Goal: Task Accomplishment & Management: Complete application form

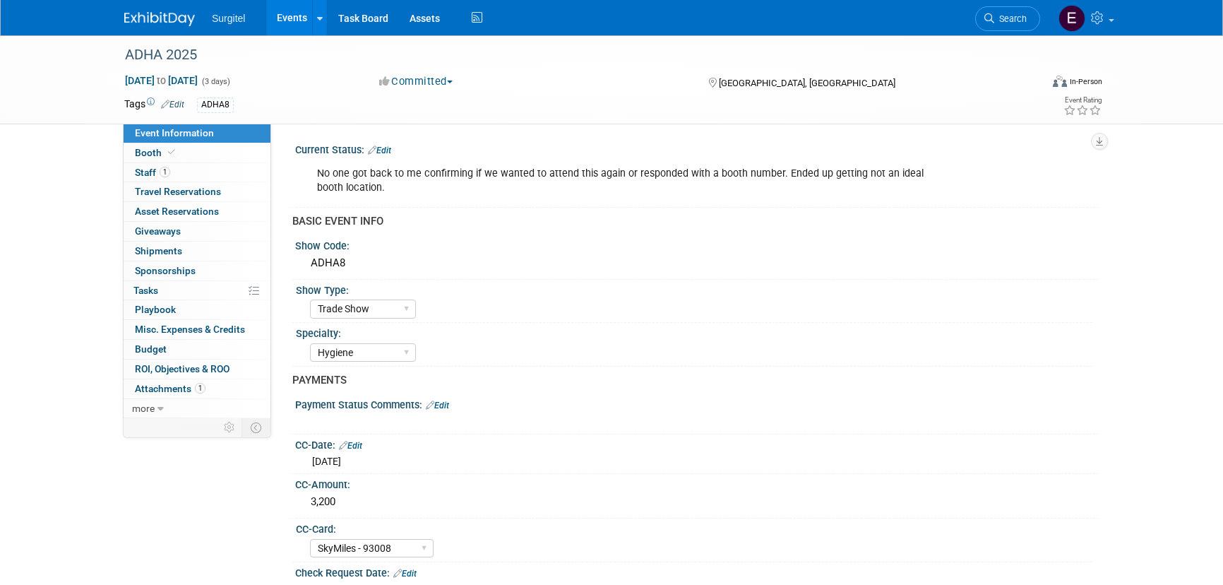
select select "Trade Show"
select select "Hygiene"
select select "SkyMiles - 93008"
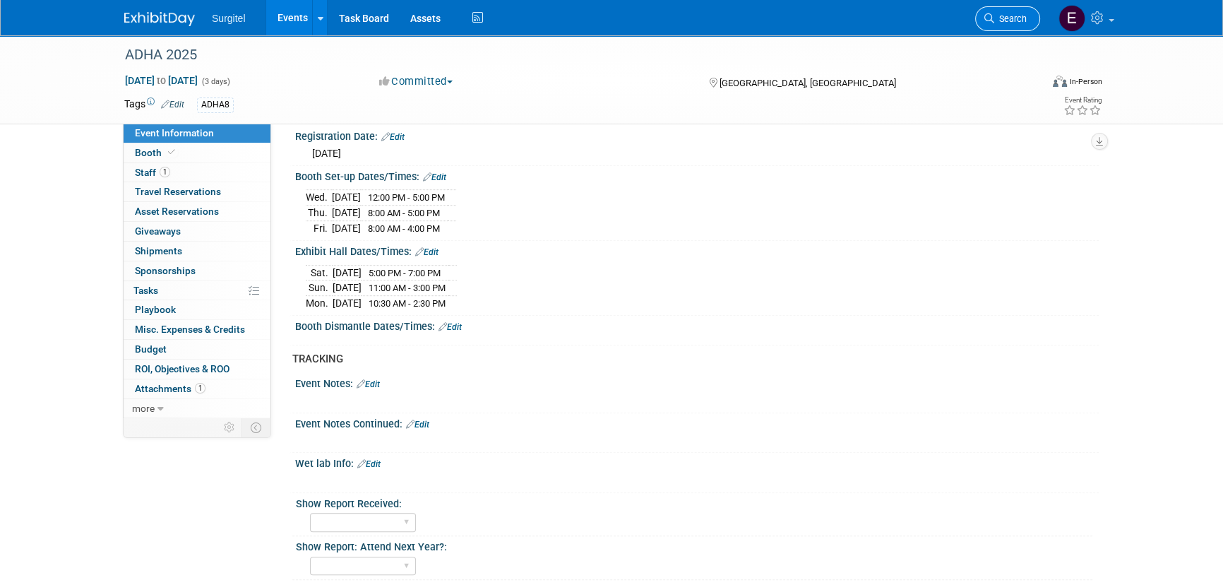
click at [1024, 10] on link "Search" at bounding box center [1007, 18] width 65 height 25
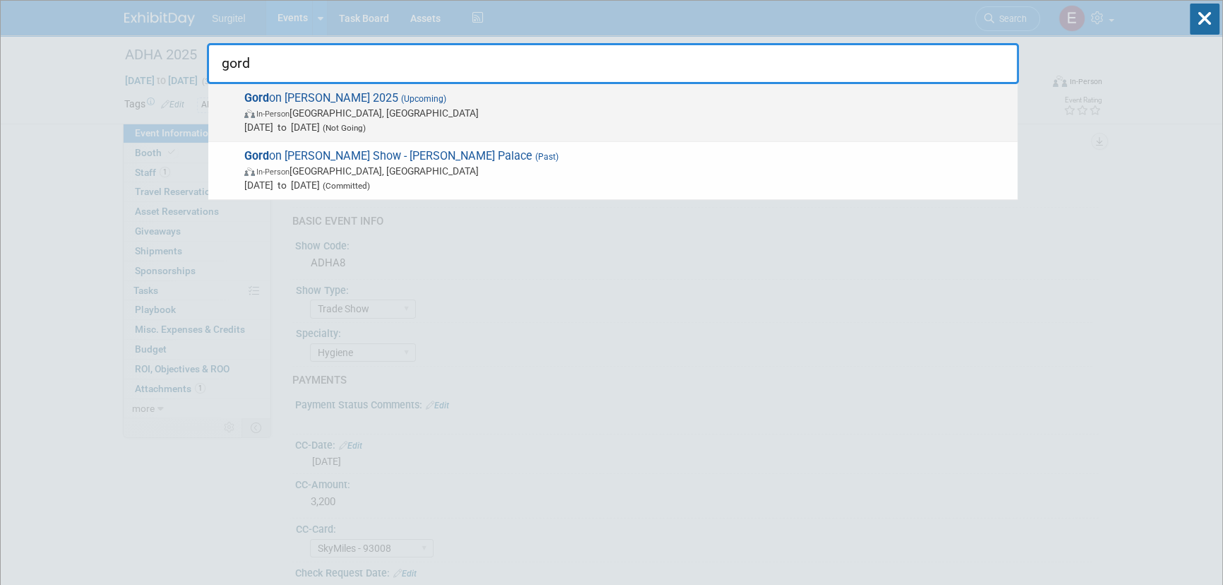
type input "gord"
click at [601, 111] on span "In-Person Las Vegas, NV" at bounding box center [627, 113] width 766 height 14
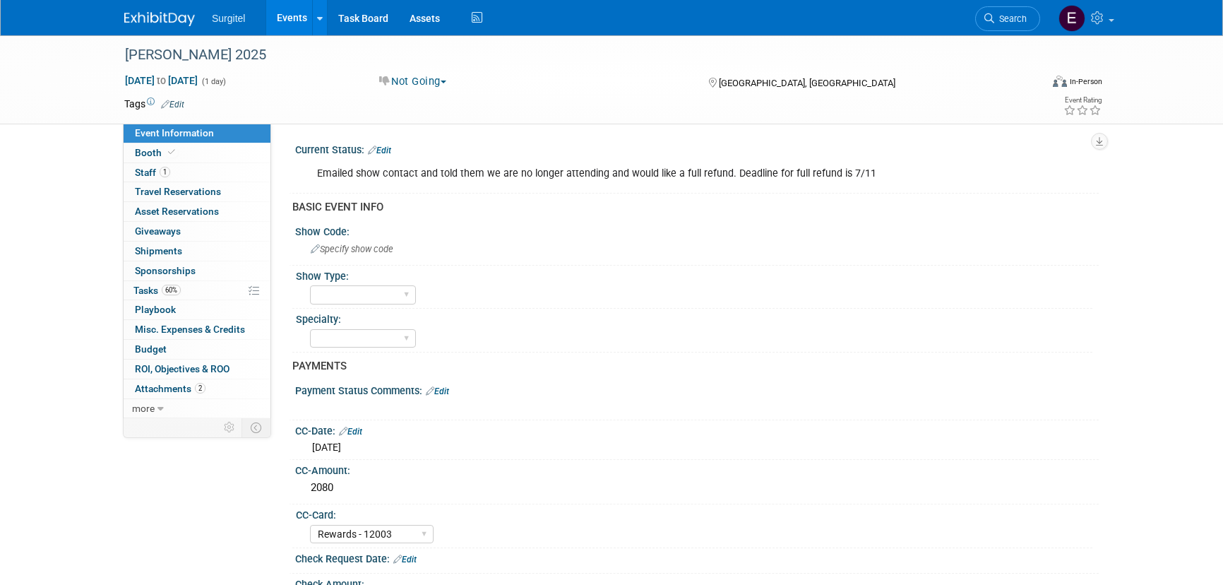
select select "Rewards - 12003"
select select "No"
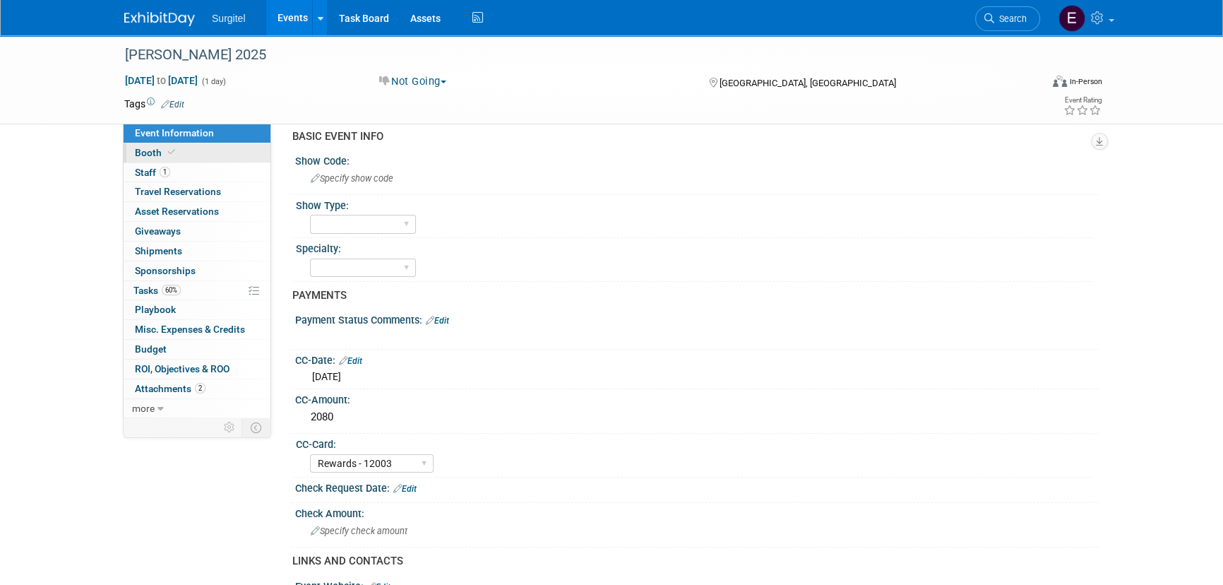
scroll to position [321, 0]
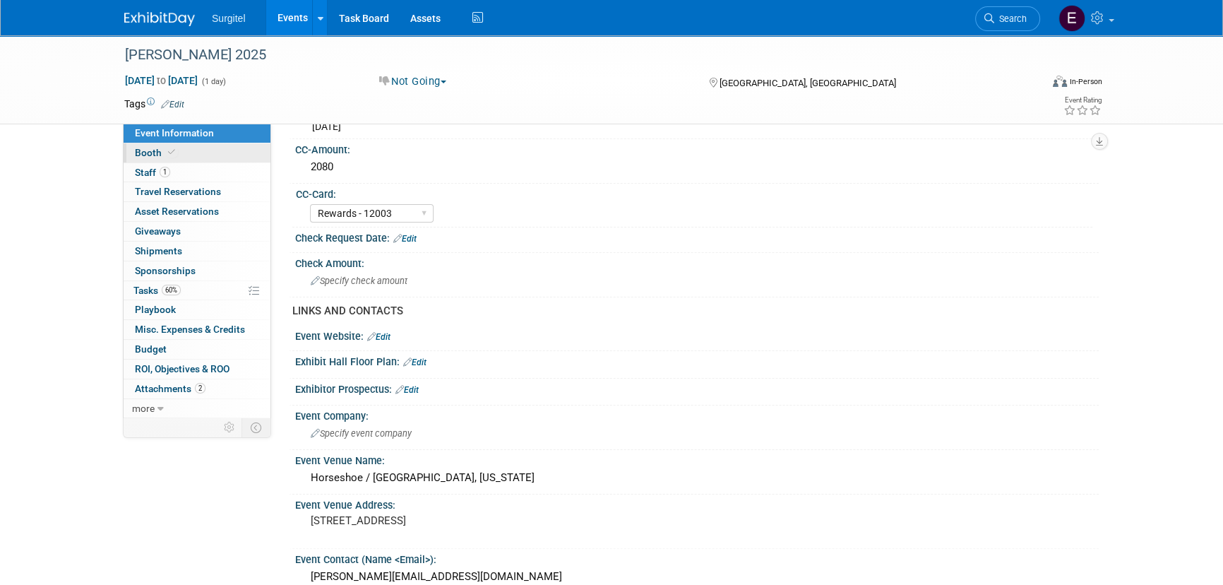
click at [230, 158] on link "Booth" at bounding box center [197, 152] width 147 height 19
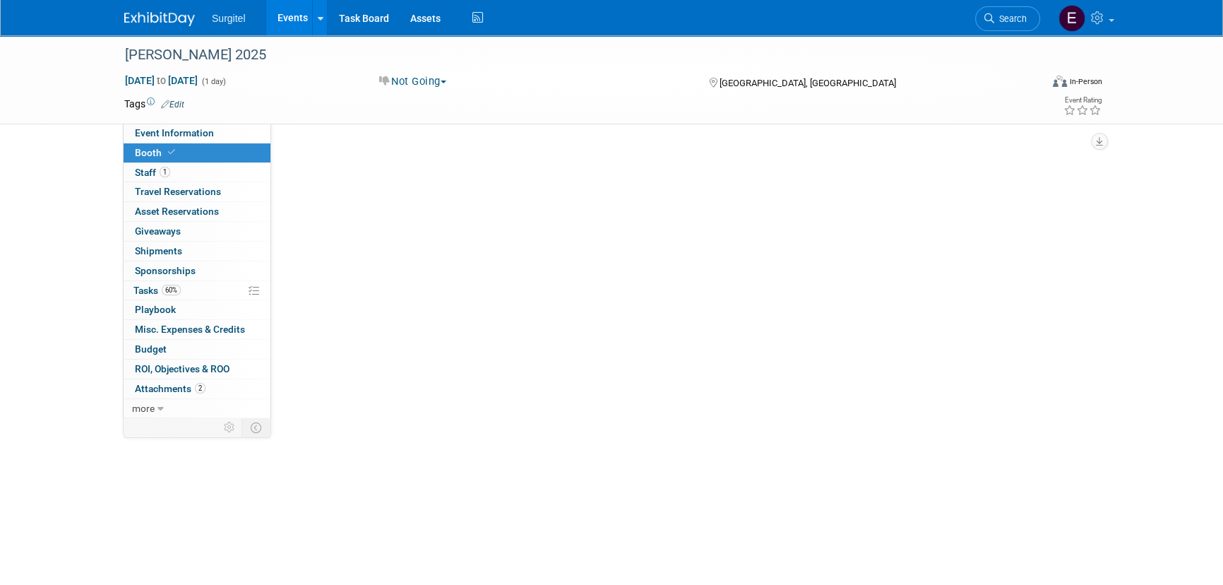
scroll to position [0, 0]
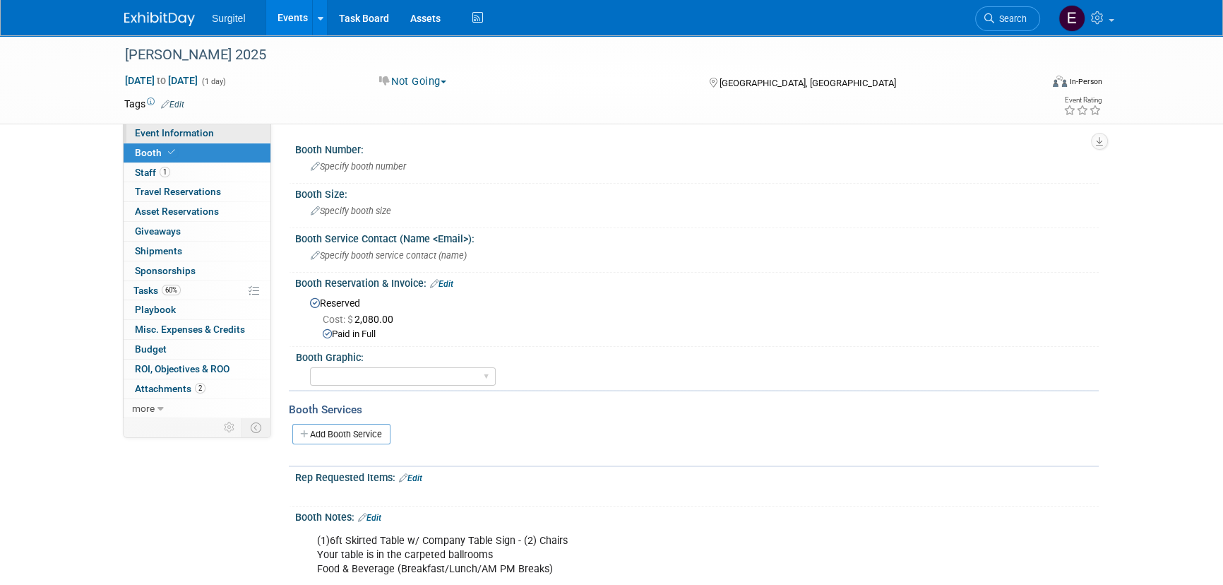
click at [162, 138] on span "Event Information" at bounding box center [174, 132] width 79 height 11
select select "Rewards - 12003"
select select "No"
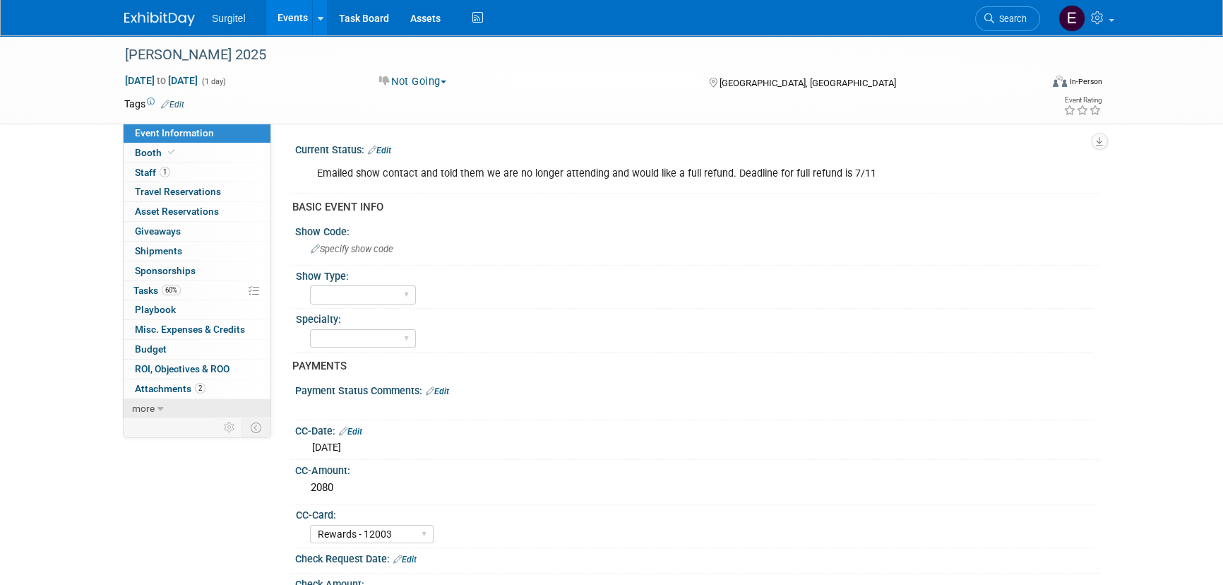
click at [141, 410] on span "more" at bounding box center [143, 408] width 23 height 11
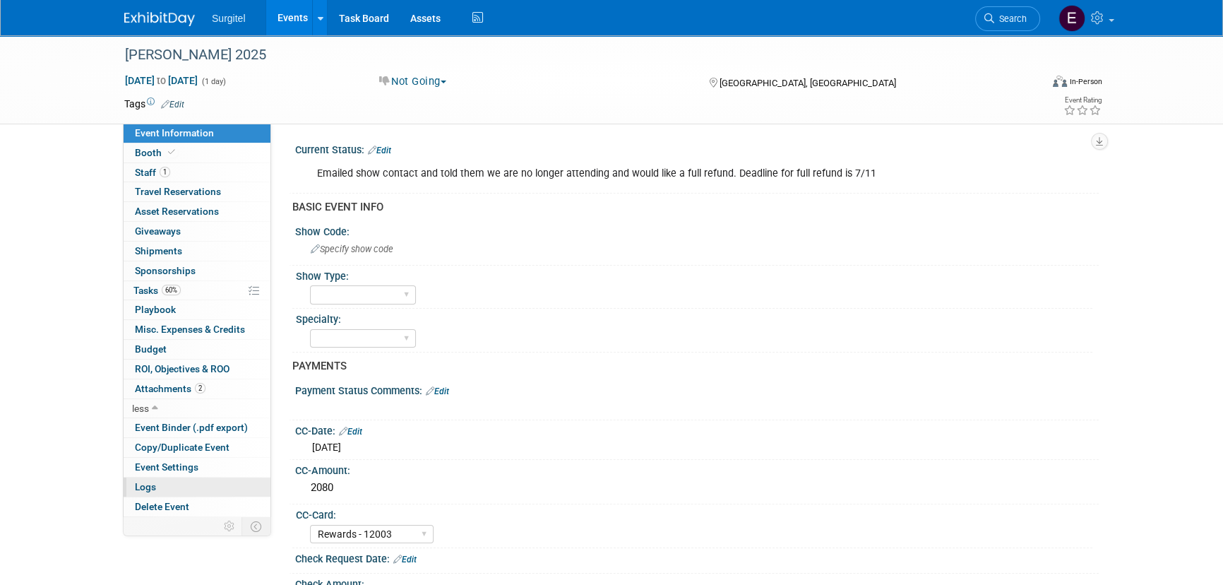
click at [169, 479] on link "Logs" at bounding box center [197, 486] width 147 height 19
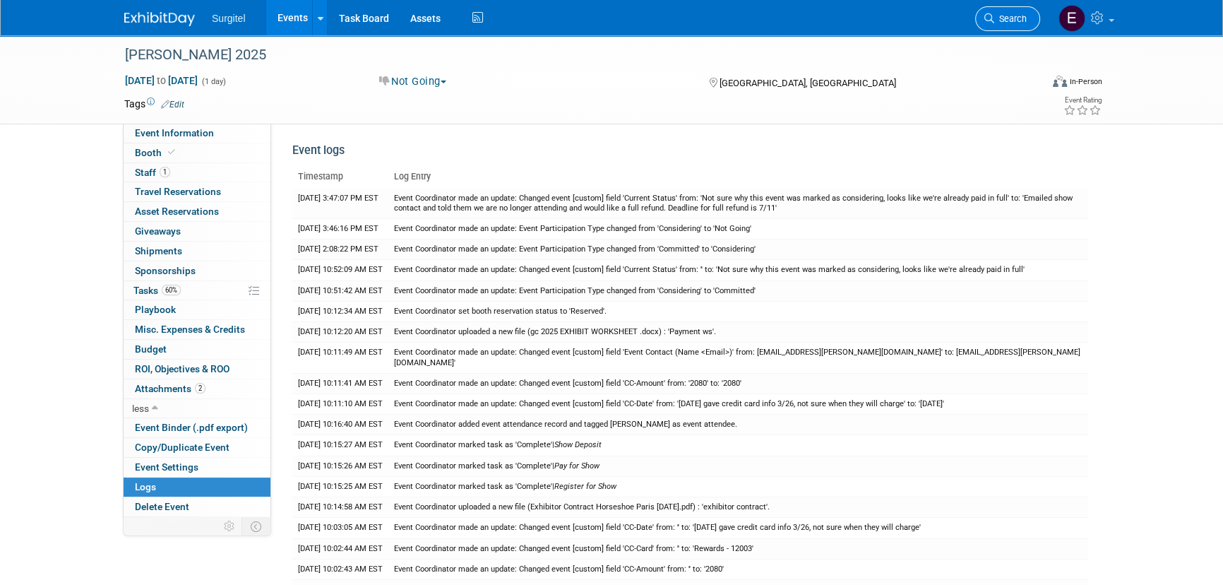
click at [996, 21] on span "Search" at bounding box center [1010, 18] width 32 height 11
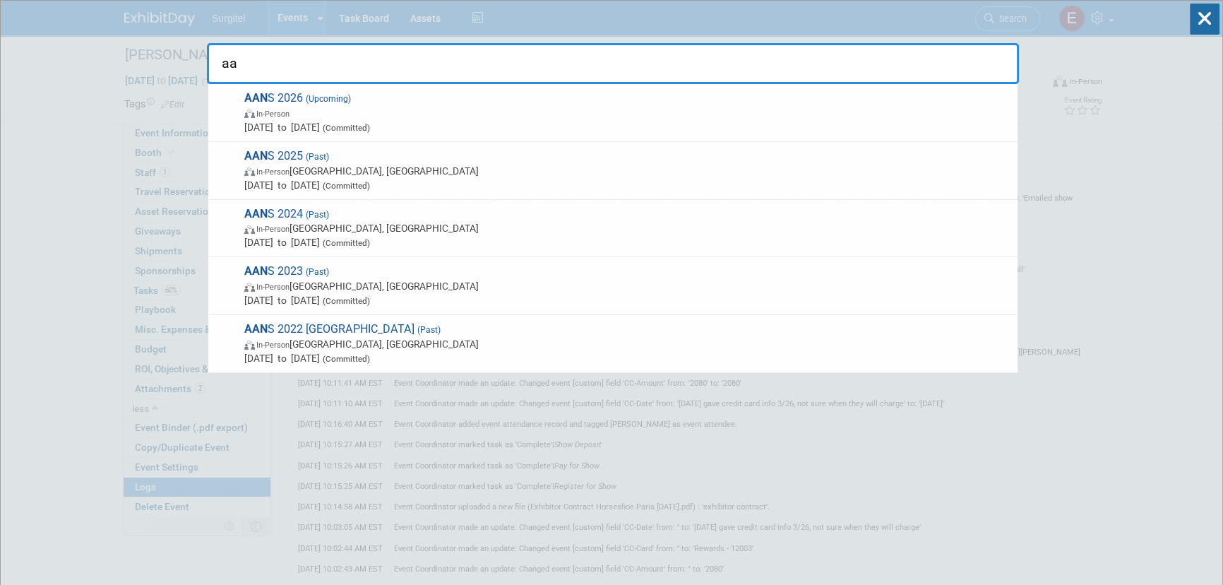
type input "a"
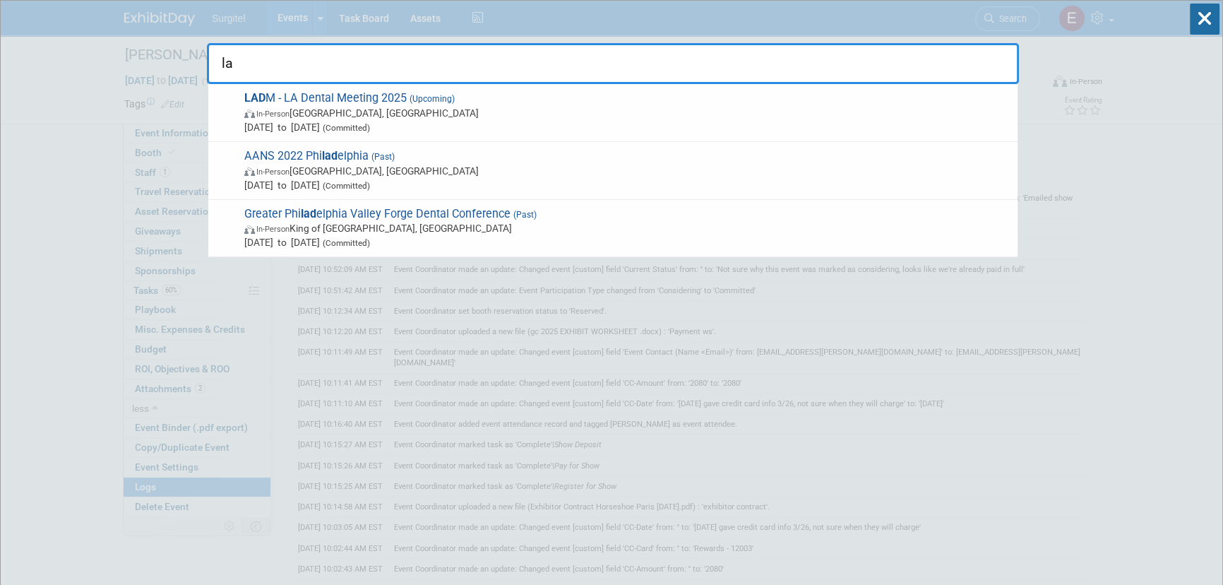
type input "l"
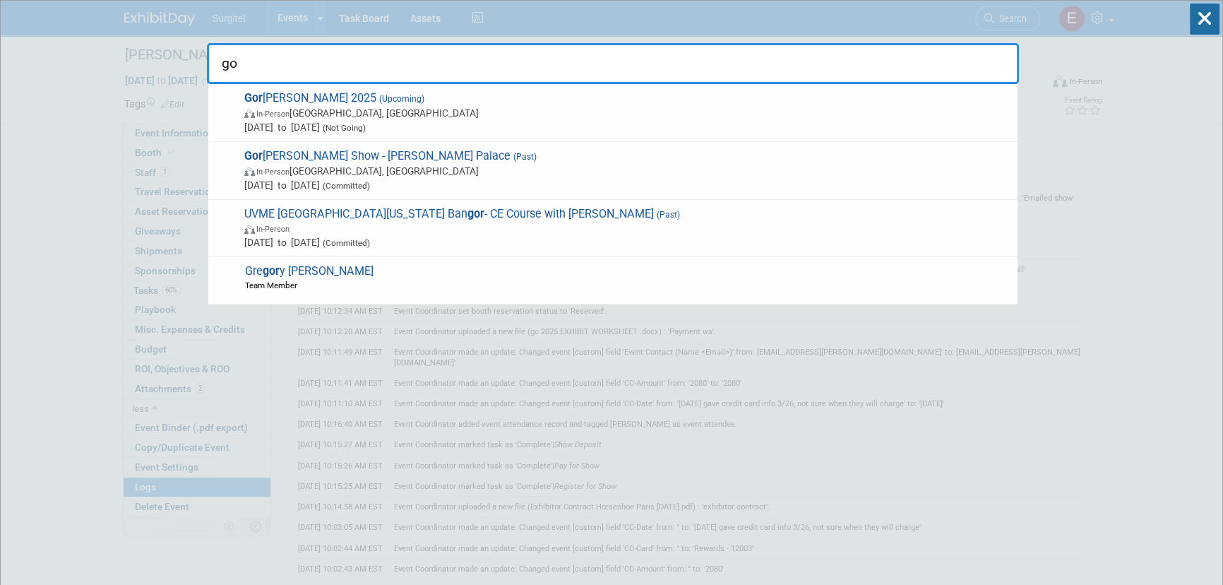
type input "g"
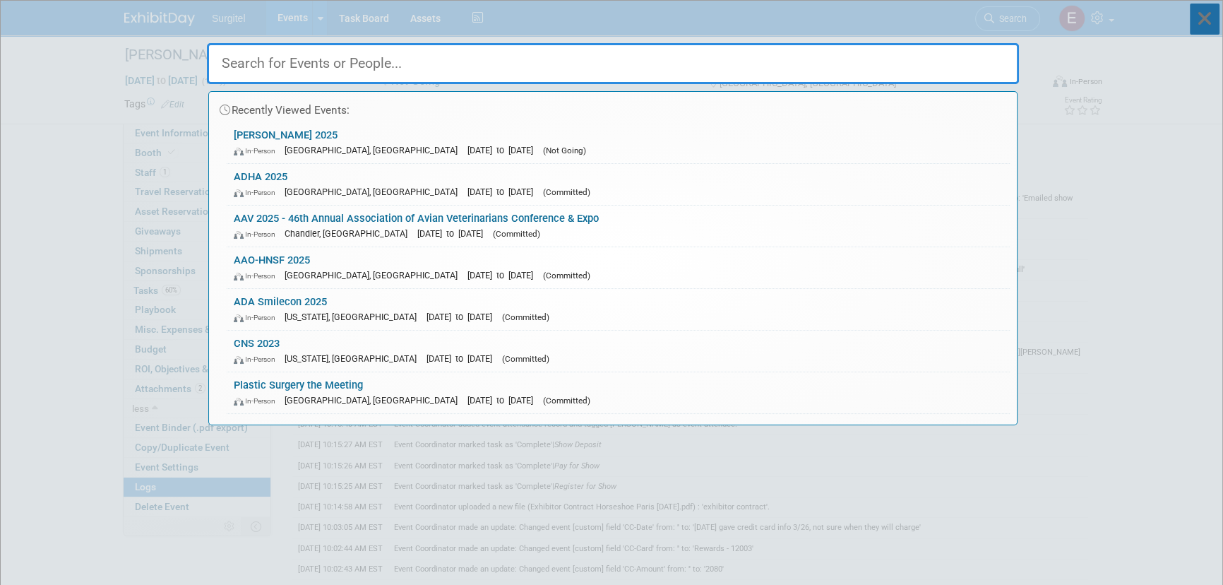
click at [1204, 12] on icon at bounding box center [1205, 19] width 30 height 31
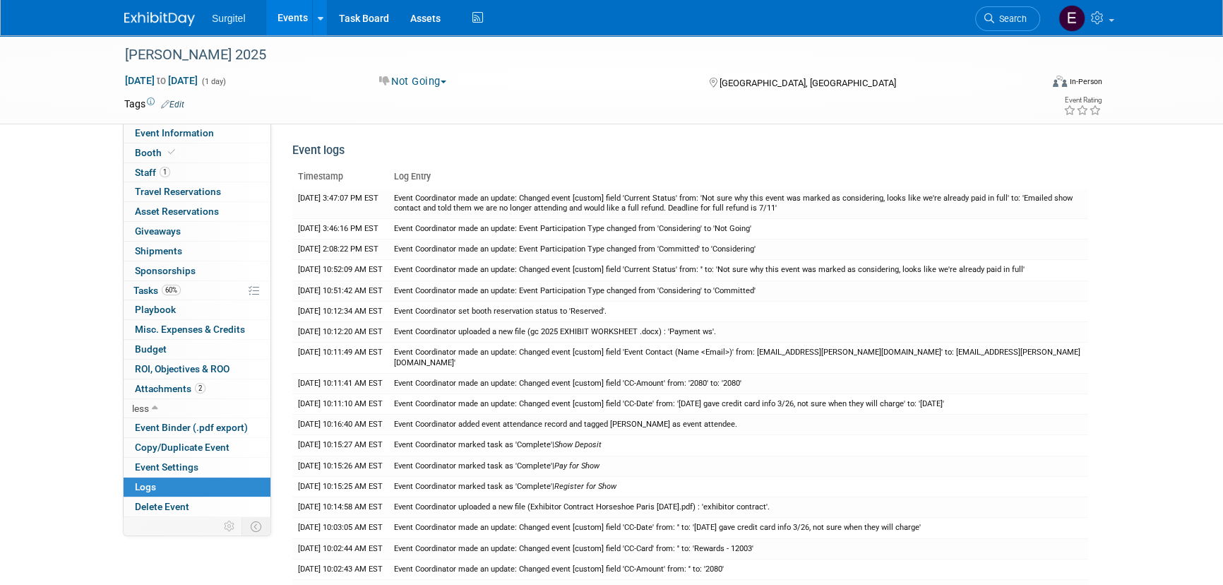
click at [290, 25] on link "Events" at bounding box center [292, 17] width 52 height 35
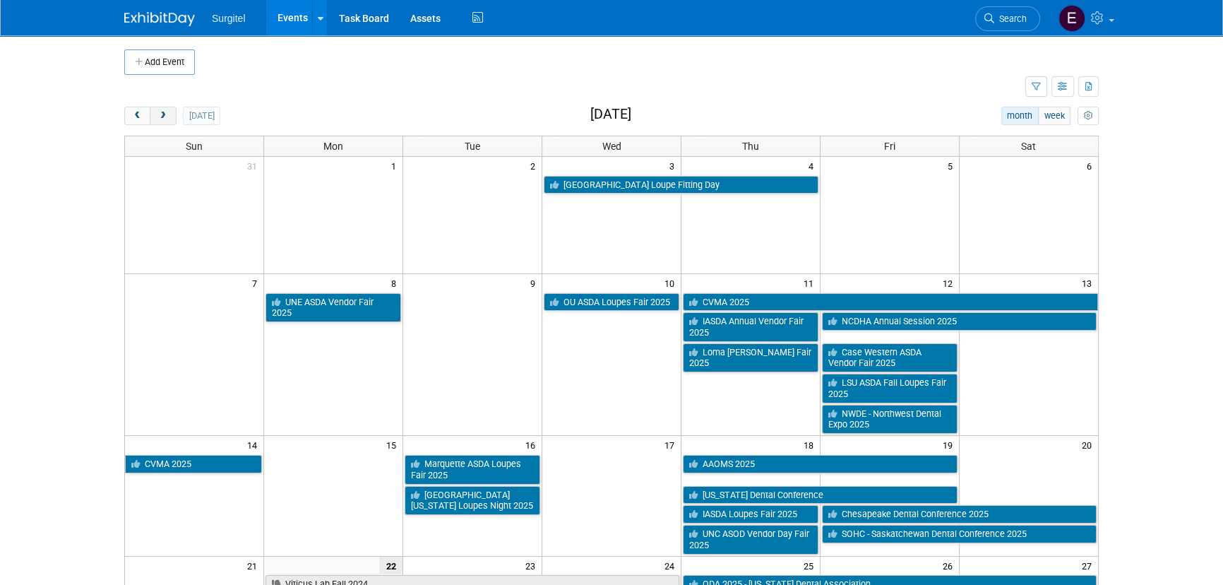
click at [168, 116] on button "next" at bounding box center [163, 116] width 26 height 18
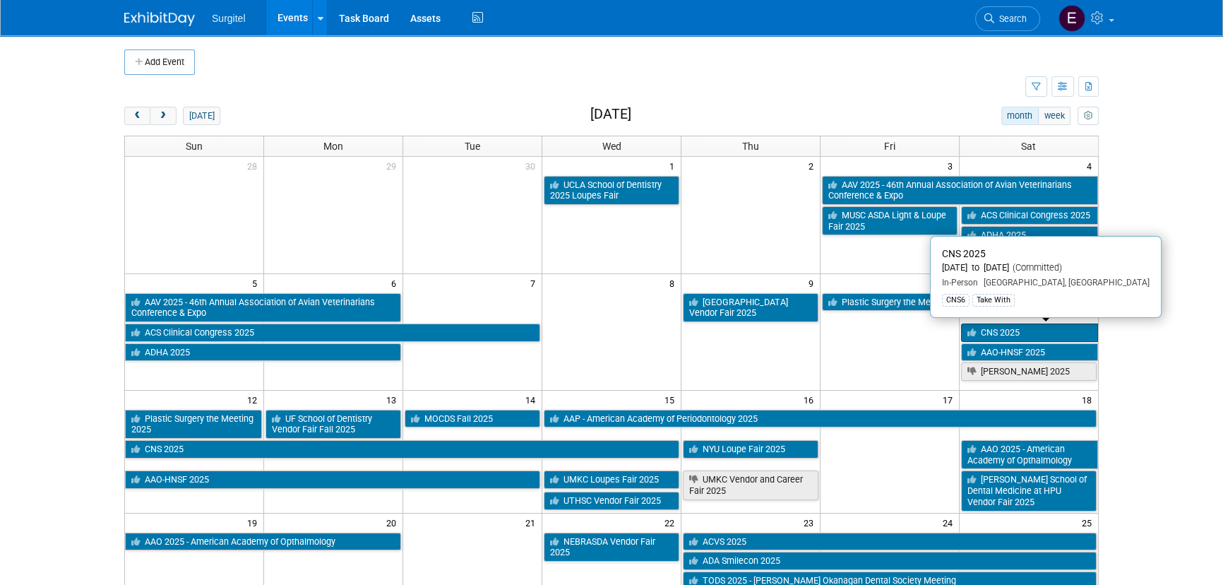
click at [1001, 330] on link "CNS 2025" at bounding box center [1029, 332] width 137 height 18
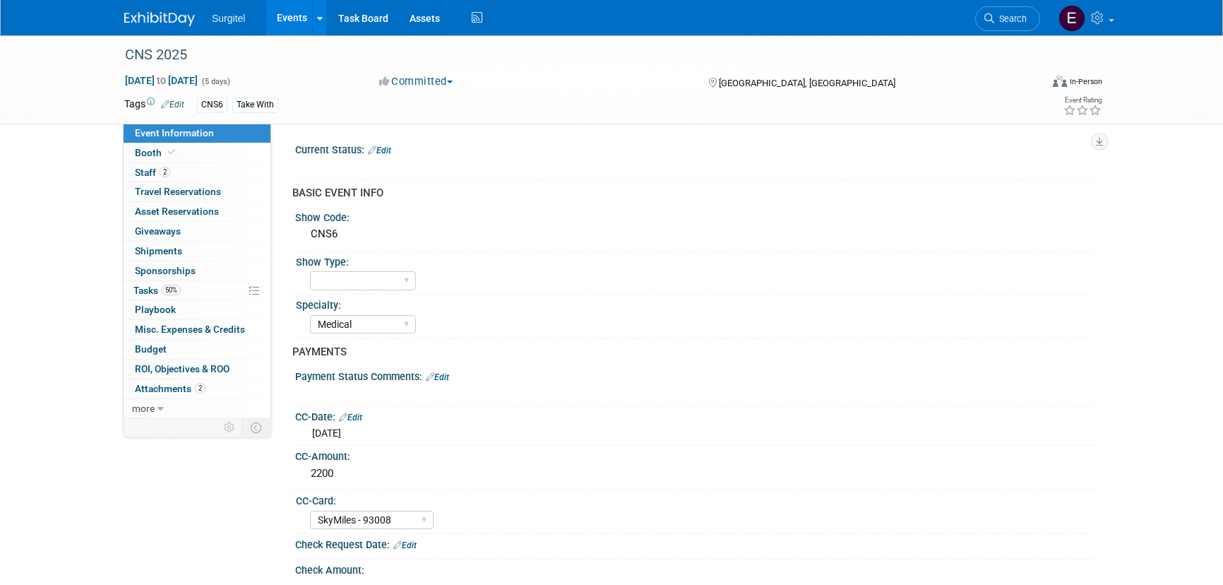
select select "Medical"
select select "SkyMiles - 93008"
select select "No"
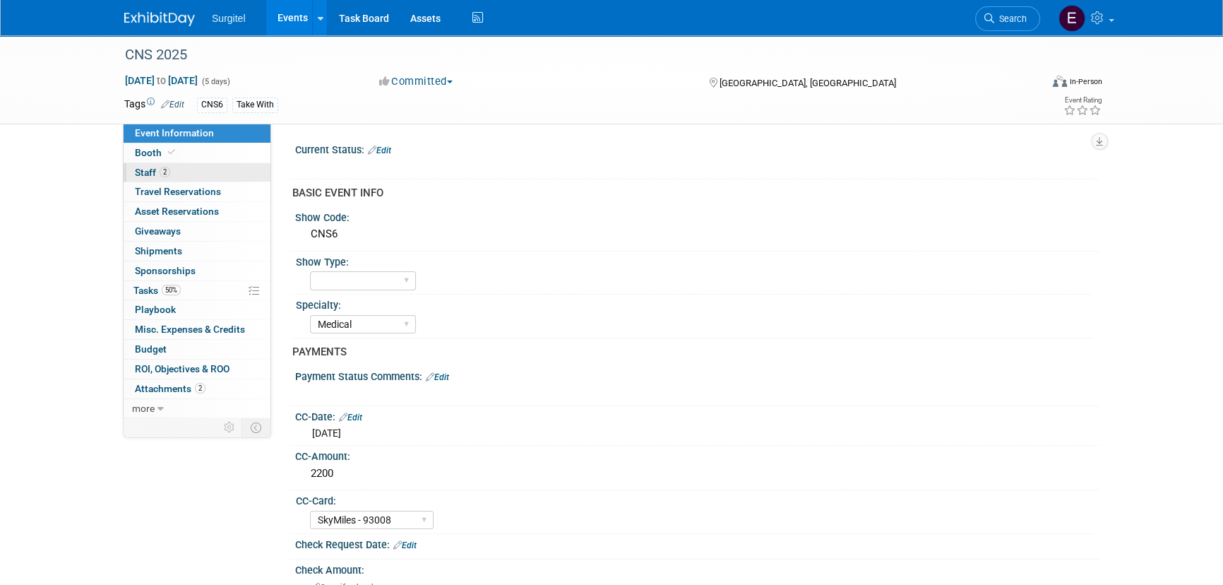
click at [172, 173] on link "2 Staff 2" at bounding box center [197, 172] width 147 height 19
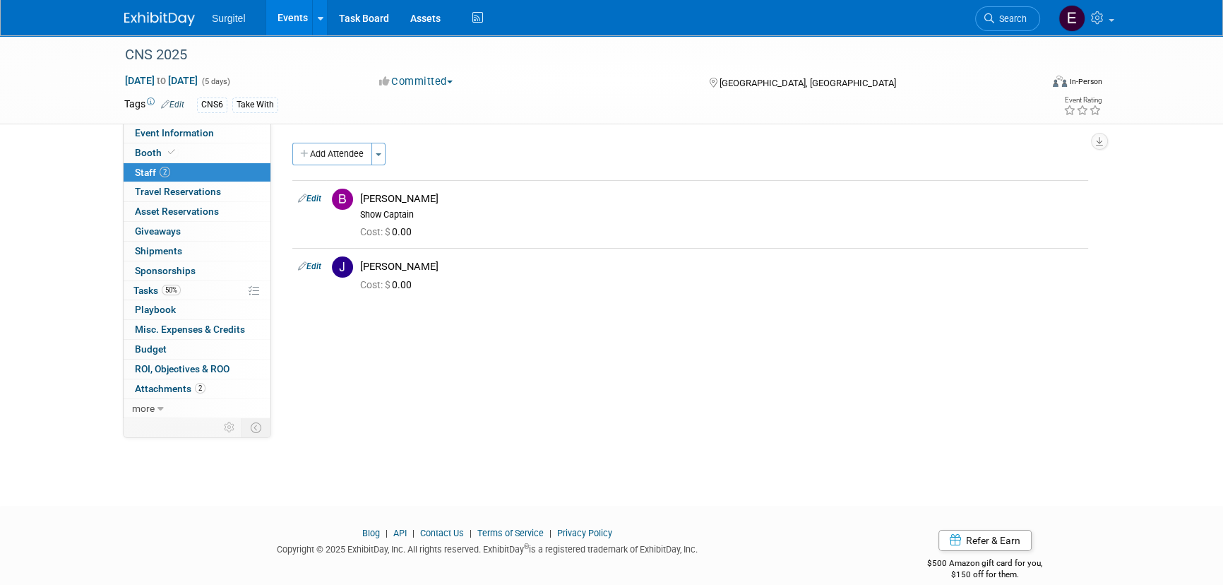
click at [881, 429] on div "CNS 2025 Oct 11, 2025 to Oct 15, 2025 (5 days) Oct 11, 2025 to Oct 15, 2025 Com…" at bounding box center [611, 257] width 1223 height 445
click at [290, 25] on link "Events" at bounding box center [292, 17] width 52 height 35
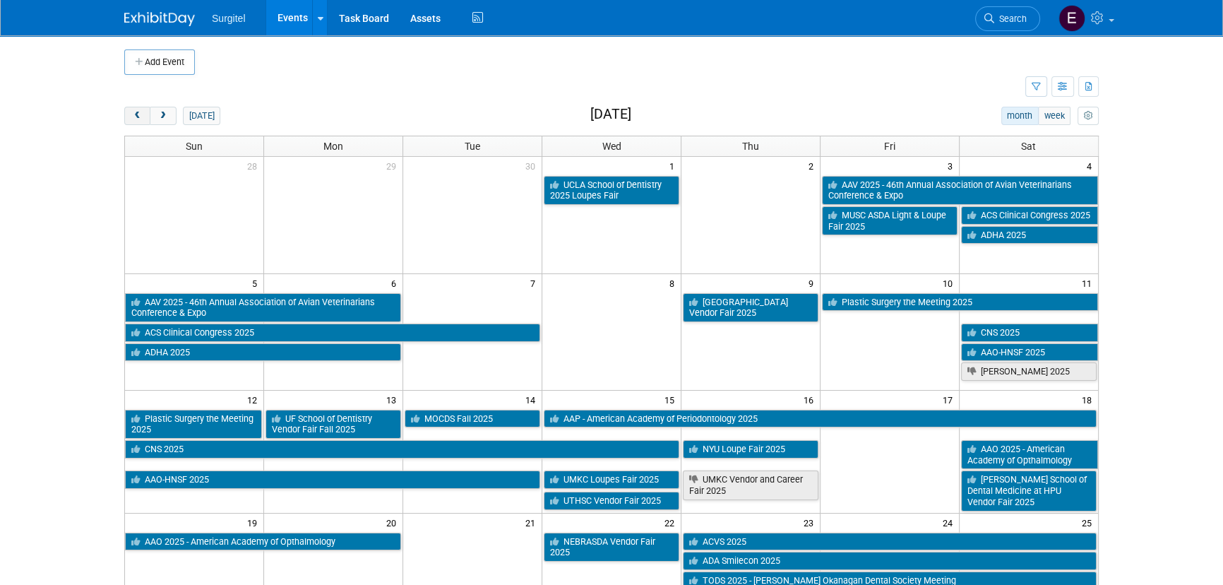
click at [131, 121] on button "prev" at bounding box center [137, 116] width 26 height 18
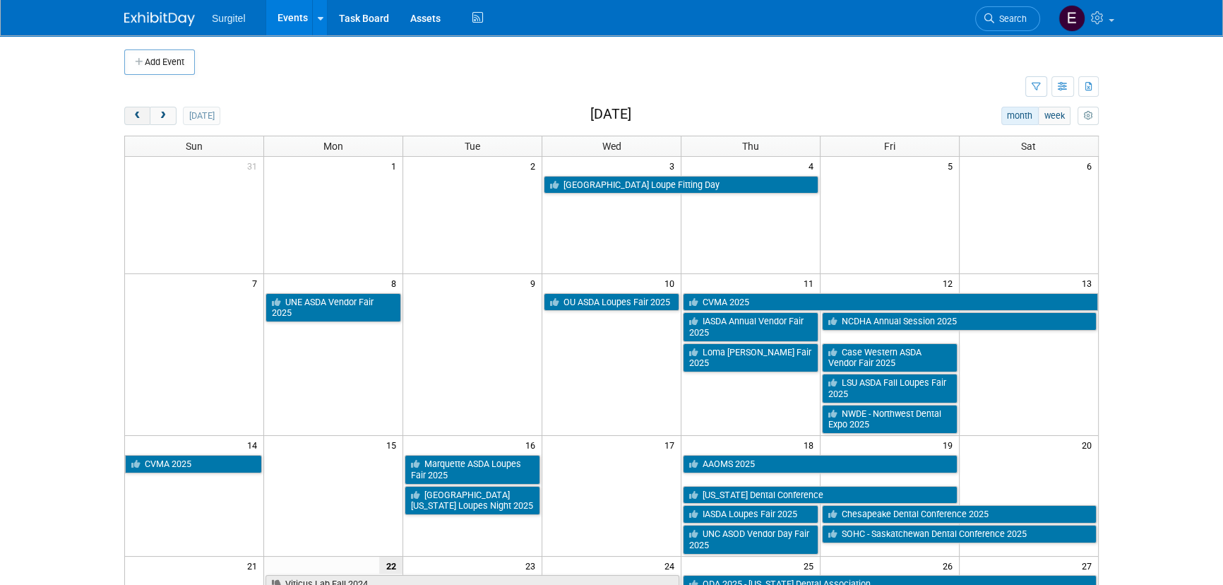
click at [134, 116] on span "prev" at bounding box center [137, 116] width 11 height 9
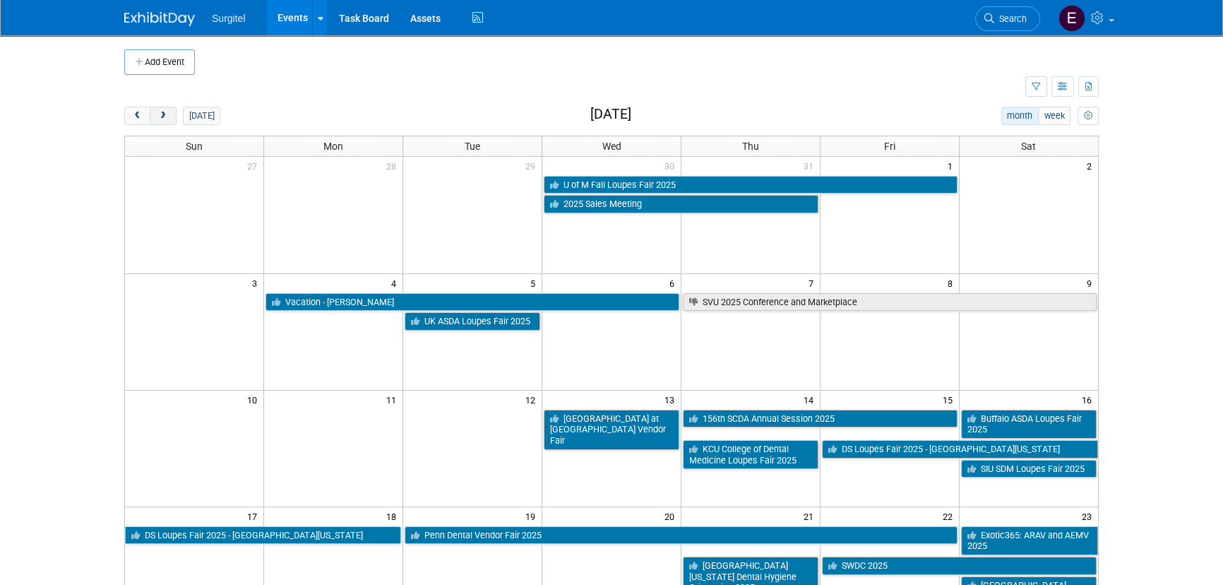
click at [165, 119] on span "next" at bounding box center [162, 116] width 11 height 9
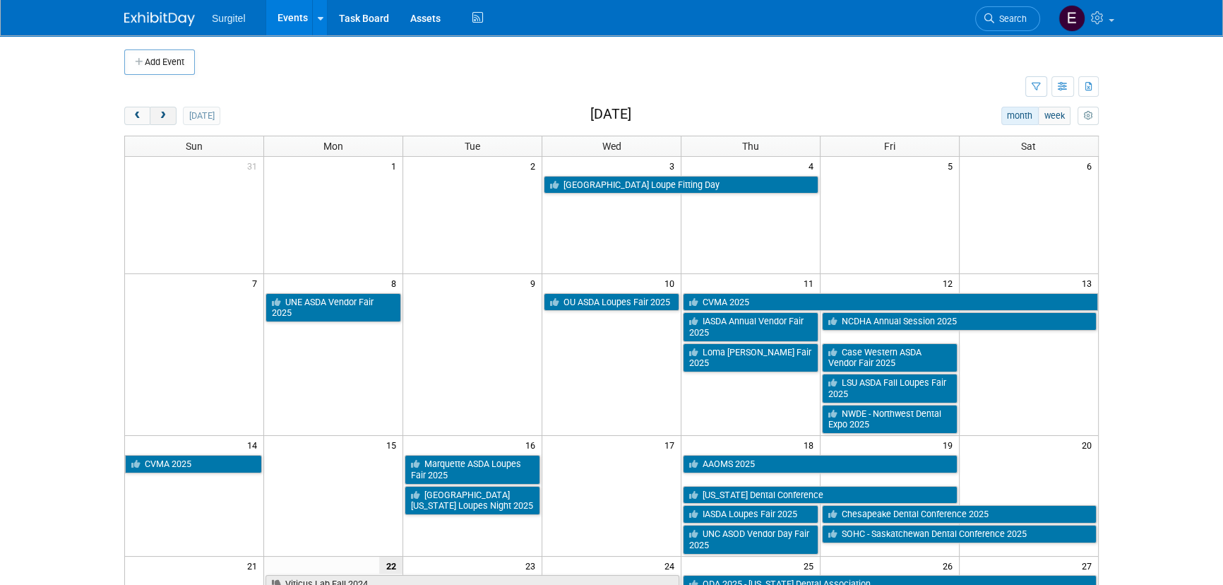
click at [160, 119] on span "next" at bounding box center [162, 116] width 11 height 9
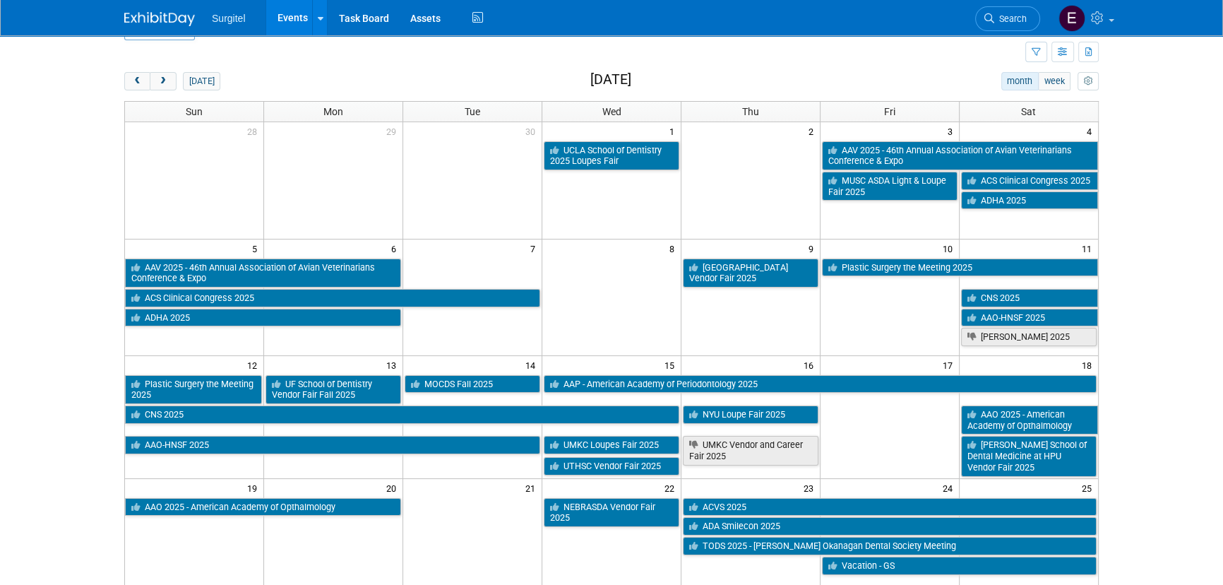
scroll to position [64, 0]
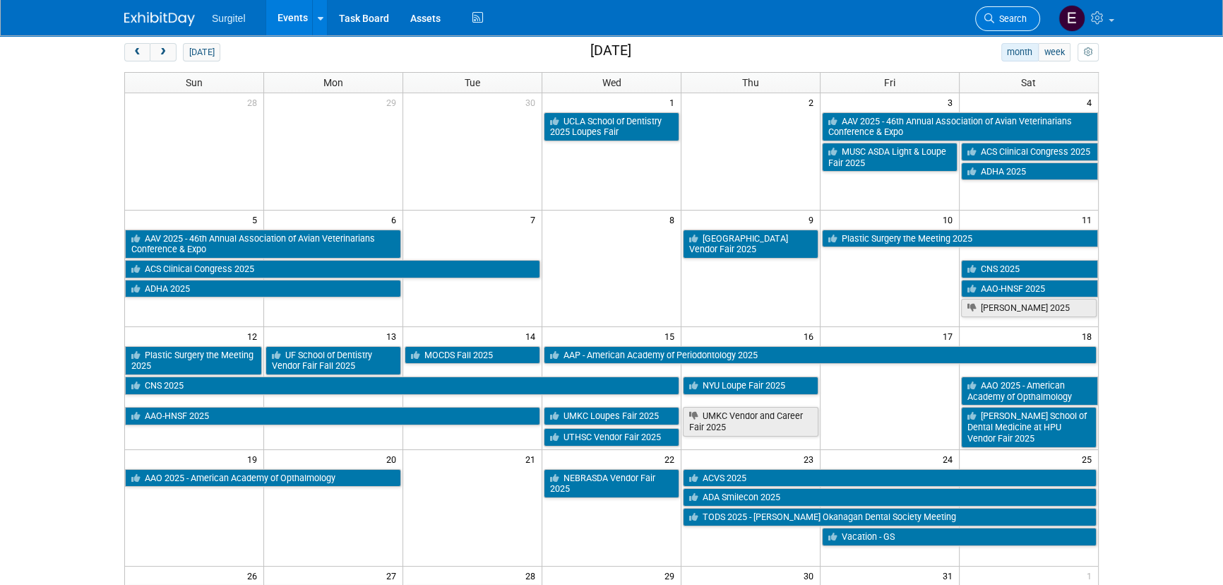
click at [1001, 21] on span "Search" at bounding box center [1010, 18] width 32 height 11
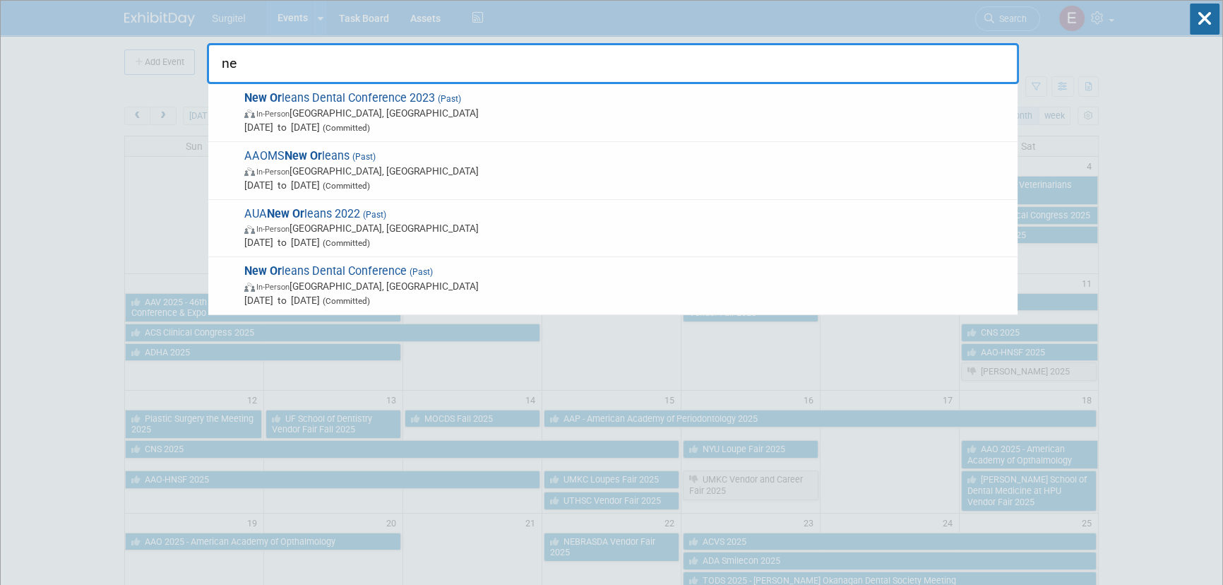
type input "n"
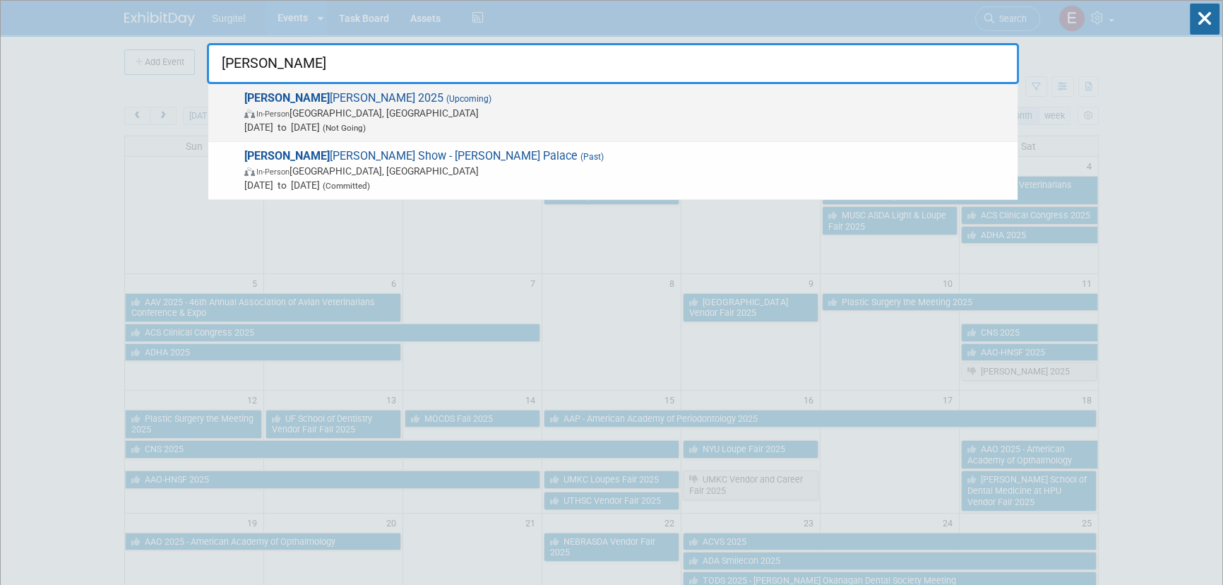
type input "gordon"
click at [508, 127] on span "Oct 11, 2025 to Oct 11, 2025 (Not Going)" at bounding box center [627, 127] width 766 height 14
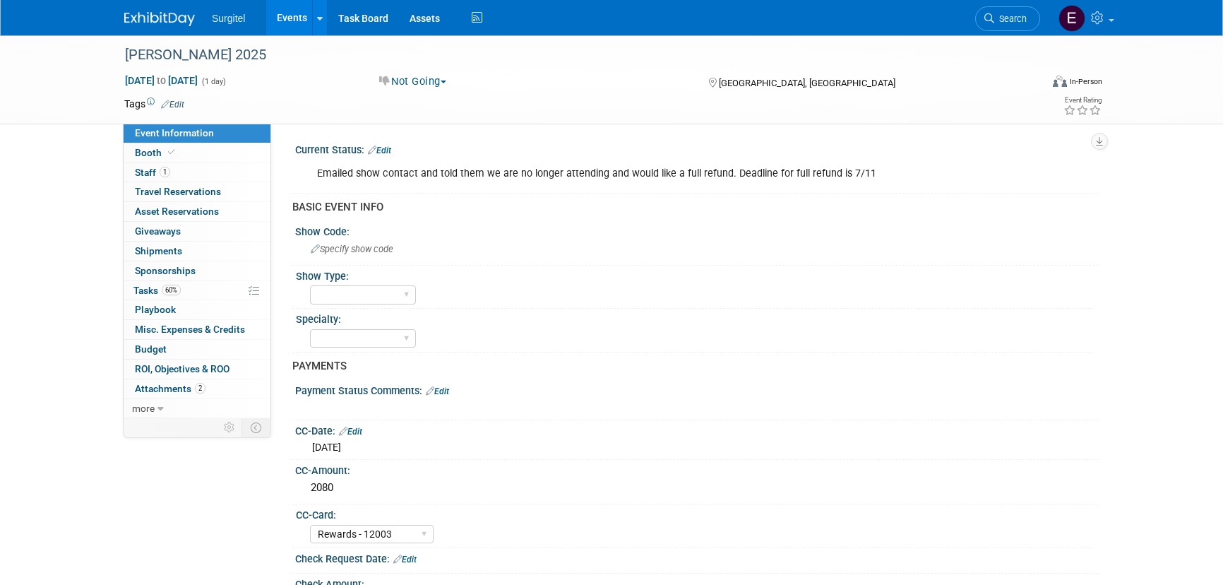
select select "Rewards - 12003"
select select "No"
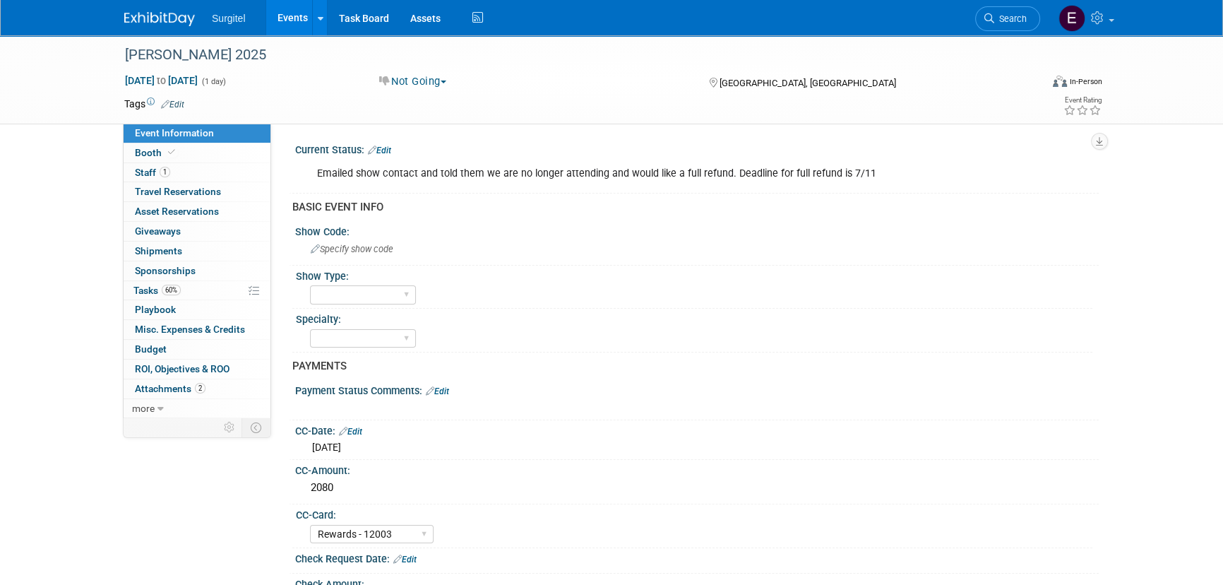
click at [394, 151] on div "Current Status: Edit" at bounding box center [697, 148] width 804 height 18
click at [391, 146] on link "Edit" at bounding box center [379, 150] width 23 height 10
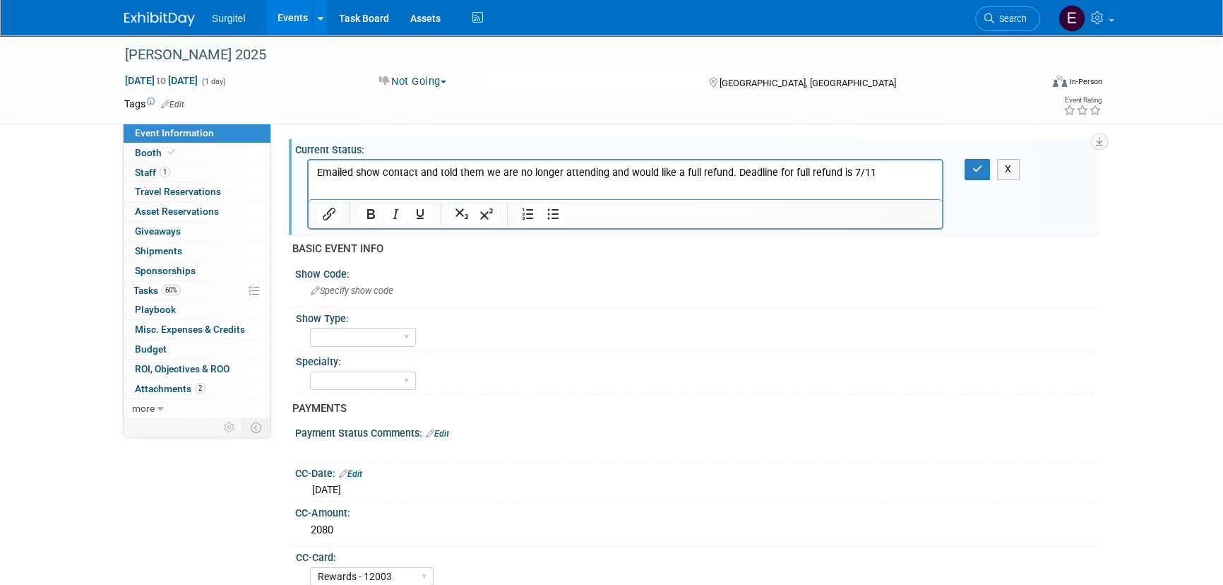
click at [888, 168] on p "Emailed show contact and told them we are no longer attending and would like a …" at bounding box center [625, 173] width 617 height 14
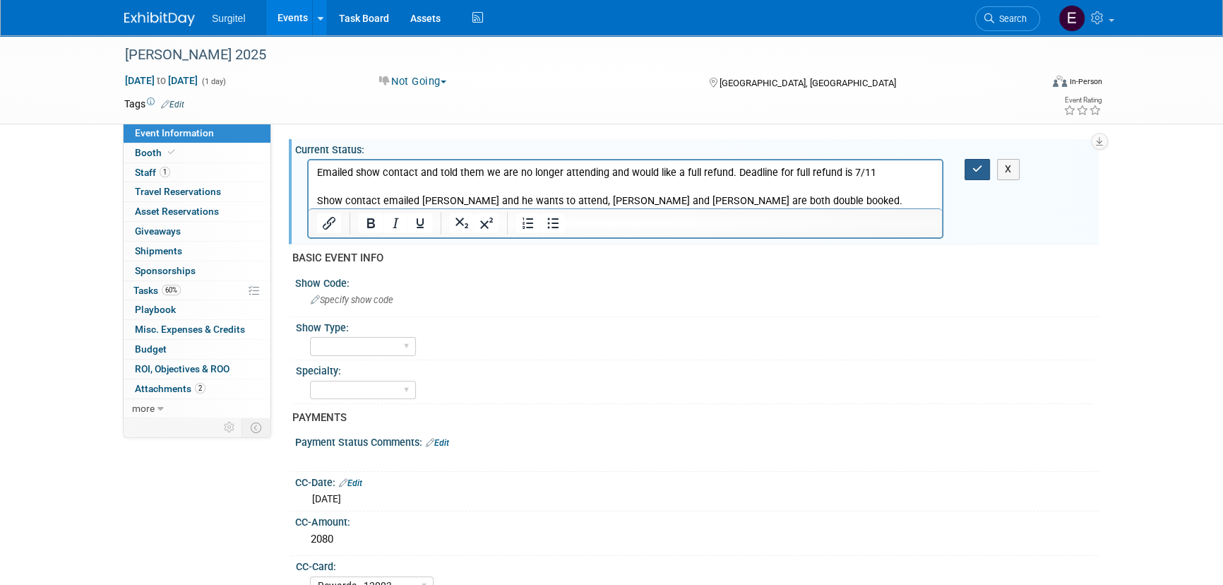
click at [968, 172] on button "button" at bounding box center [978, 169] width 26 height 20
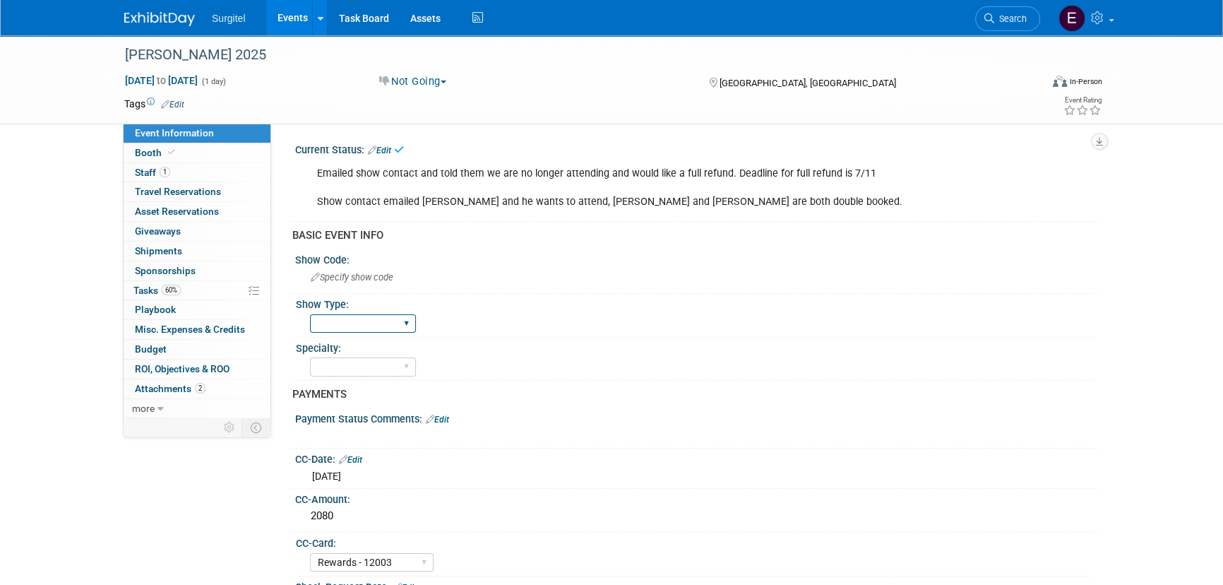
click at [387, 328] on select "School Show Trade Show Wet Lab CE Course Lunch and Learn" at bounding box center [363, 323] width 106 height 19
select select "CE Course"
click at [310, 314] on select "School Show Trade Show Wet Lab CE Course Lunch and Learn" at bounding box center [363, 323] width 106 height 19
click at [365, 363] on select "Dental Hygiene Medical Veterinarian Other" at bounding box center [363, 366] width 106 height 19
select select "Dental"
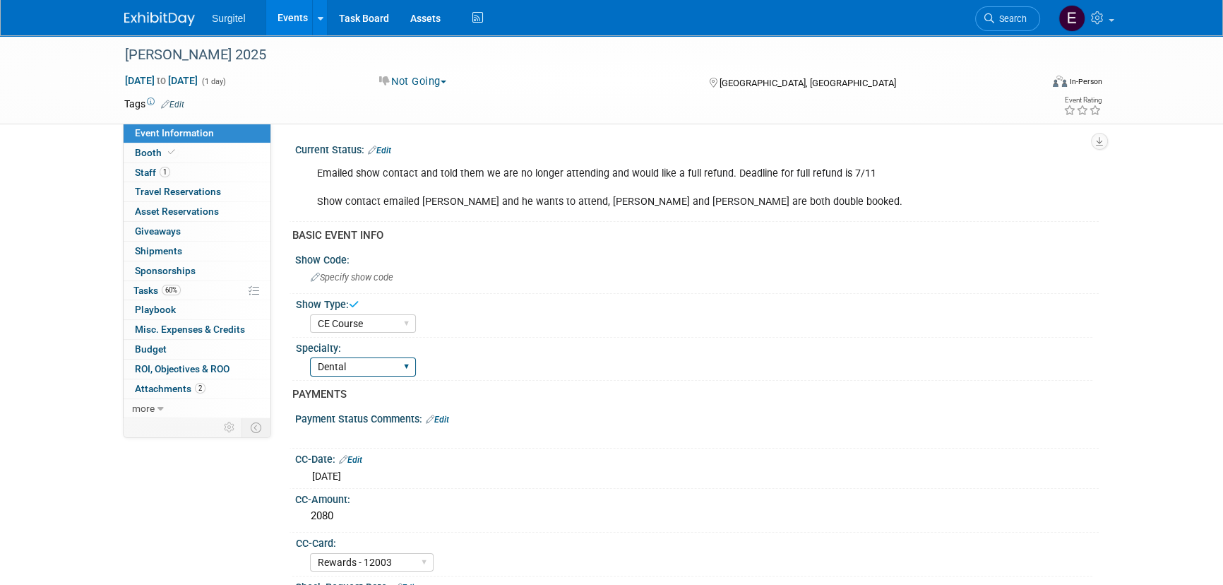
click at [310, 357] on select "Dental Hygiene Medical Veterinarian Other" at bounding box center [363, 366] width 106 height 19
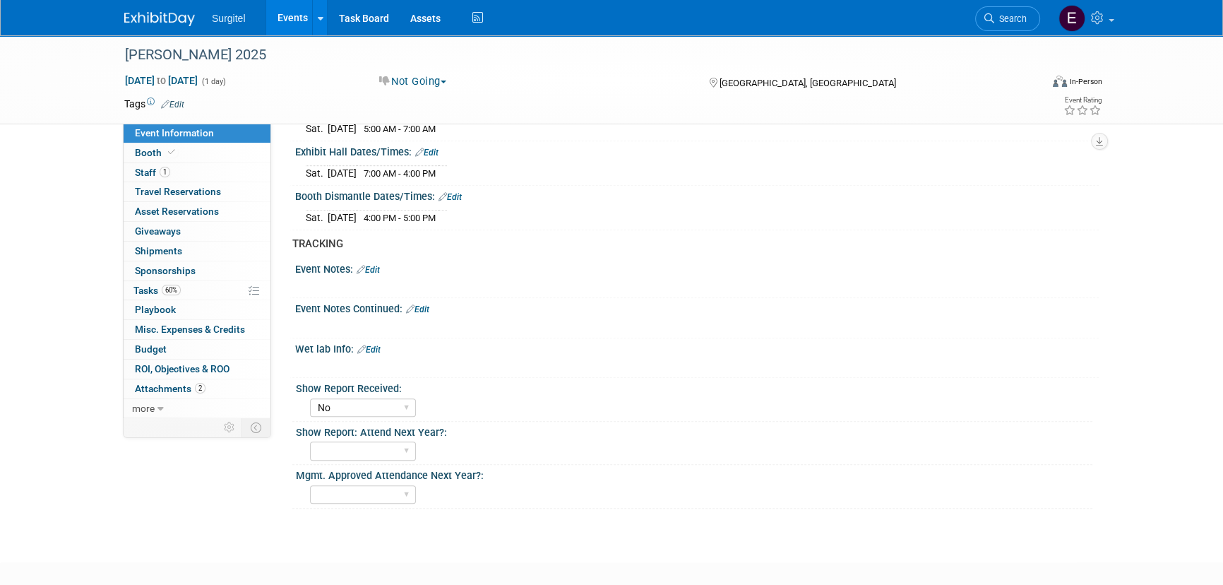
scroll to position [830, 0]
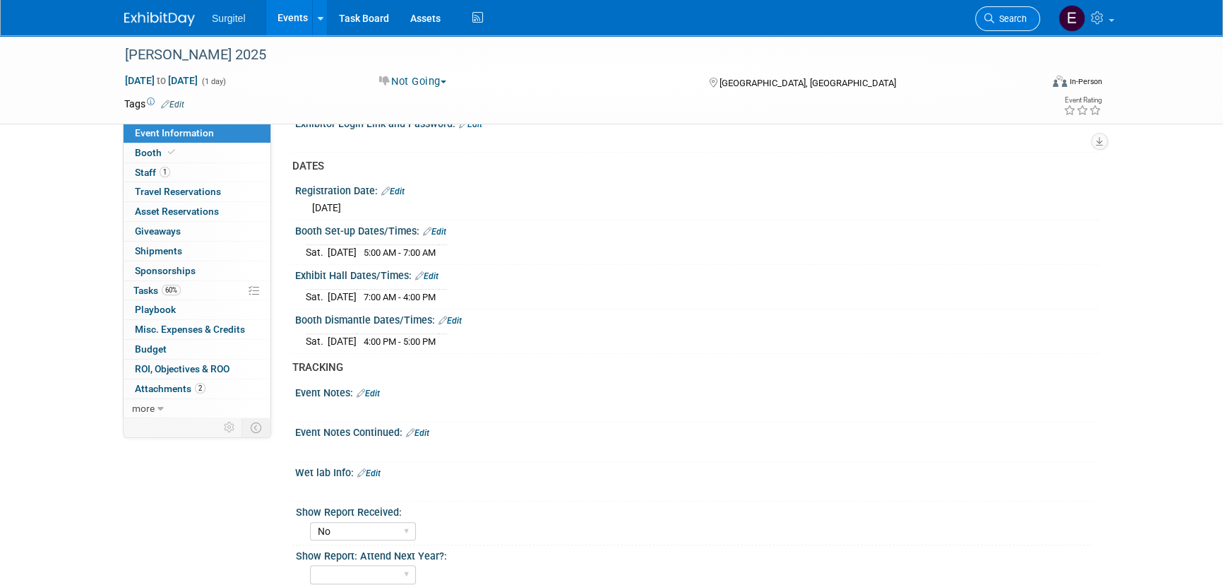
click at [998, 18] on span "Search" at bounding box center [1010, 18] width 32 height 11
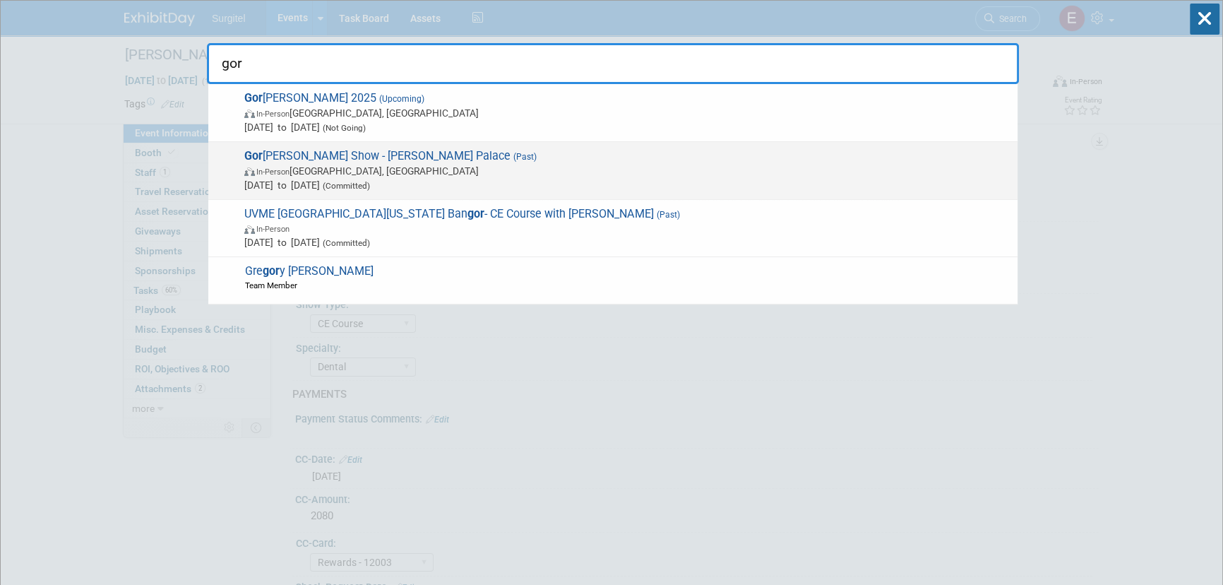
type input "gor"
click at [420, 152] on span "Gor don Christensen Show - Ceasar's Palace (Past) In-Person Las Vegas, NV Oct 1…" at bounding box center [625, 170] width 770 height 43
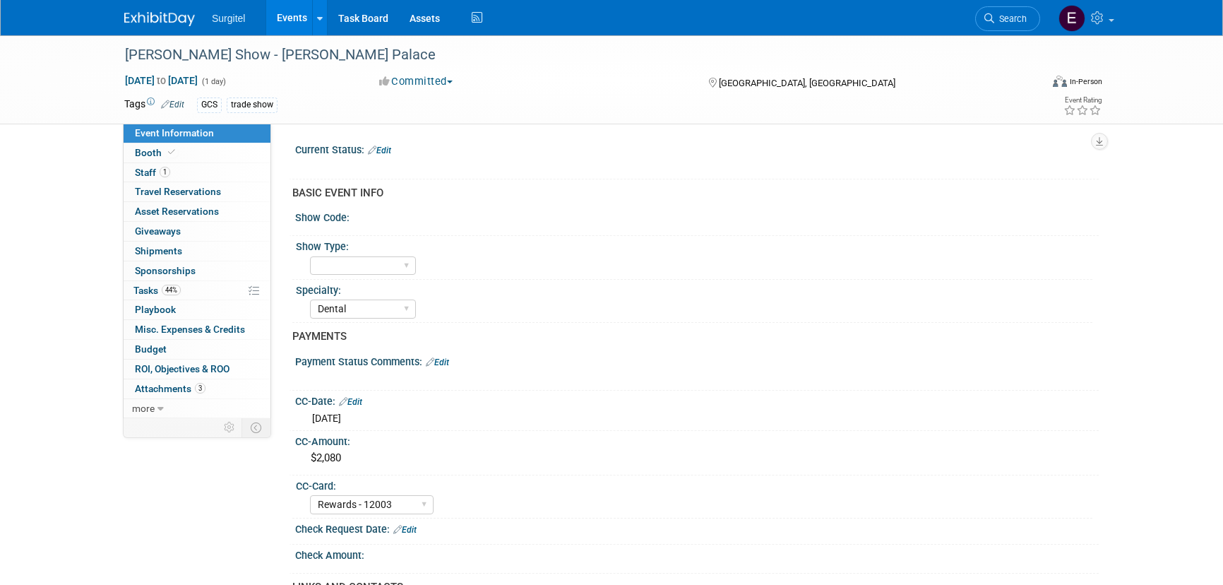
select select "Dental"
select select "Rewards - 12003"
select select "Yes"
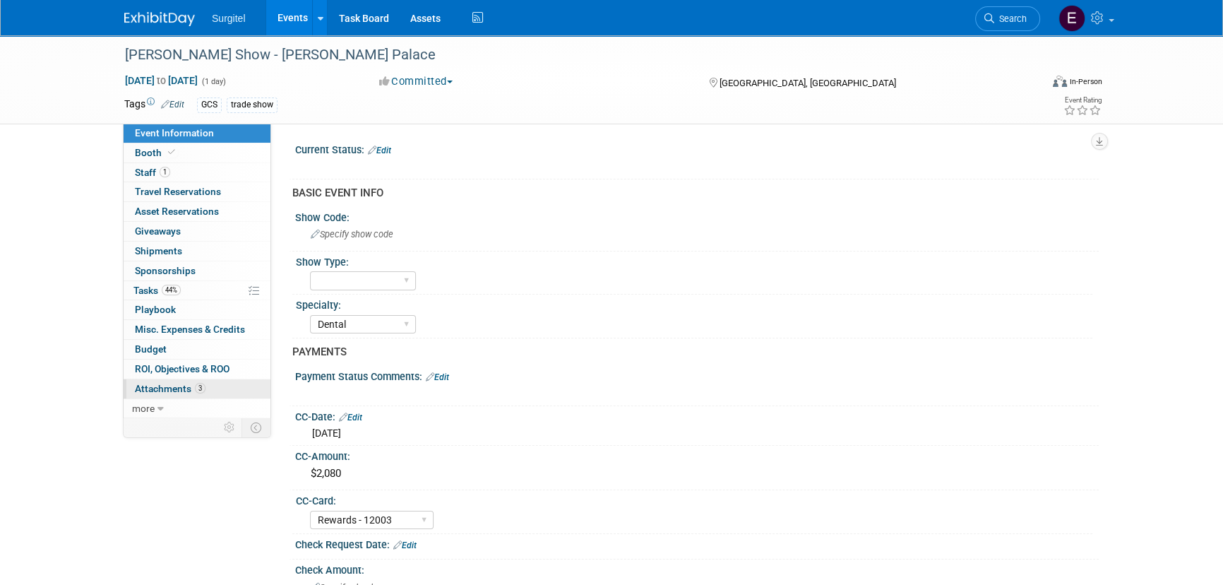
click at [226, 384] on link "3 Attachments 3" at bounding box center [197, 388] width 147 height 19
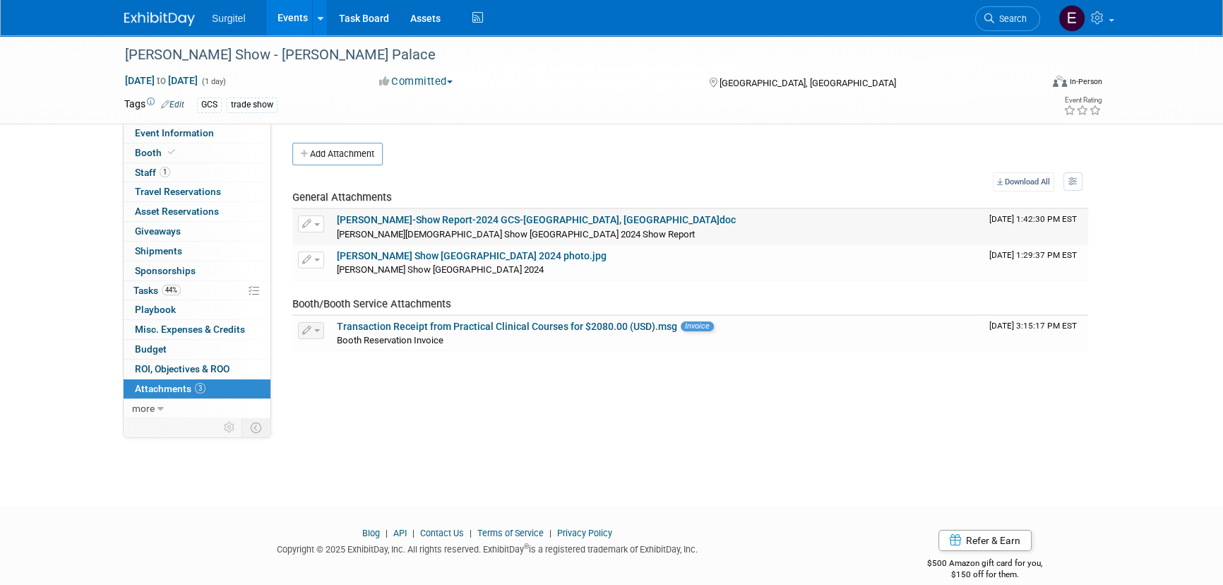
click at [374, 221] on link "[PERSON_NAME]-Show Report-2024 GCS-[GEOGRAPHIC_DATA], [GEOGRAPHIC_DATA]doc" at bounding box center [536, 219] width 399 height 11
click at [1004, 7] on link "Search" at bounding box center [1007, 18] width 65 height 25
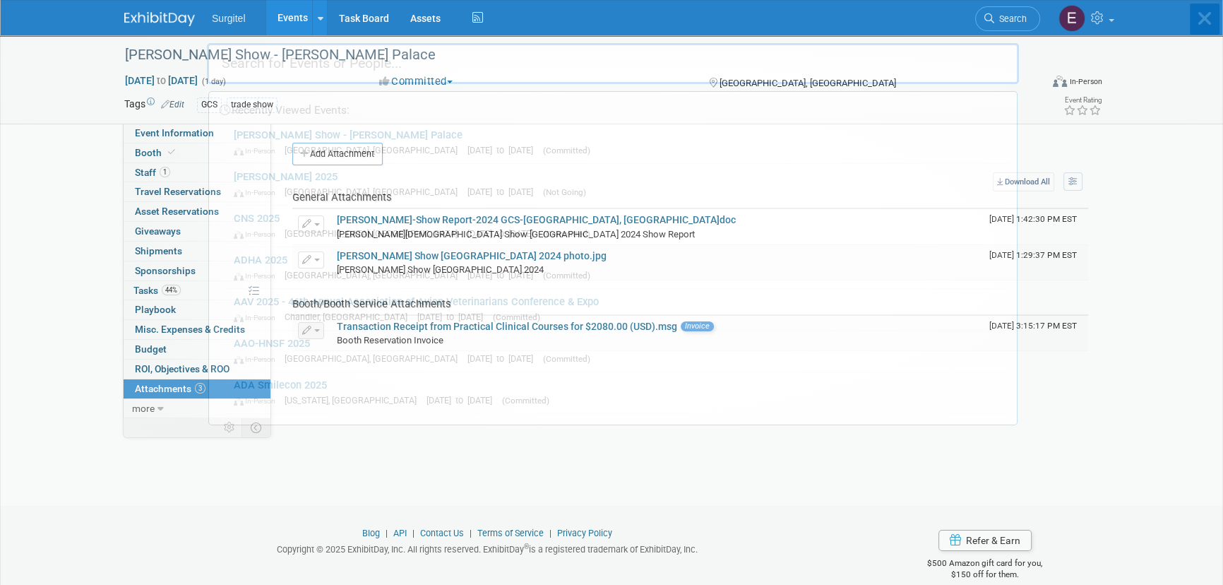
type input "s"
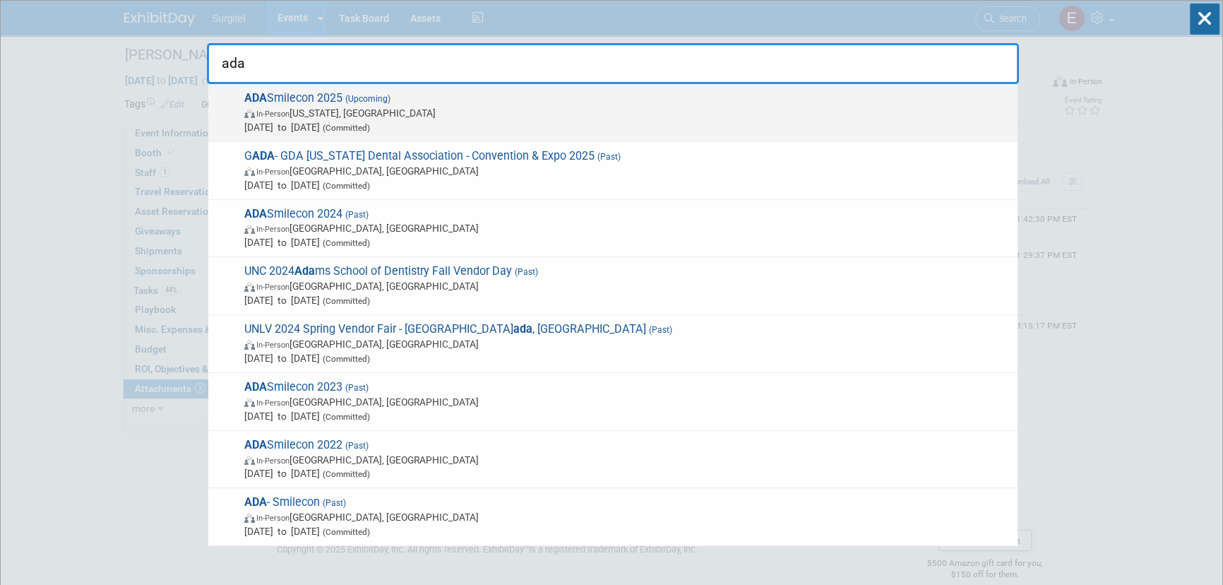
type input "ada"
click at [355, 99] on span "(Upcoming)" at bounding box center [367, 99] width 48 height 10
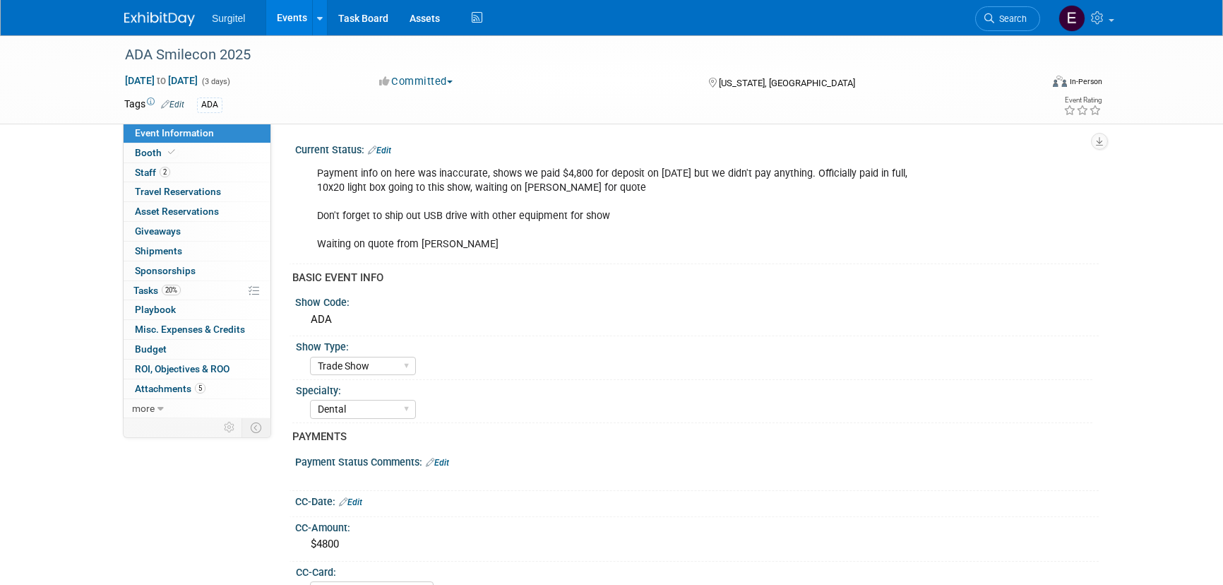
select select "Trade Show"
select select "Dental"
select select "No"
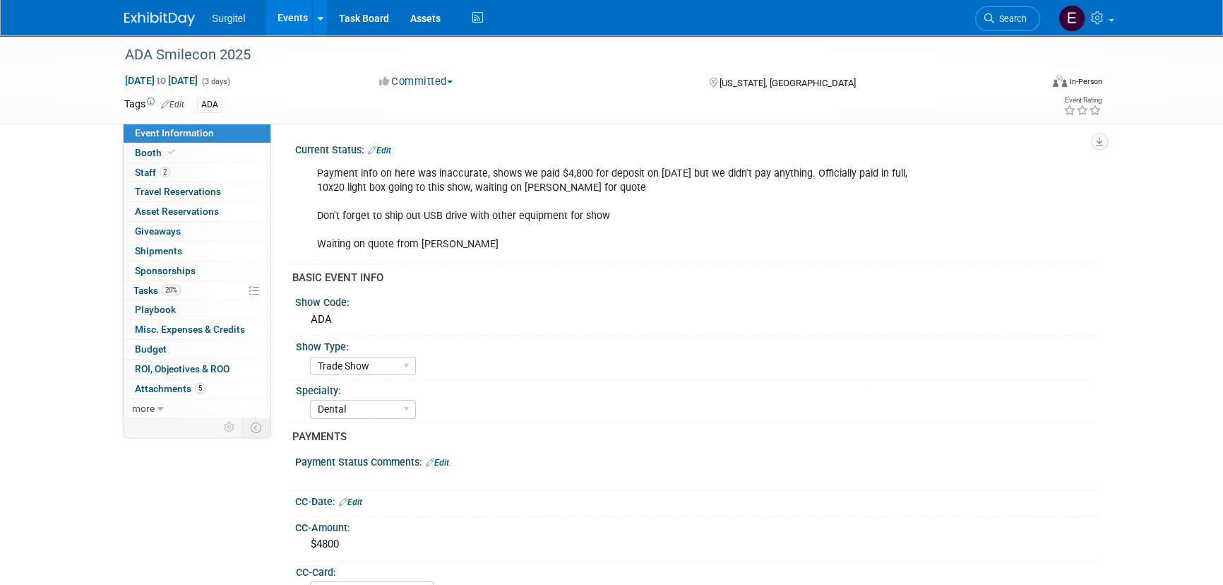
click at [387, 145] on link "Edit" at bounding box center [379, 150] width 23 height 10
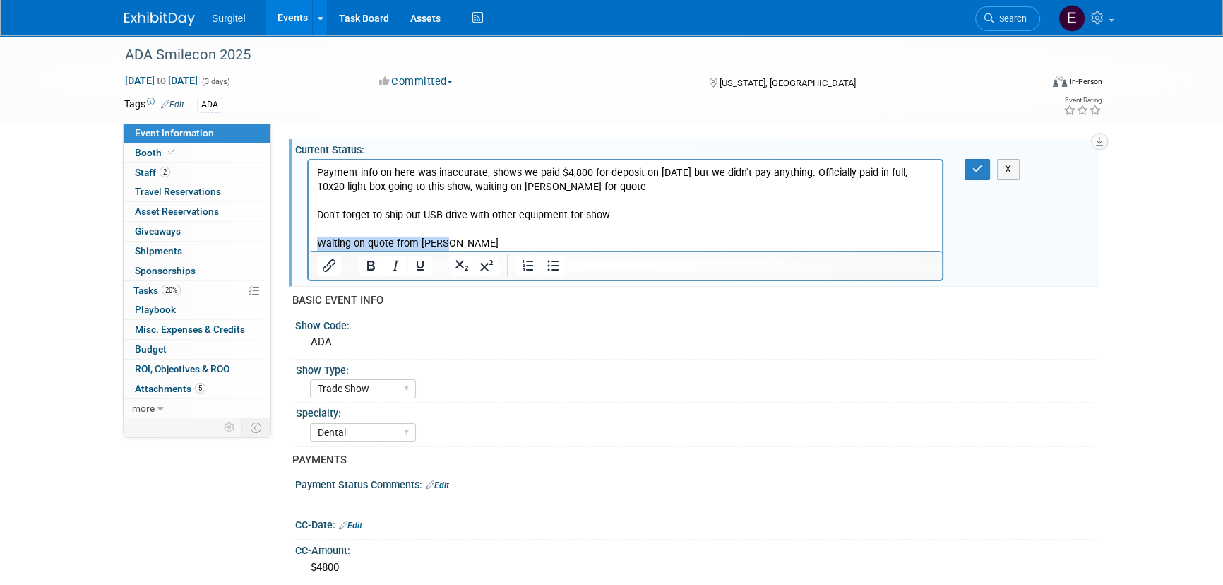
drag, startPoint x: 456, startPoint y: 245, endPoint x: 282, endPoint y: 237, distance: 173.9
click at [309, 237] on html "Payment info on here was inaccurate, shows we paid $4,800 for deposit on 11/14/…" at bounding box center [625, 205] width 633 height 90
click at [975, 160] on button "button" at bounding box center [978, 169] width 26 height 20
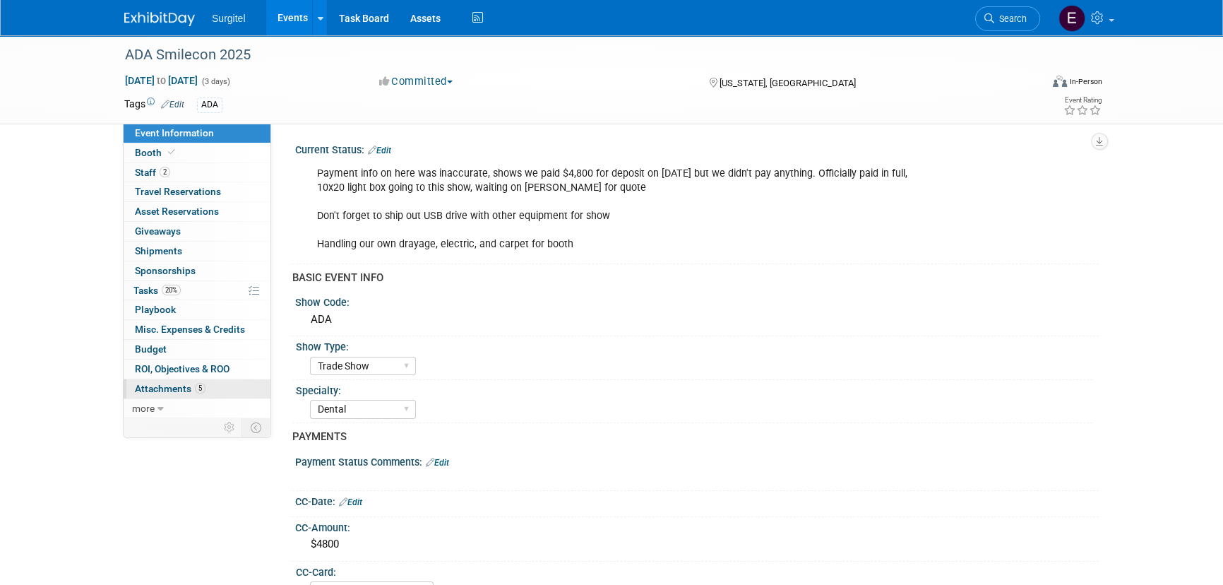
click at [208, 386] on link "5 Attachments 5" at bounding box center [197, 388] width 147 height 19
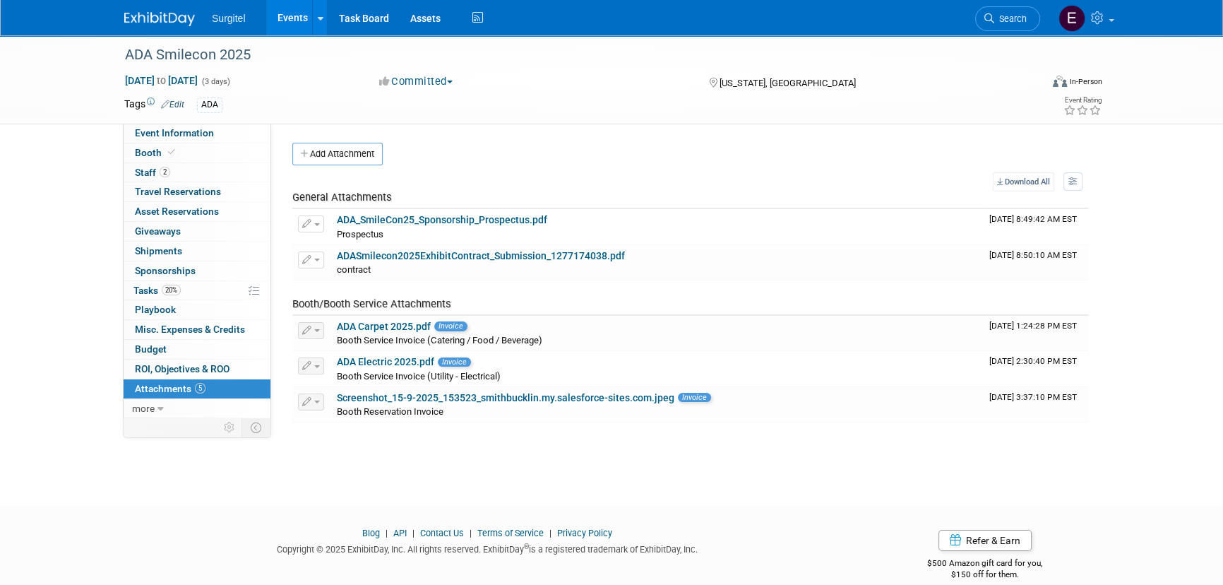
click at [297, 19] on link "Events" at bounding box center [292, 17] width 52 height 35
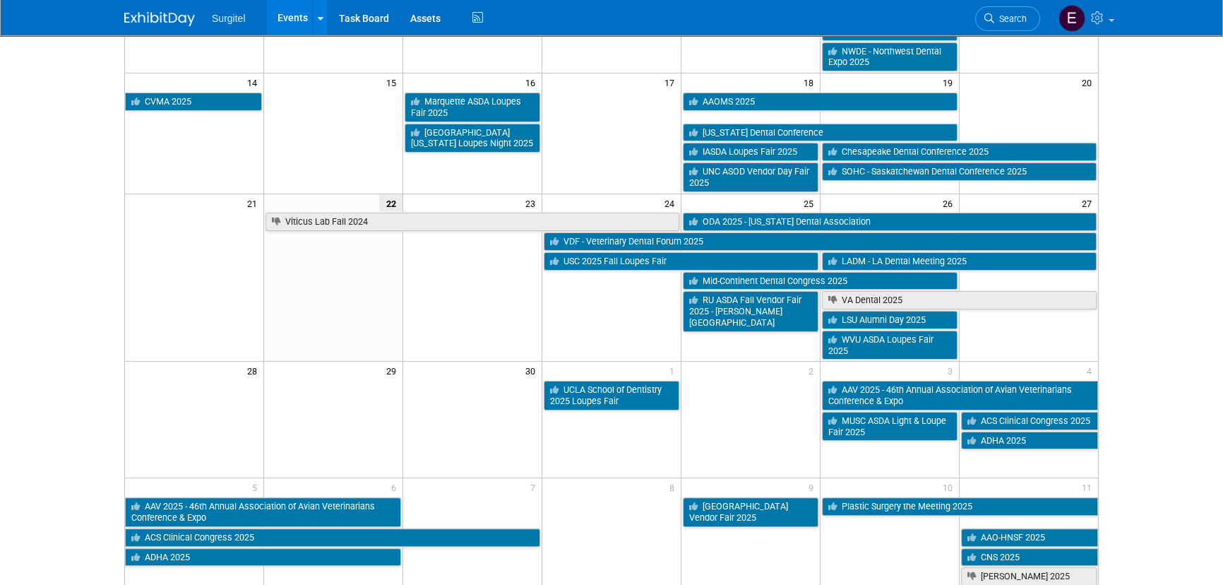
scroll to position [523, 0]
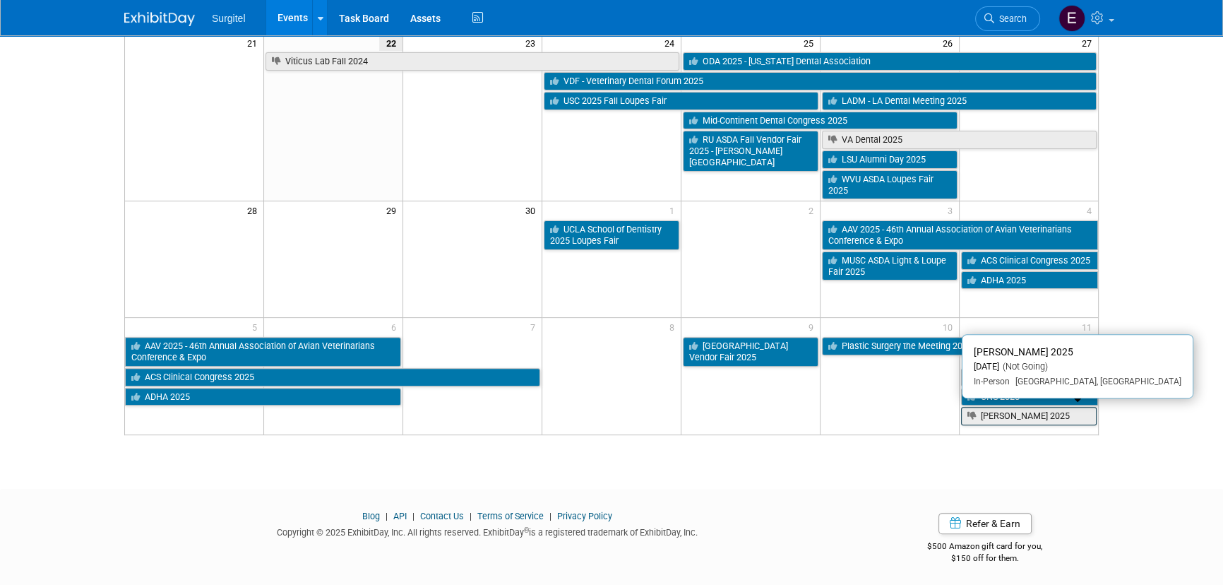
click at [1077, 409] on link "[PERSON_NAME] 2025" at bounding box center [1029, 416] width 136 height 18
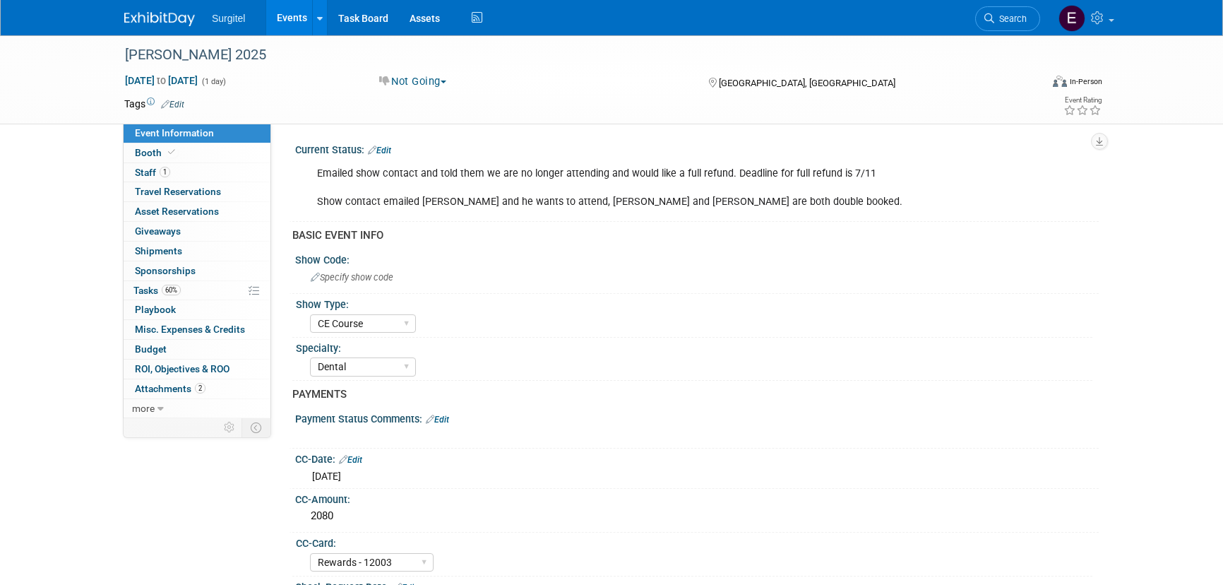
select select "CE Course"
select select "Dental"
select select "Rewards - 12003"
select select "No"
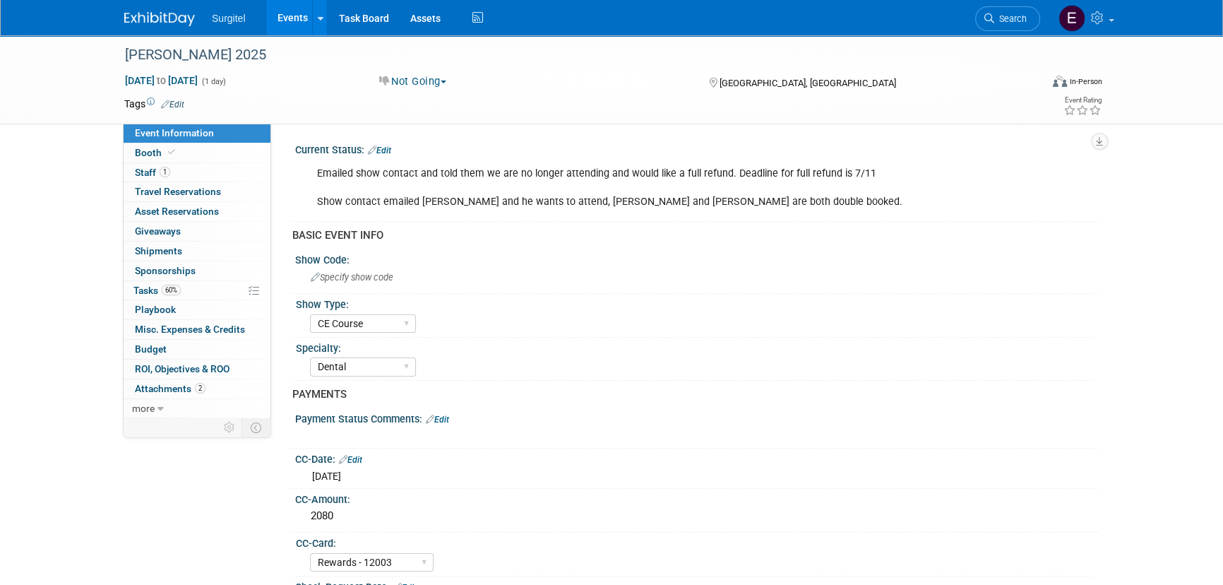
click at [410, 81] on button "Not Going" at bounding box center [413, 81] width 78 height 15
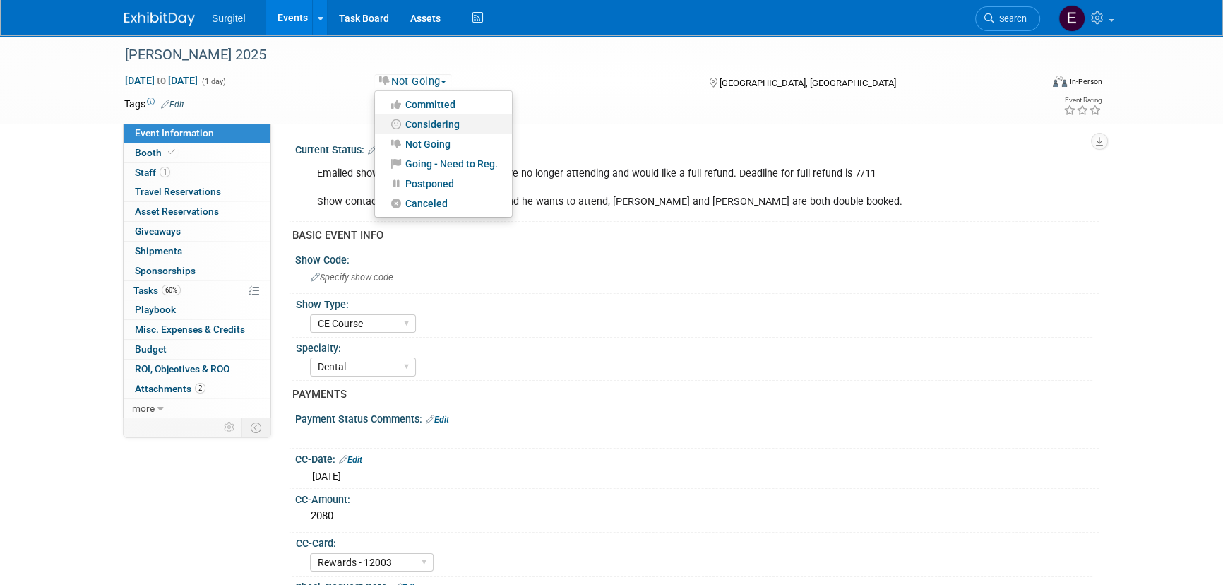
click at [417, 119] on link "Considering" at bounding box center [443, 124] width 137 height 20
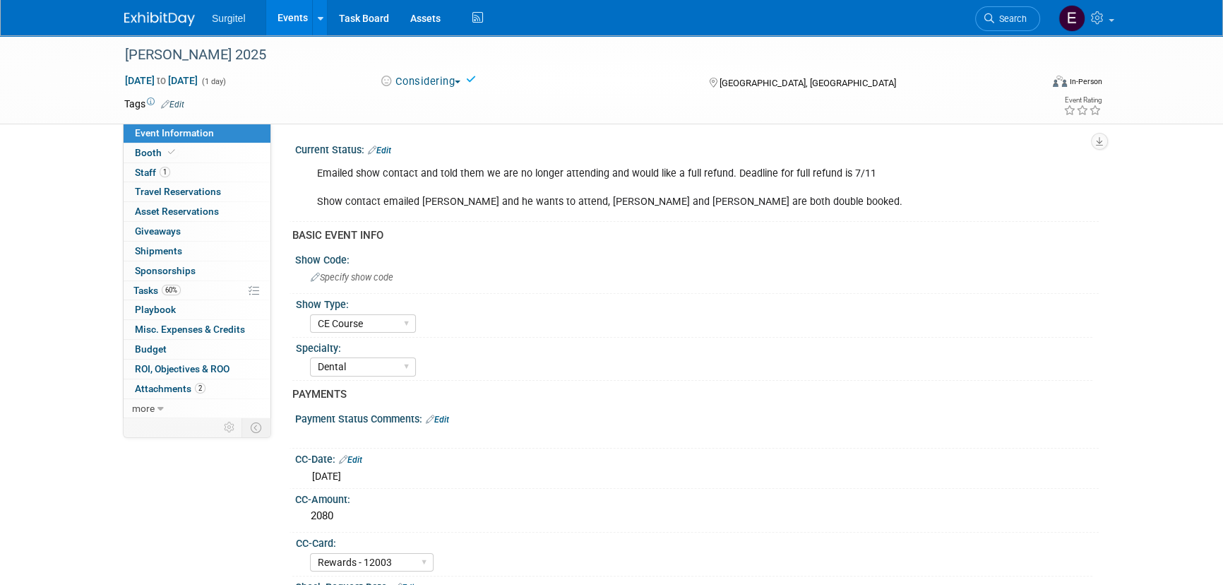
click at [296, 11] on link "Events" at bounding box center [292, 17] width 52 height 35
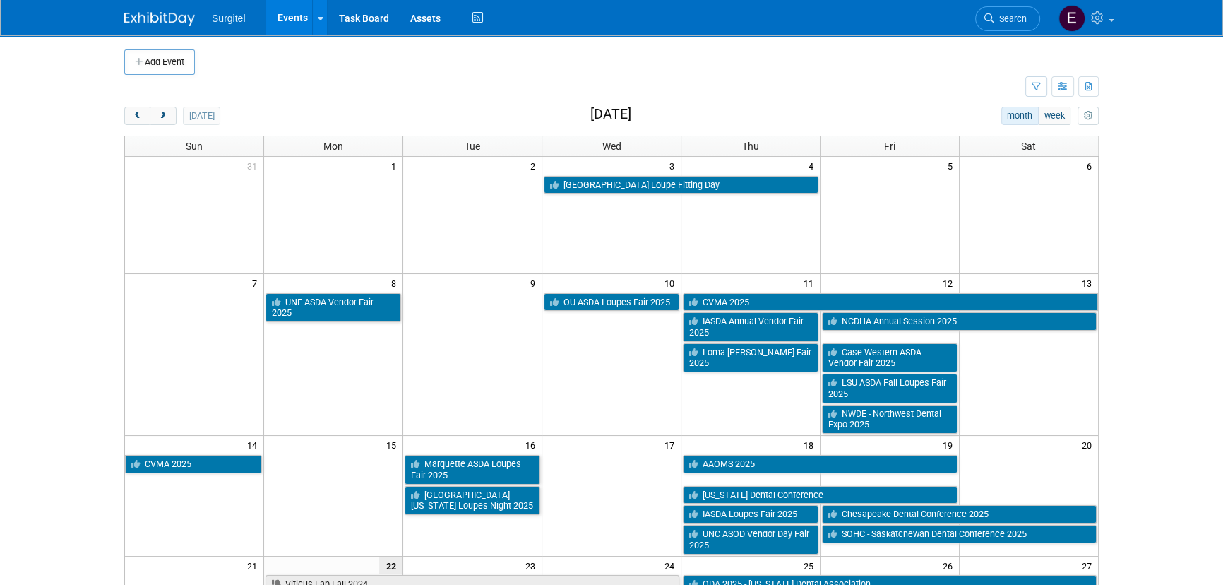
click at [177, 56] on button "Add Event" at bounding box center [159, 61] width 71 height 25
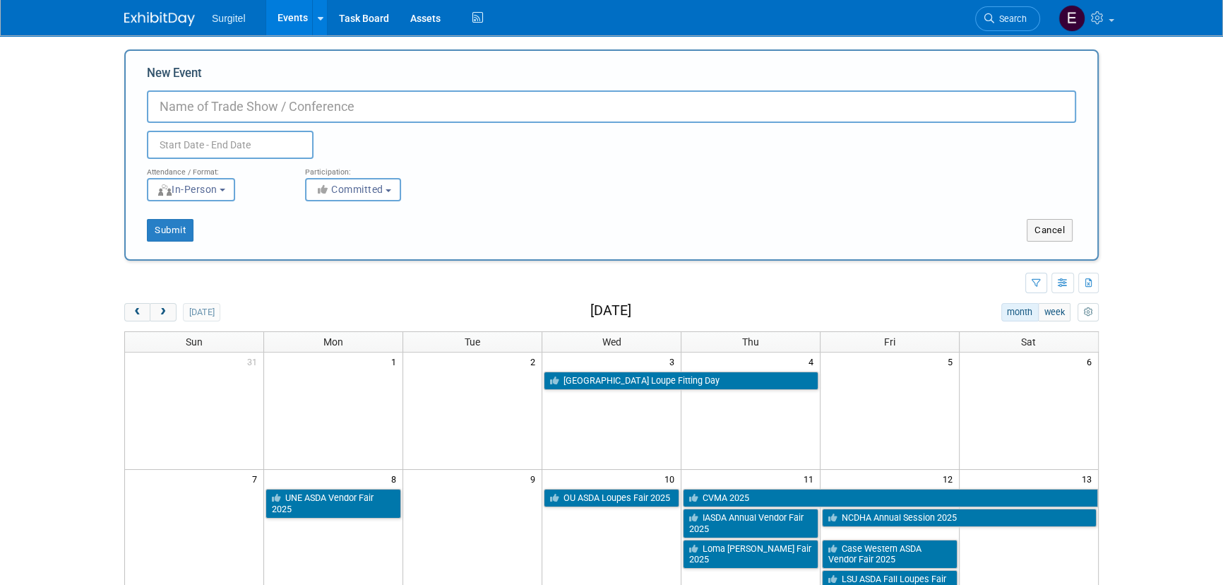
click at [403, 104] on input "New Event" at bounding box center [611, 106] width 929 height 32
click at [403, 104] on input "NODC 2026 - New Orleans" at bounding box center [611, 106] width 929 height 32
type input "NODC 2026 - New Orleans Dental Conference"
click at [201, 141] on input "text" at bounding box center [230, 145] width 167 height 28
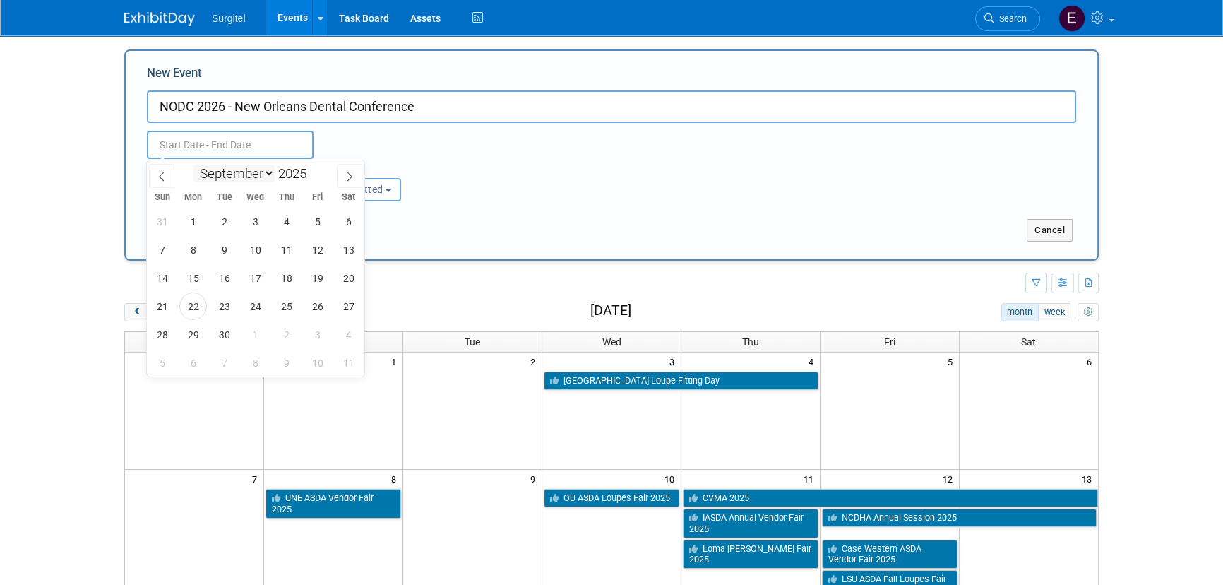
click at [249, 179] on select "January February March April May June July August September October November De…" at bounding box center [233, 174] width 81 height 18
select select "3"
click at [193, 165] on select "January February March April May June July August September October November De…" at bounding box center [233, 174] width 81 height 18
click at [311, 166] on span at bounding box center [312, 169] width 10 height 8
type input "2026"
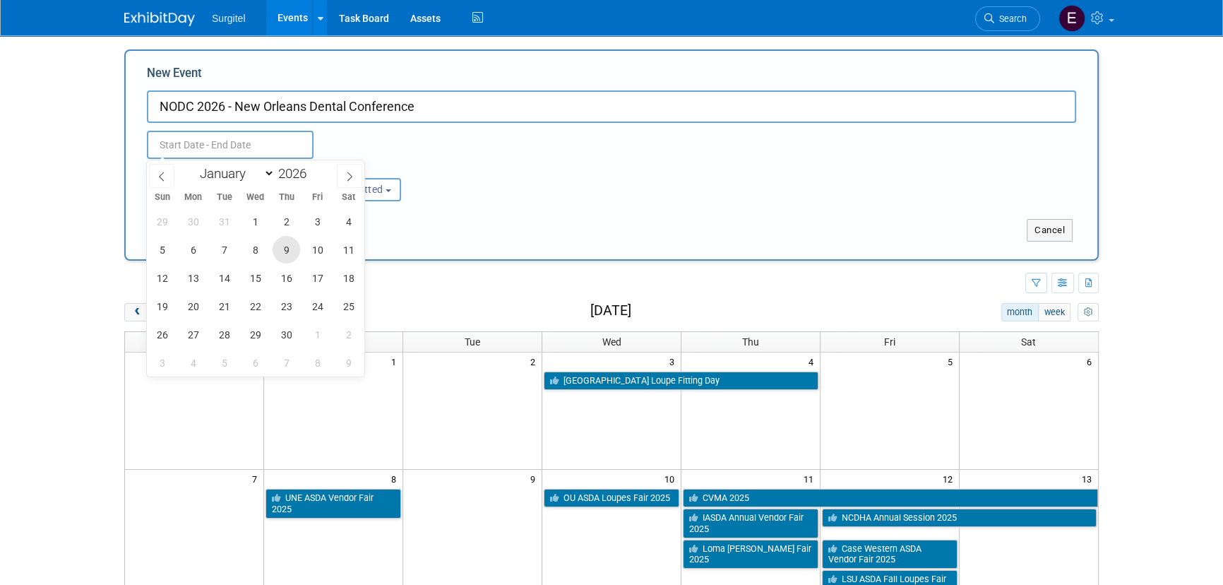
click at [291, 248] on span "9" at bounding box center [287, 250] width 28 height 28
click at [345, 250] on span "11" at bounding box center [349, 250] width 28 height 28
type input "[DATE] to [DATE]"
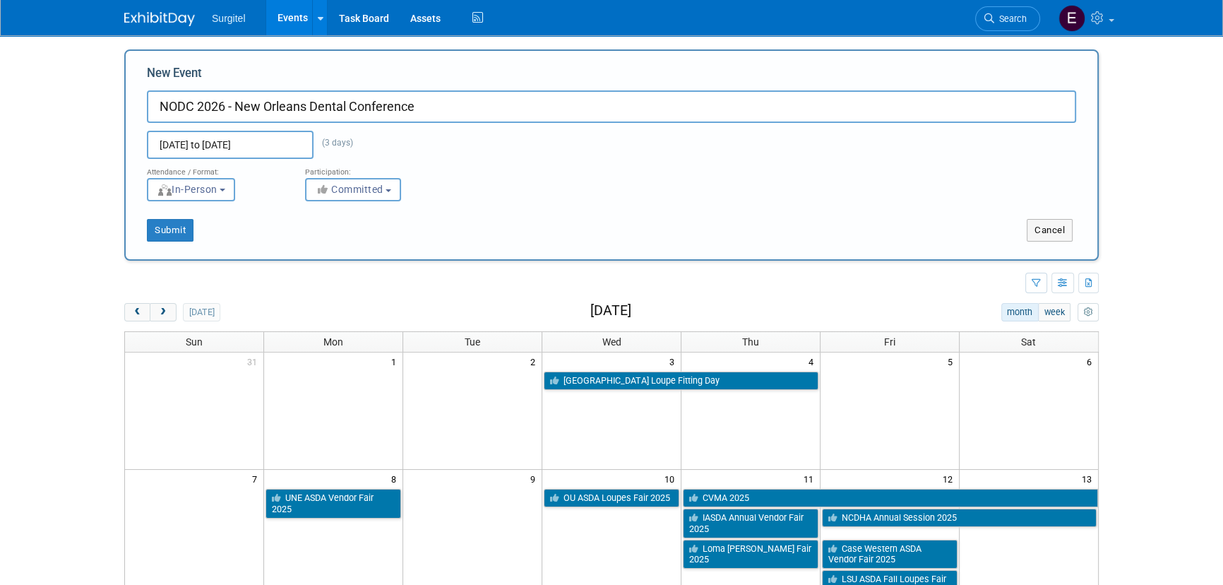
click at [198, 226] on div "Submit" at bounding box center [328, 230] width 405 height 23
click at [185, 227] on button "Submit" at bounding box center [170, 230] width 47 height 23
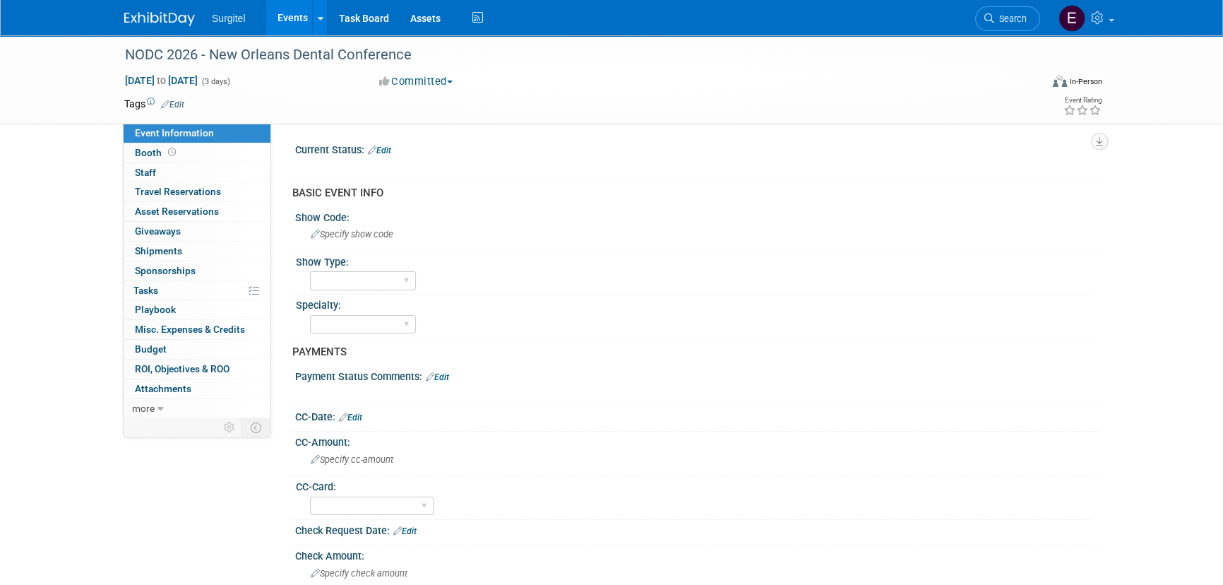
click at [184, 102] on link "Edit" at bounding box center [172, 105] width 23 height 10
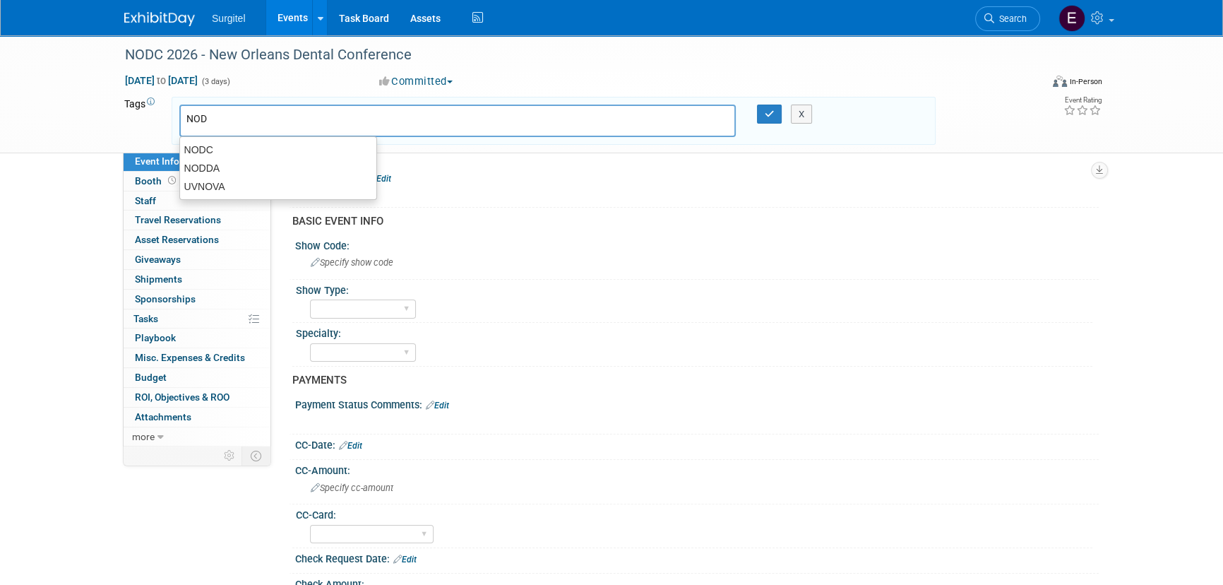
type input "NODC"
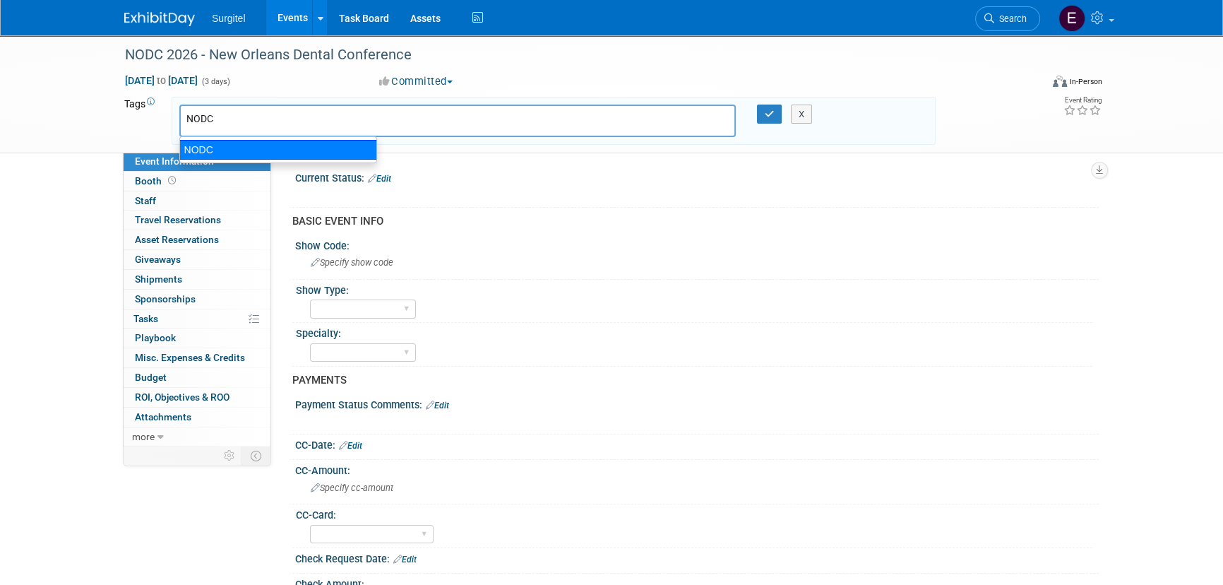
click at [210, 146] on div "NODC" at bounding box center [278, 150] width 198 height 20
type input "NODC"
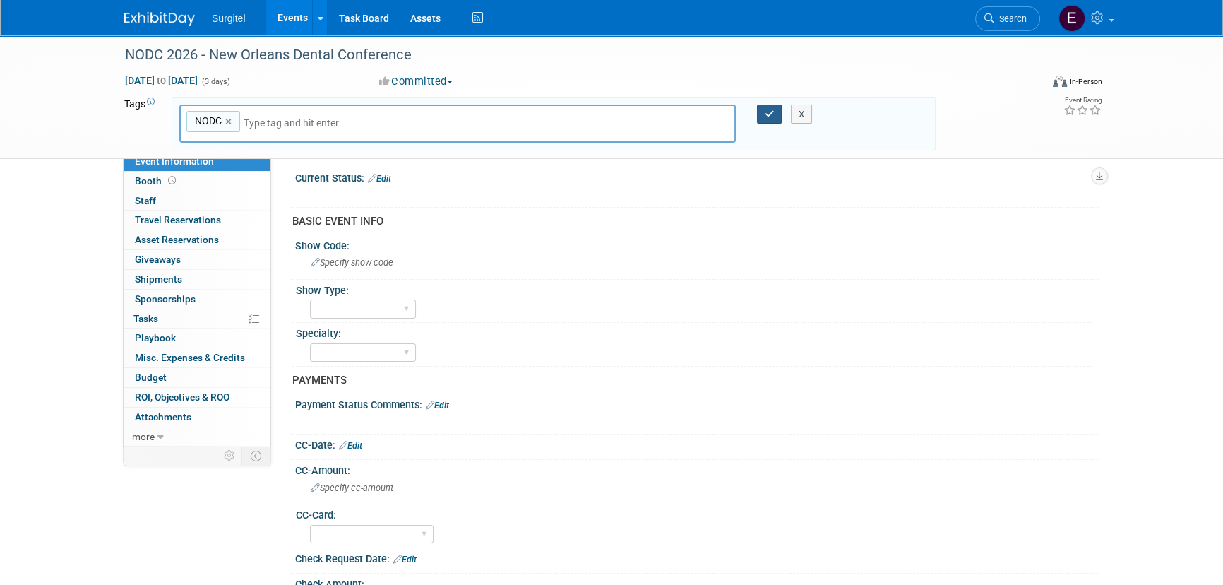
click at [770, 115] on icon "button" at bounding box center [770, 113] width 10 height 9
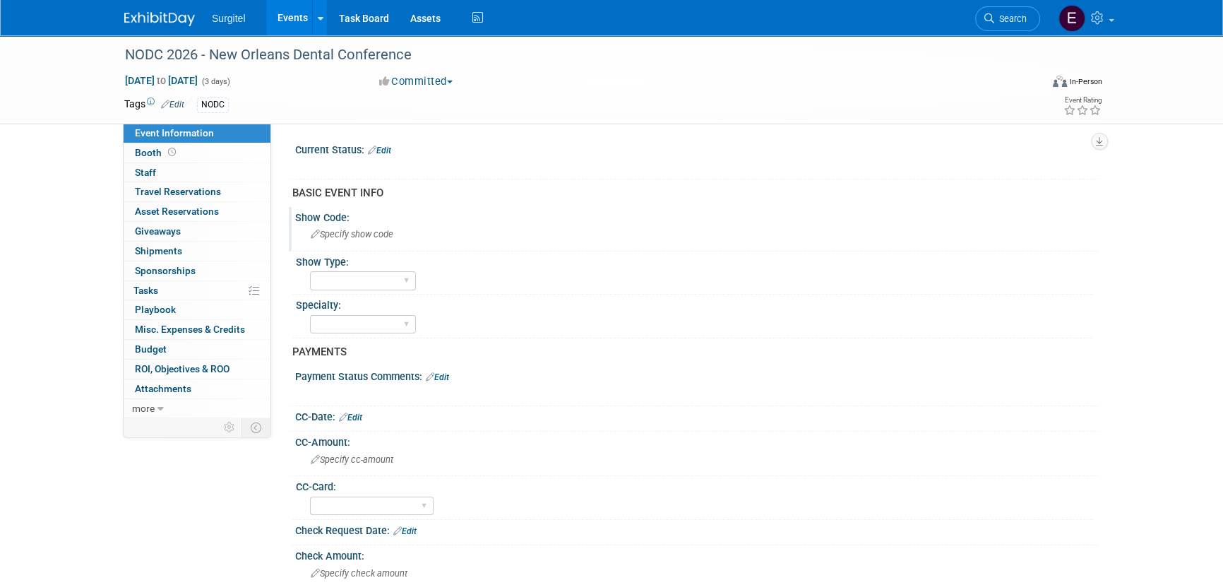
click at [390, 246] on div "Show Code: Specify show code" at bounding box center [694, 229] width 810 height 44
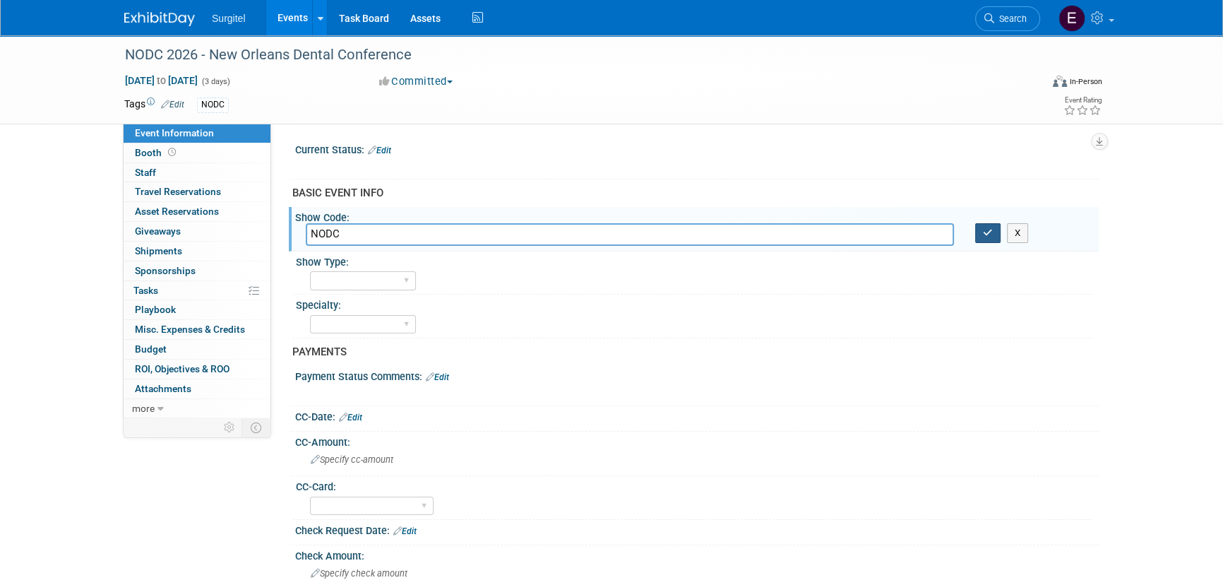
type input "NODC"
click at [981, 230] on button "button" at bounding box center [987, 233] width 25 height 20
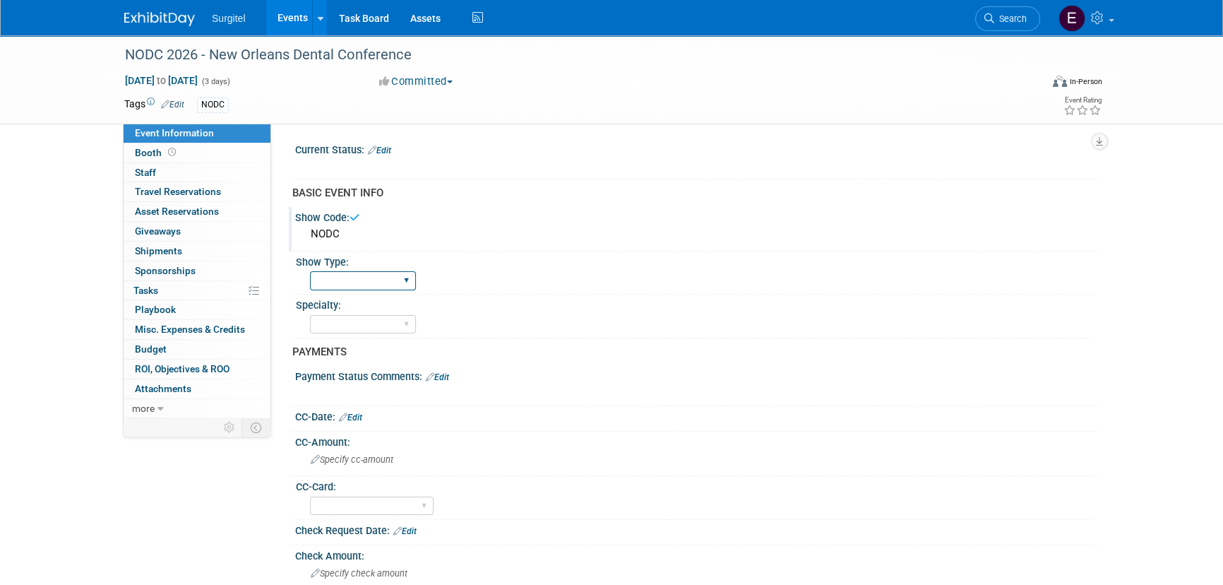
click at [384, 283] on select "School Show Trade Show Wet Lab CE Course Lunch and Learn" at bounding box center [363, 280] width 106 height 19
select select "Trade Show"
click at [310, 271] on select "School Show Trade Show Wet Lab CE Course Lunch and Learn" at bounding box center [363, 280] width 106 height 19
click at [360, 334] on div "Dental Hygiene Medical Veterinarian Other" at bounding box center [363, 324] width 106 height 26
click at [361, 331] on select "Dental Hygiene Medical Veterinarian Other" at bounding box center [363, 324] width 106 height 19
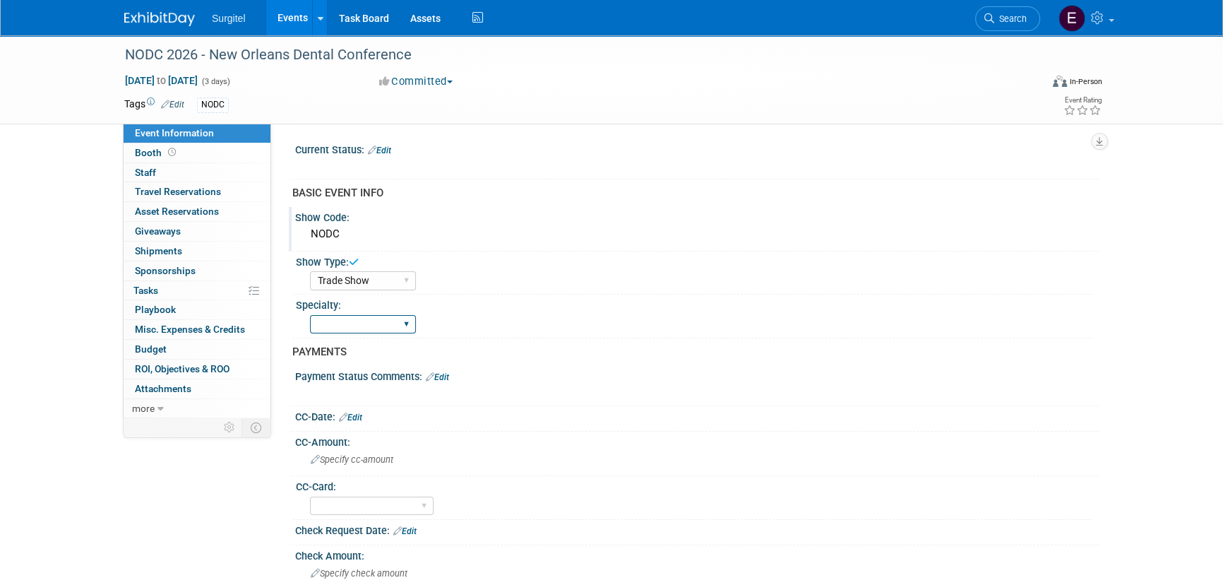
select select "Dental"
click at [310, 315] on select "Dental Hygiene Medical Veterinarian Other" at bounding box center [363, 324] width 106 height 19
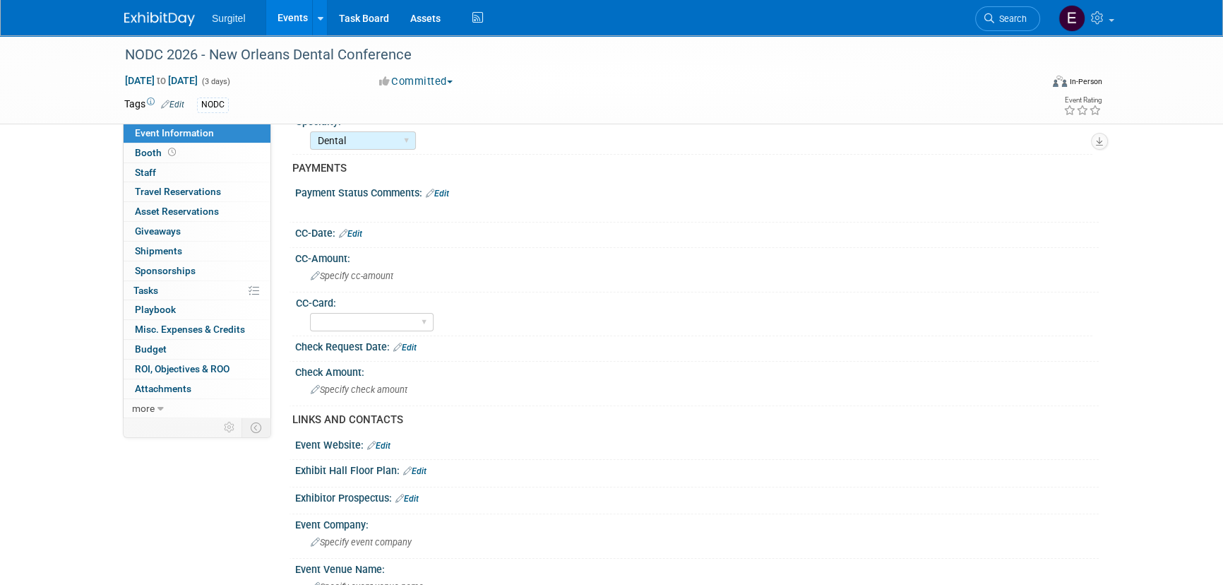
scroll to position [192, 0]
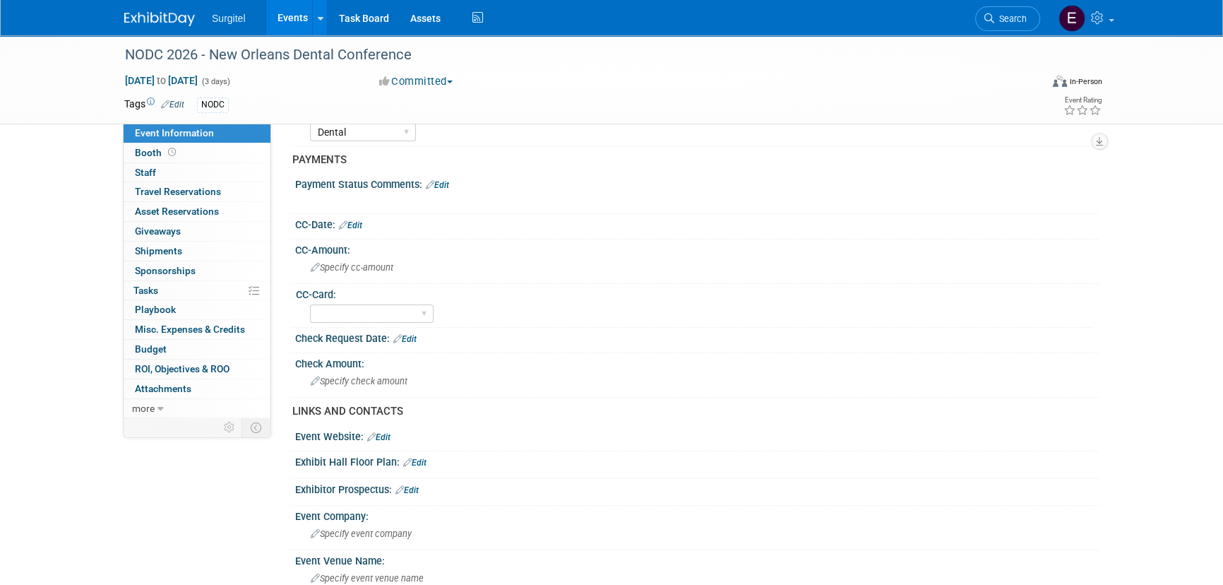
click at [351, 222] on link "Edit" at bounding box center [350, 225] width 23 height 10
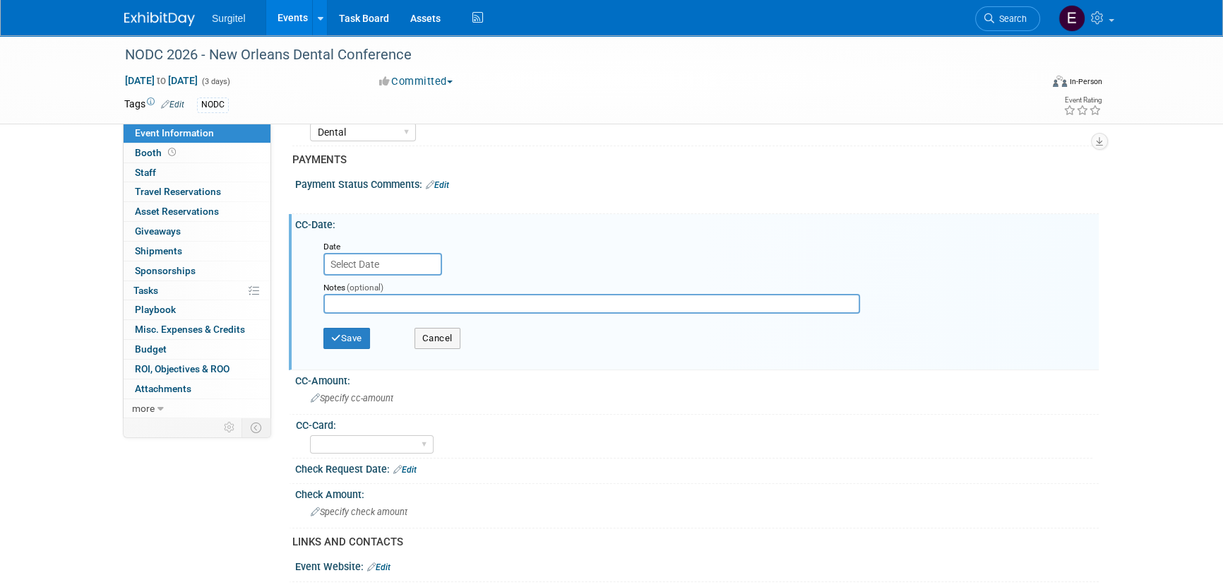
click at [367, 258] on input "text" at bounding box center [382, 264] width 119 height 23
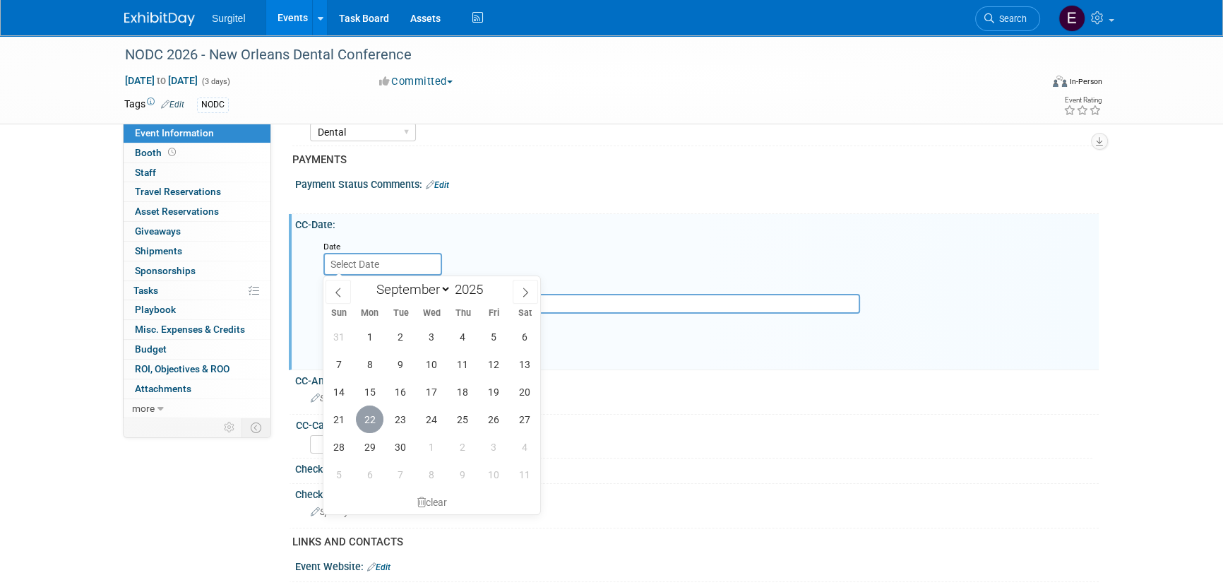
click at [368, 411] on span "22" at bounding box center [370, 419] width 28 height 28
type input "[DATE]"
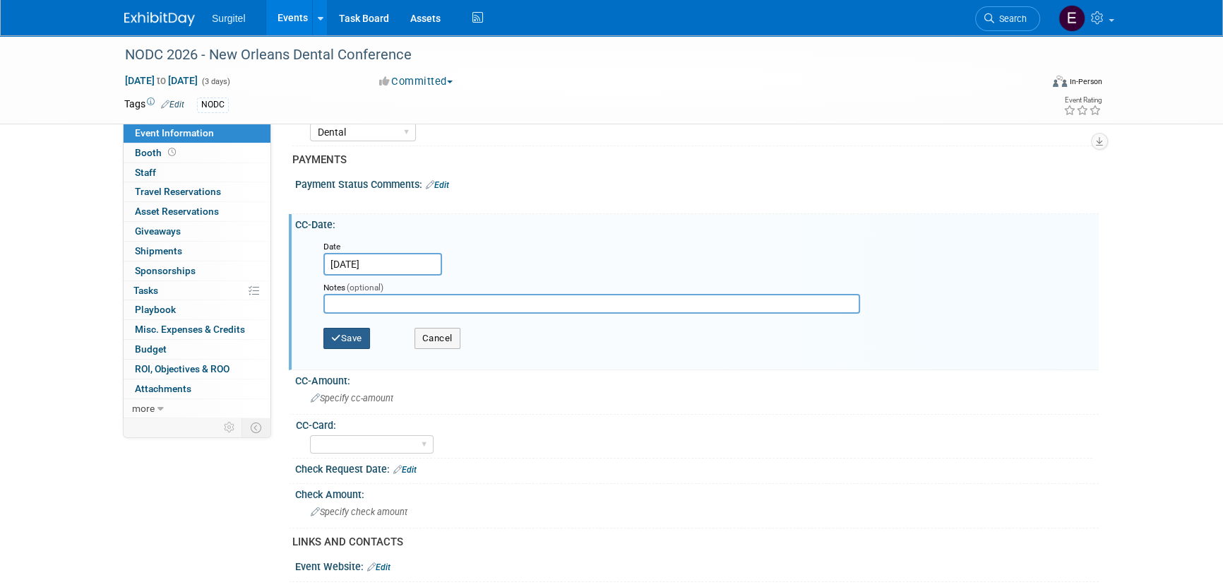
click at [344, 328] on button "Save" at bounding box center [346, 338] width 47 height 21
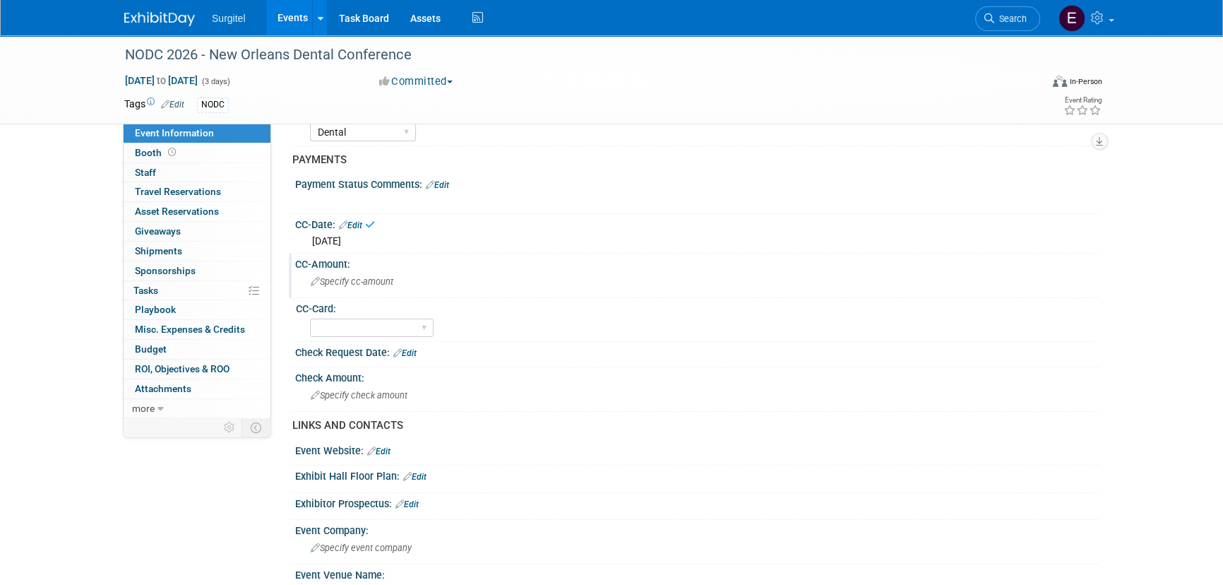
click at [358, 281] on span "Specify cc-amount" at bounding box center [352, 281] width 83 height 11
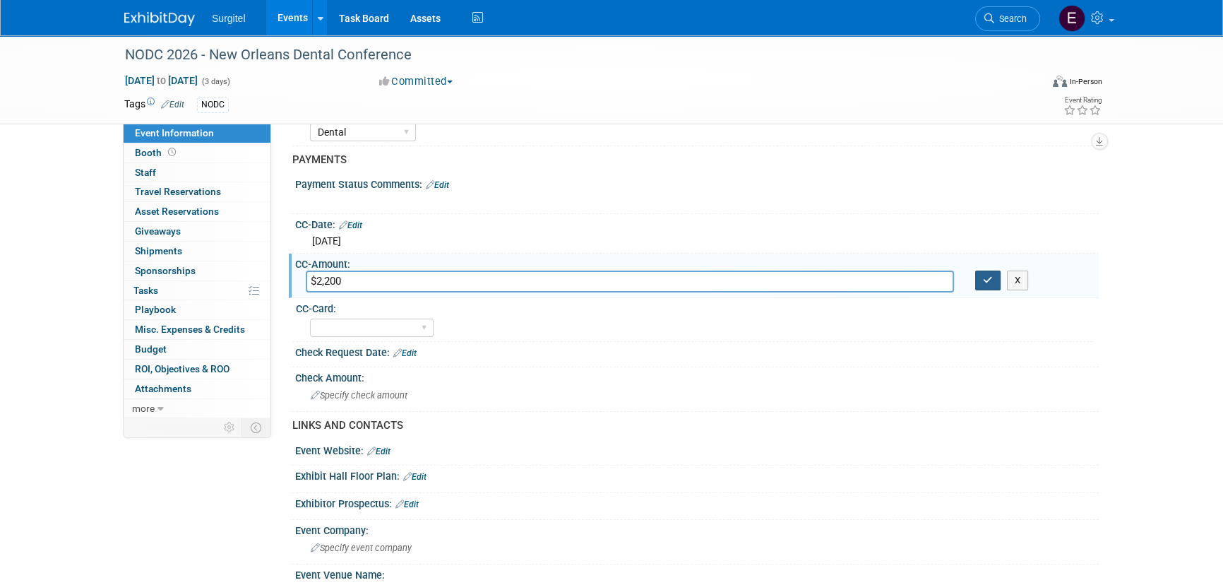
type input "$2,200"
click at [990, 275] on icon "button" at bounding box center [988, 279] width 10 height 9
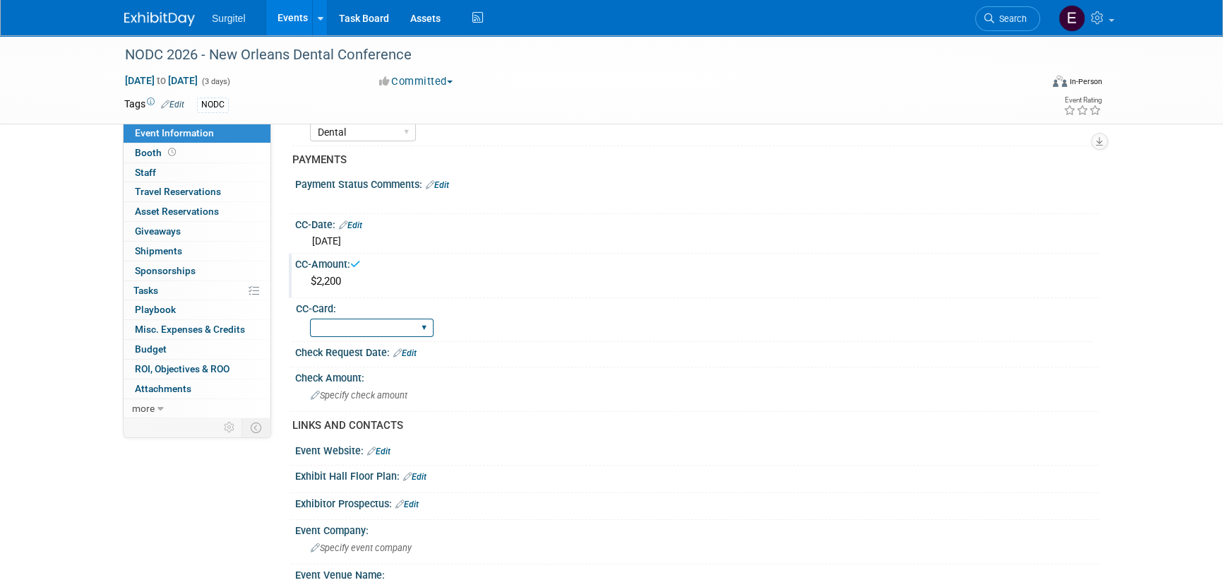
click at [326, 321] on select "Rewards - 12003 SkyMiles - 93008 Visa - 1925 Business Cash - 7359" at bounding box center [372, 327] width 124 height 19
click at [310, 318] on select "Rewards - 12003 SkyMiles - 93008 Visa - 1925 Business Cash - 7359" at bounding box center [372, 327] width 124 height 19
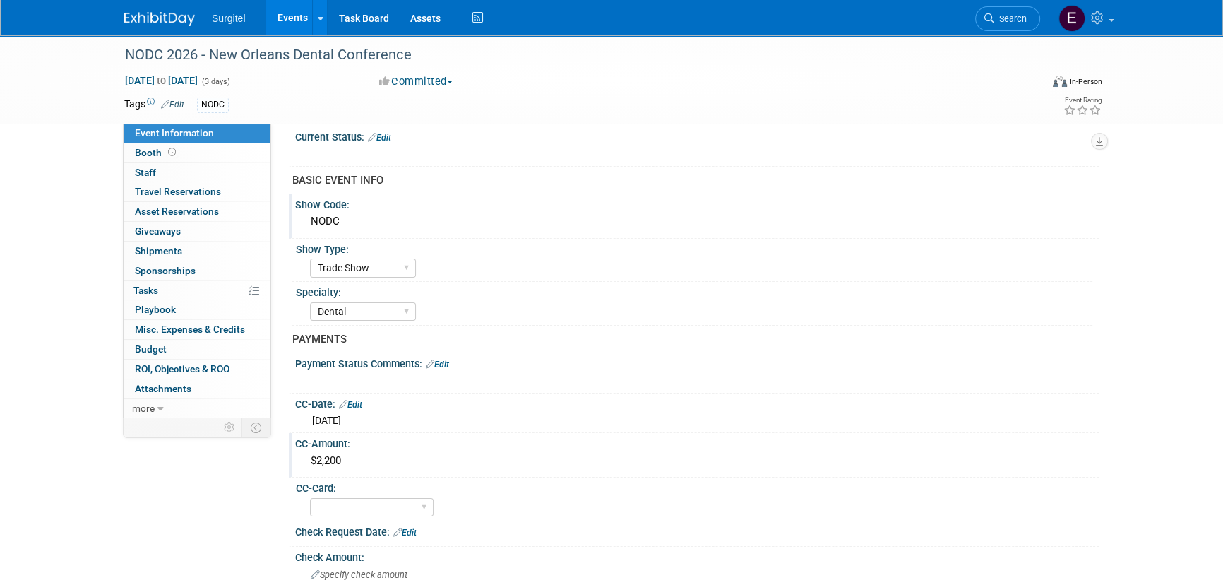
scroll to position [0, 0]
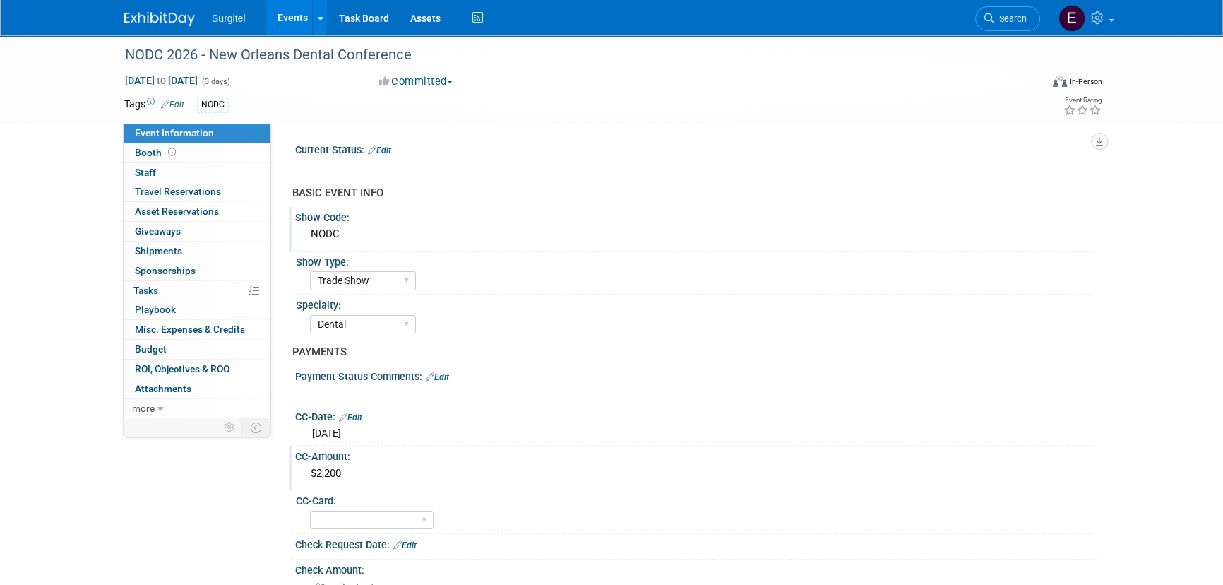
click at [448, 372] on link "Edit" at bounding box center [437, 377] width 23 height 10
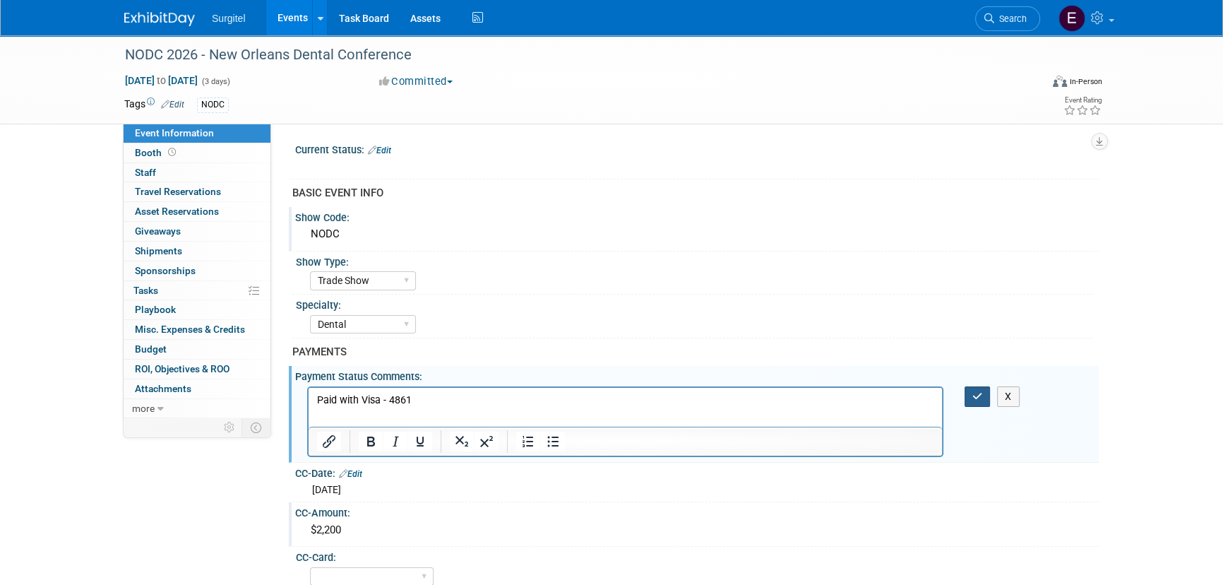
click at [981, 395] on icon "button" at bounding box center [977, 396] width 11 height 10
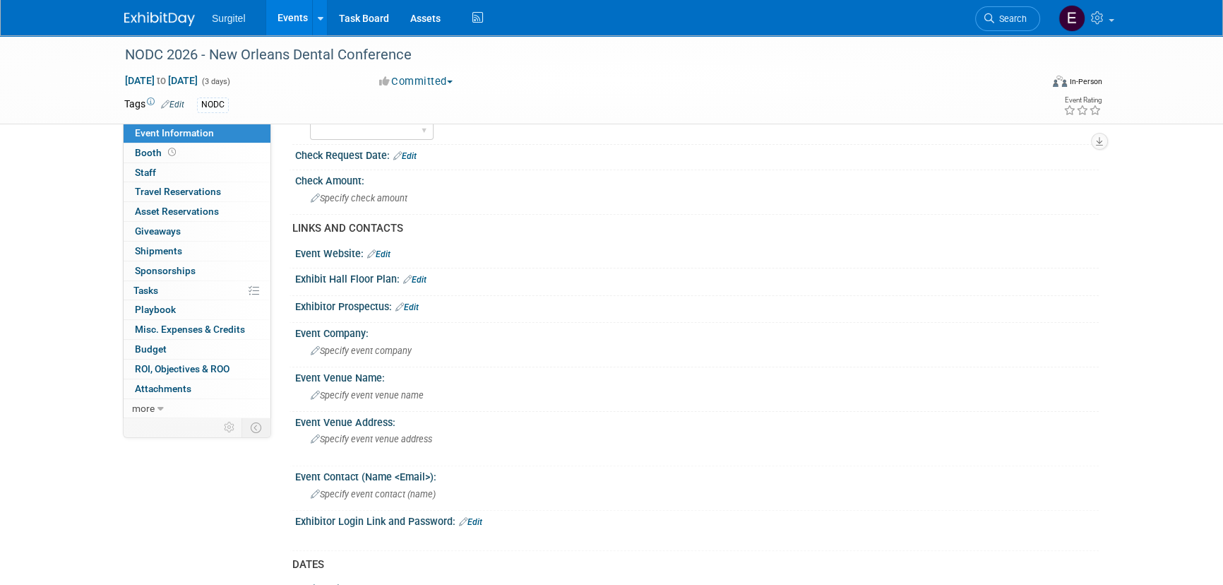
scroll to position [449, 0]
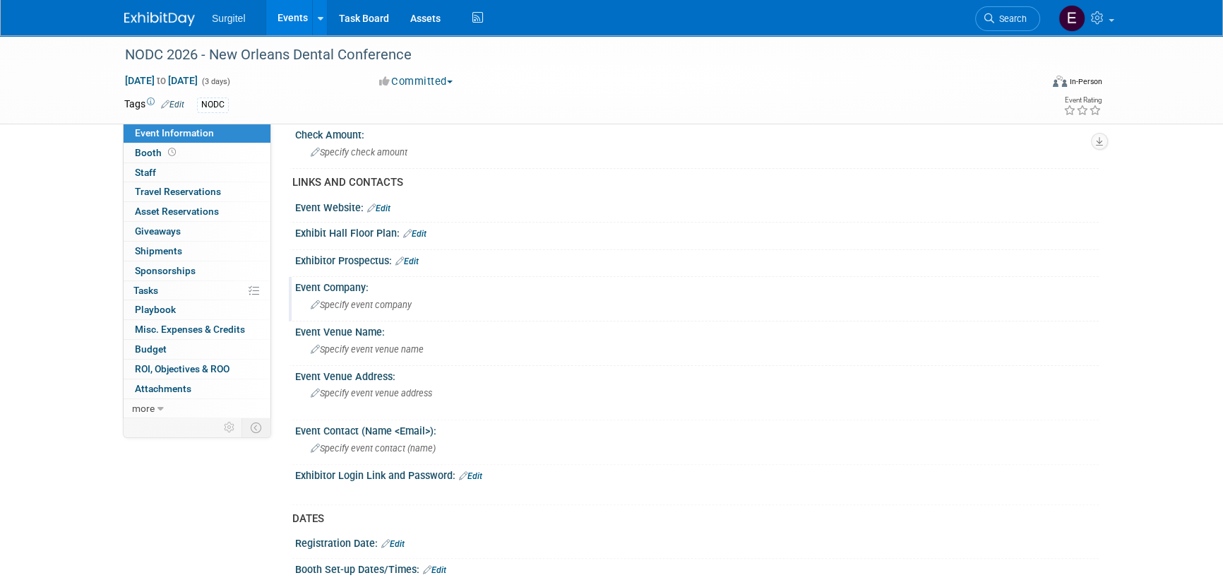
click at [334, 307] on span "Specify event company" at bounding box center [361, 304] width 101 height 11
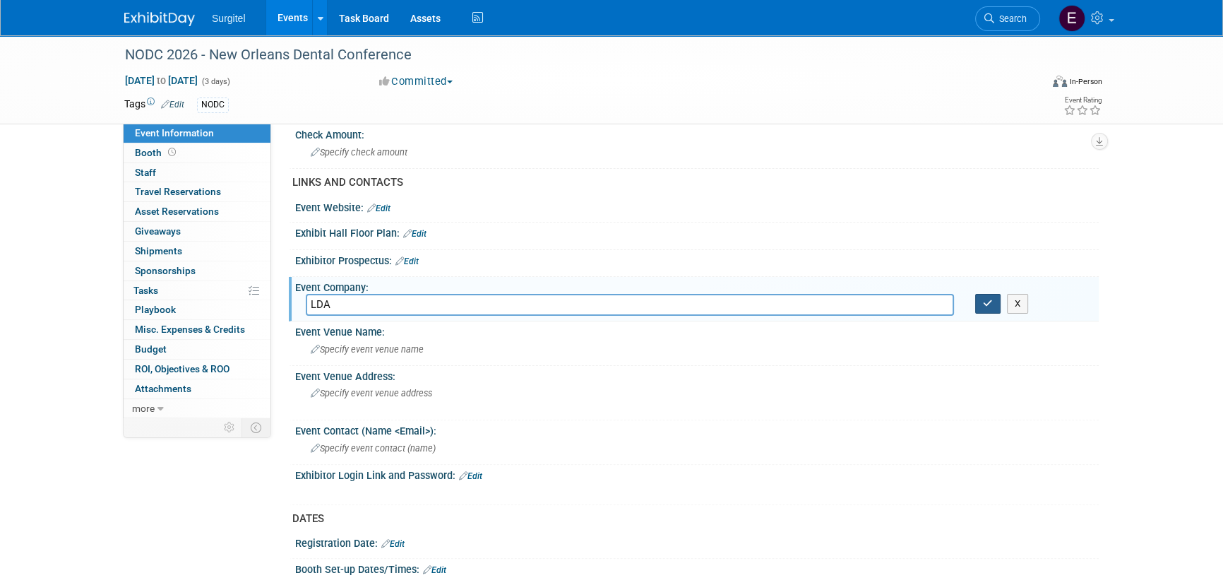
type input "LDA"
click at [991, 301] on icon "button" at bounding box center [988, 303] width 10 height 9
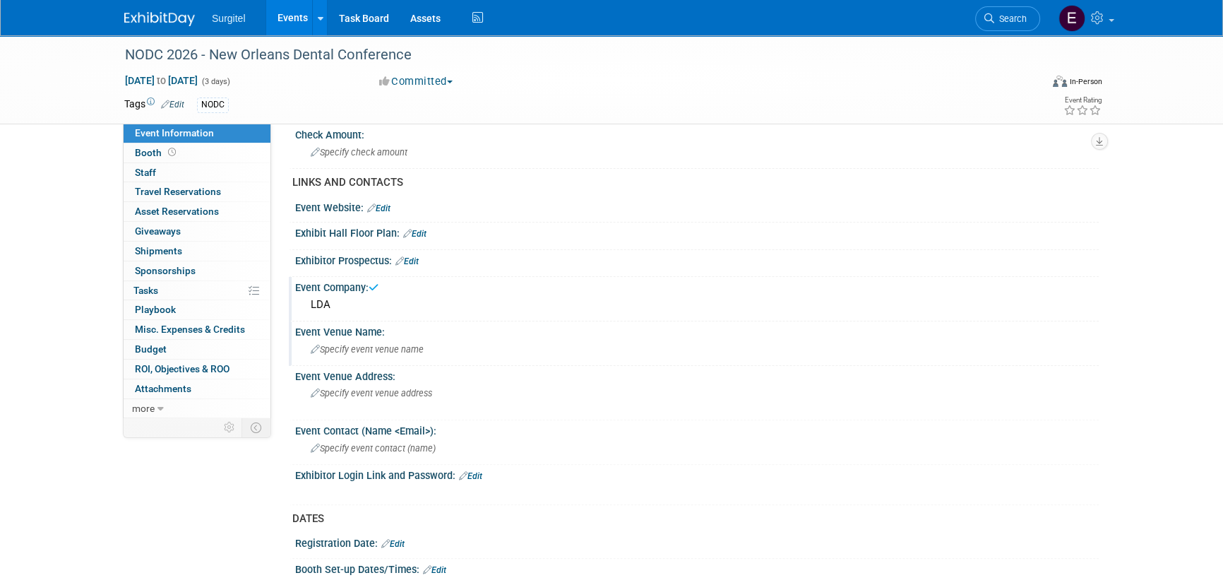
click at [403, 353] on div "Specify event venue name" at bounding box center [697, 349] width 782 height 22
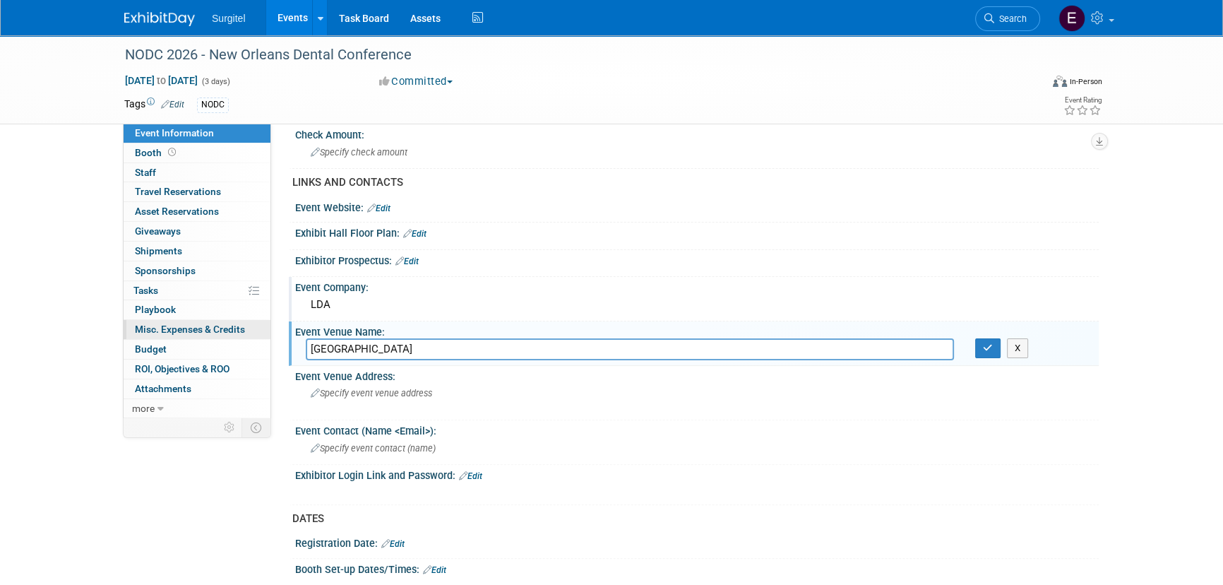
drag, startPoint x: 452, startPoint y: 349, endPoint x: 246, endPoint y: 331, distance: 206.3
click at [246, 331] on div "Event Information Event Info Booth Booth 0 Staff 0 Staff 0 Travel Reservations …" at bounding box center [612, 255] width 996 height 1338
type input "Hilton Hotel New Orleans"
click at [985, 345] on icon "button" at bounding box center [988, 347] width 10 height 9
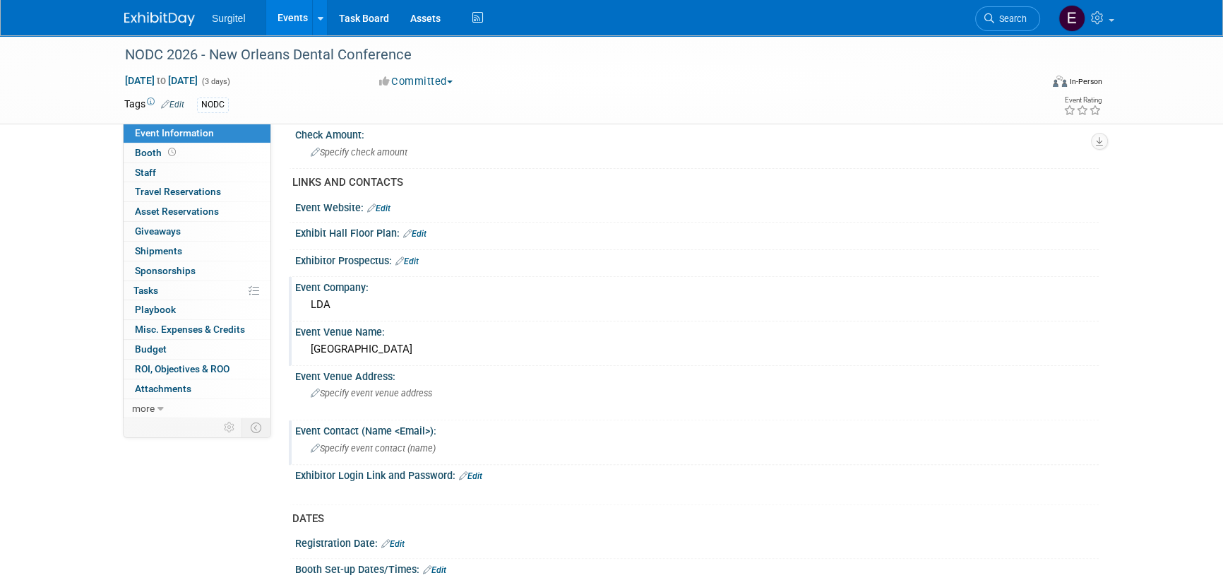
click at [332, 450] on span "Specify event contact (name )" at bounding box center [373, 448] width 125 height 11
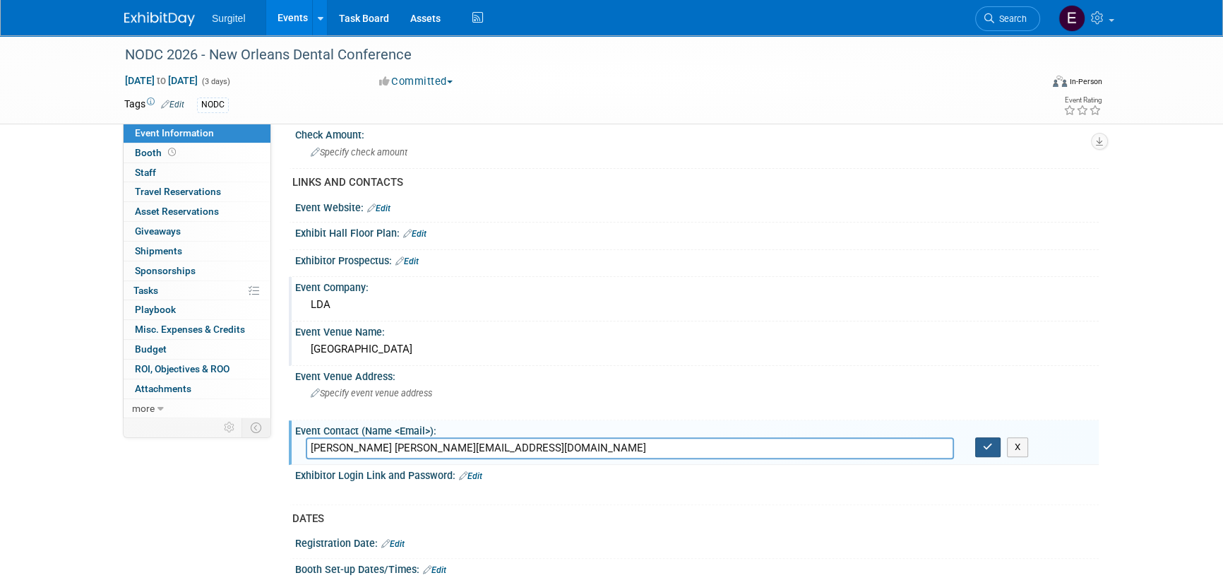
type input "Nancy Burns nancy@nodental.org"
click at [982, 445] on button "button" at bounding box center [987, 447] width 25 height 20
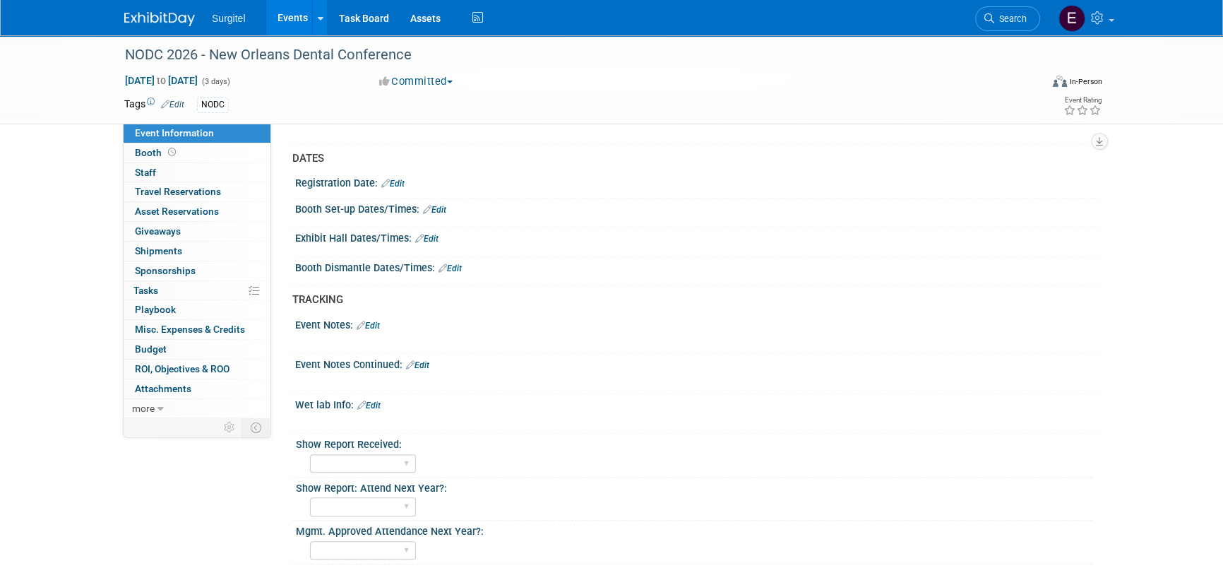
scroll to position [834, 0]
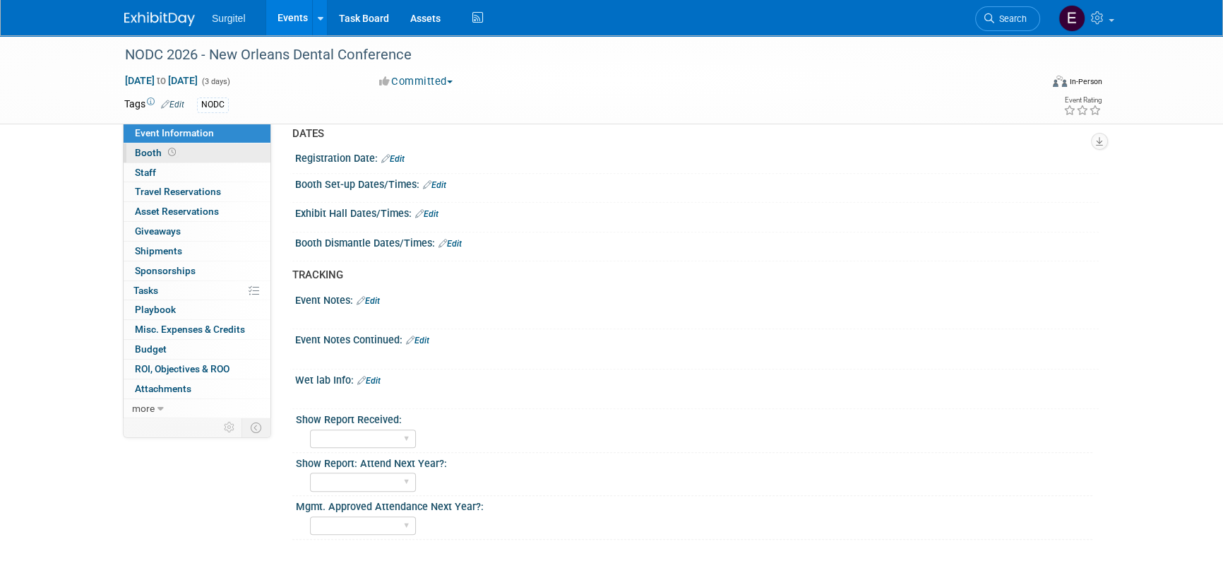
click at [239, 145] on link "Booth" at bounding box center [197, 152] width 147 height 19
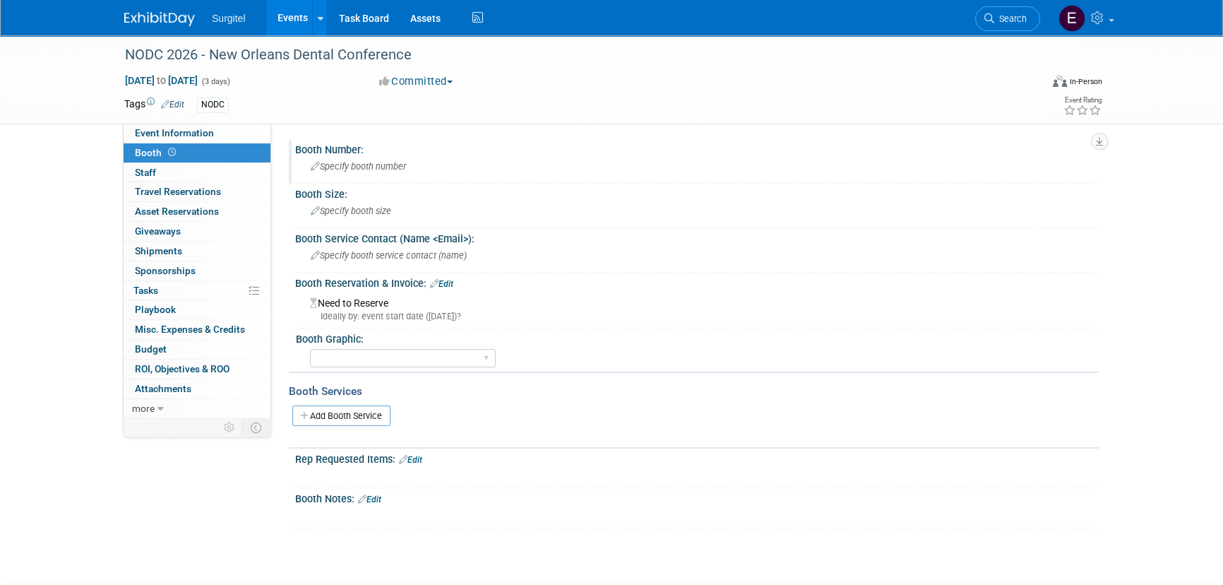
click at [384, 162] on span "Specify booth number" at bounding box center [358, 166] width 95 height 11
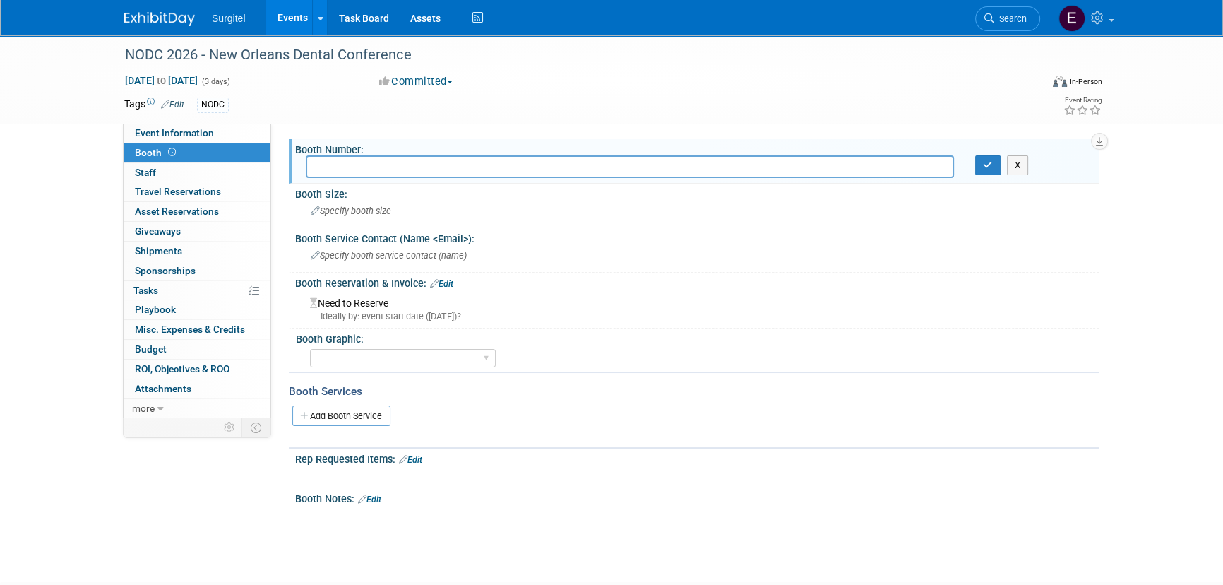
click at [343, 167] on input "text" at bounding box center [630, 166] width 648 height 22
type input "404"
click at [1001, 172] on div "X" at bounding box center [1031, 165] width 113 height 20
click at [992, 167] on icon "button" at bounding box center [988, 164] width 10 height 9
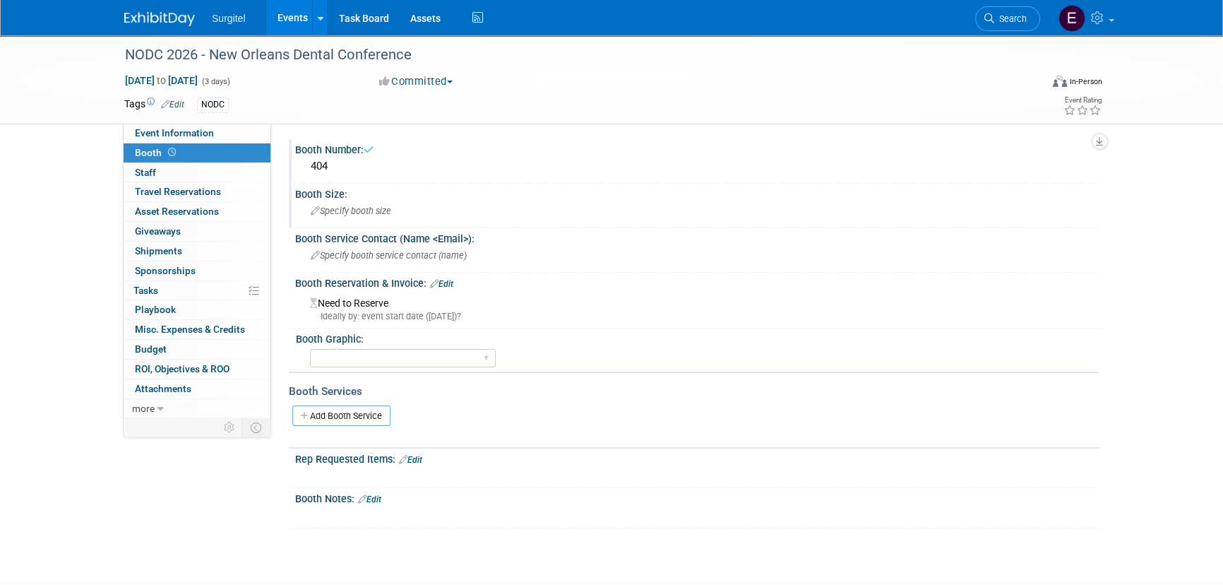
click at [406, 206] on div "Specify booth size" at bounding box center [697, 211] width 782 height 22
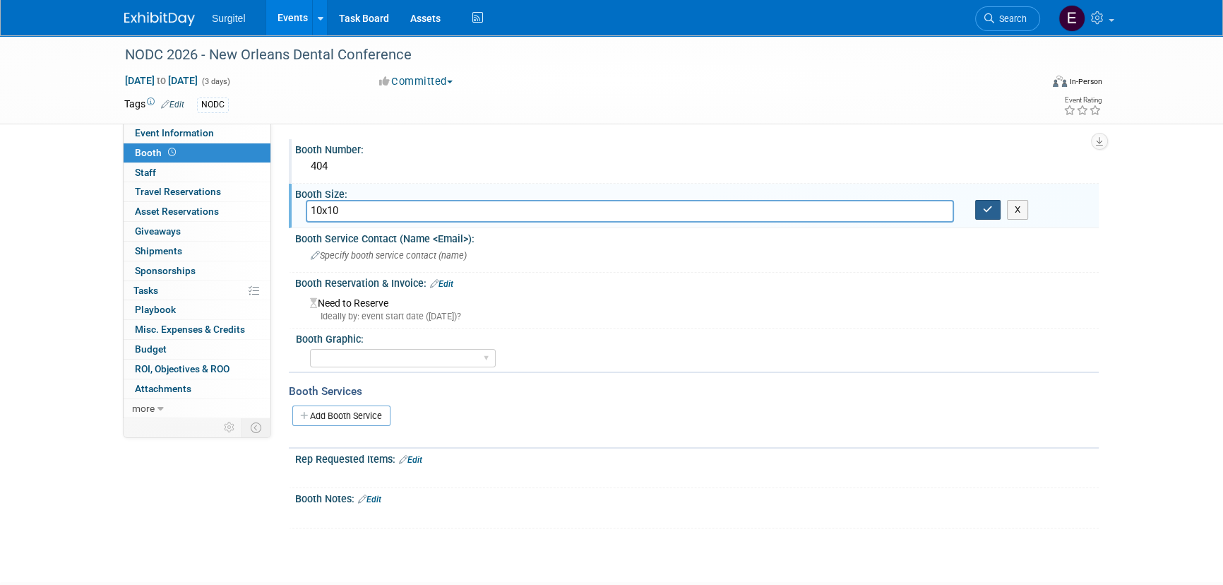
type input "10x10"
click at [988, 201] on button "button" at bounding box center [987, 210] width 25 height 20
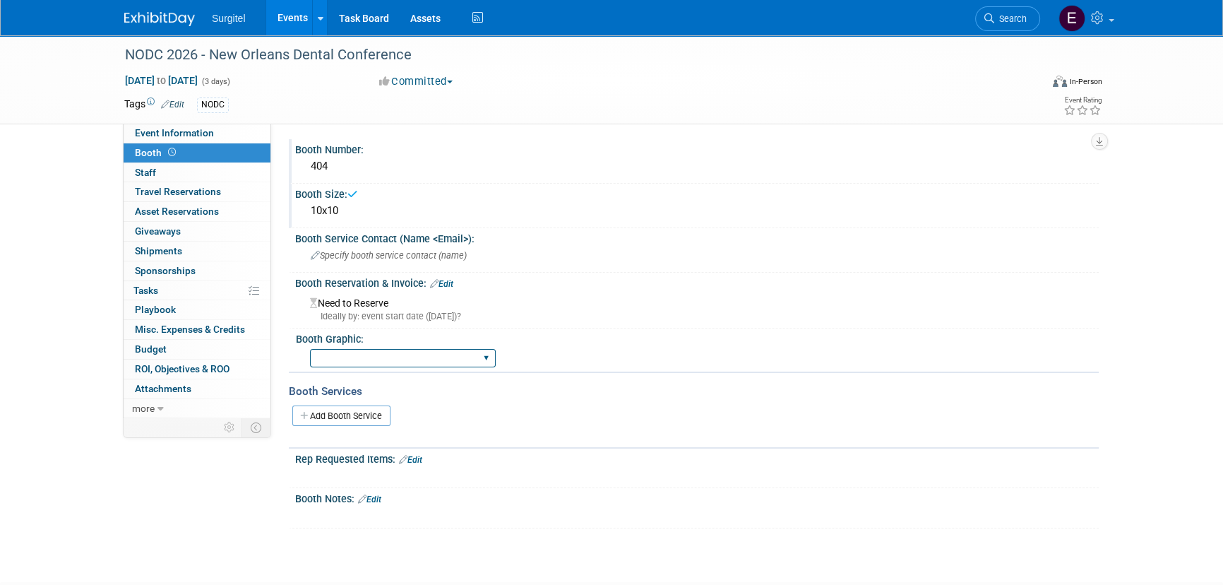
click at [386, 352] on select "Big Island Booth 10x20 Backlit 8' Fabric Popup 10' Light Box 2' Fabric Banner N…" at bounding box center [403, 358] width 186 height 19
select select "8' Fabric Popup"
click at [310, 349] on select "Big Island Booth 10x20 Backlit 8' Fabric Popup 10' Light Box 2' Fabric Banner N…" at bounding box center [403, 358] width 186 height 19
click at [452, 280] on link "Edit" at bounding box center [441, 284] width 23 height 10
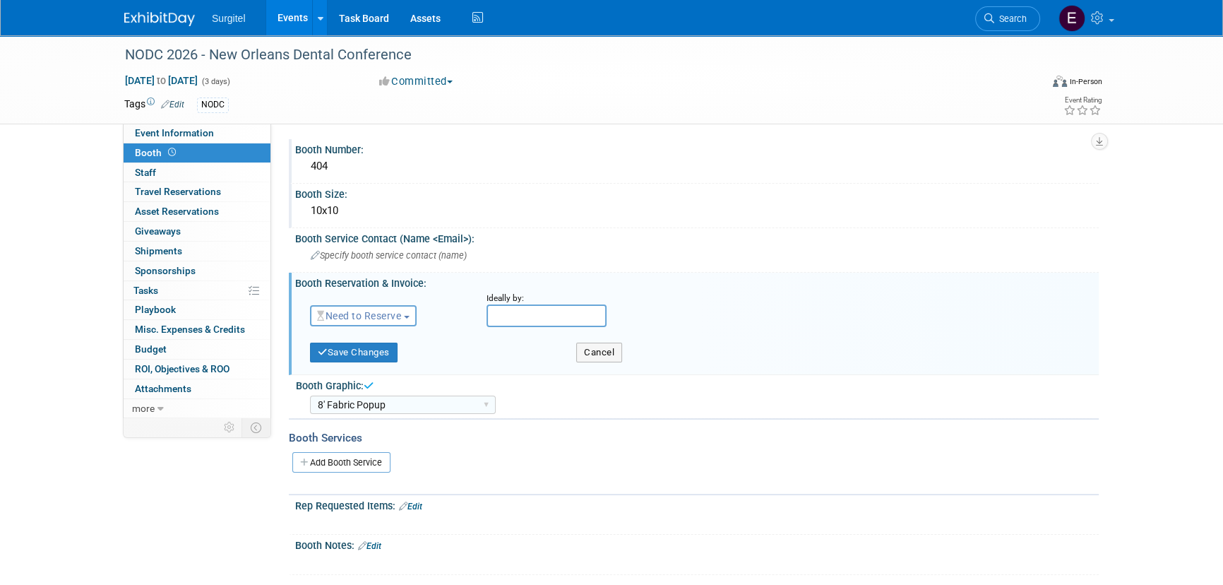
click at [352, 306] on button "Need to Reserve" at bounding box center [363, 315] width 107 height 21
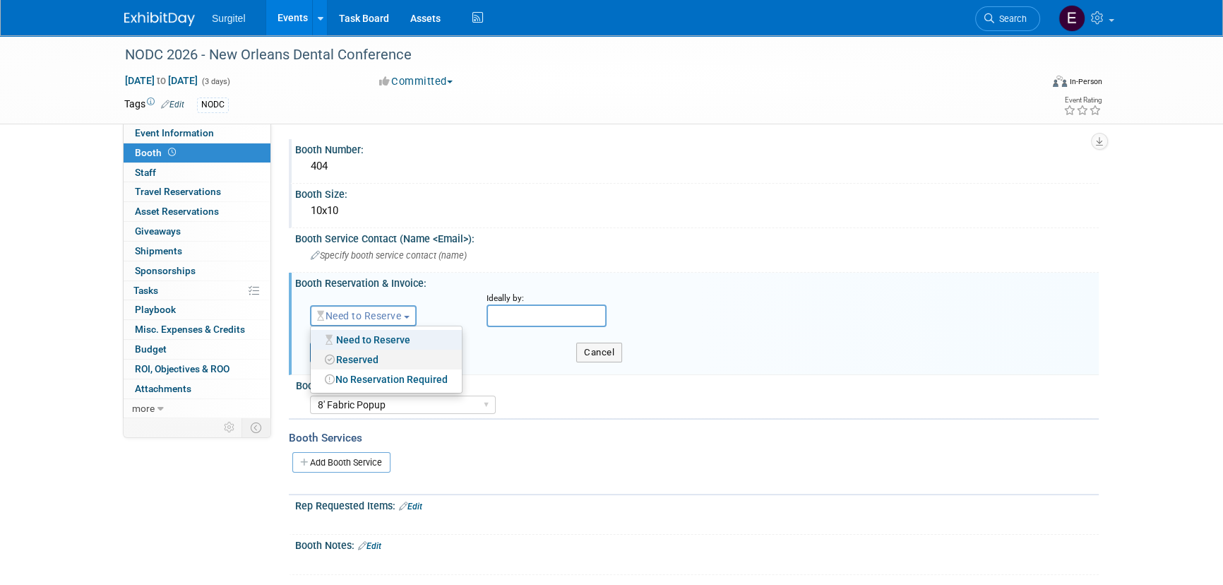
click at [366, 357] on link "Reserved" at bounding box center [386, 360] width 151 height 20
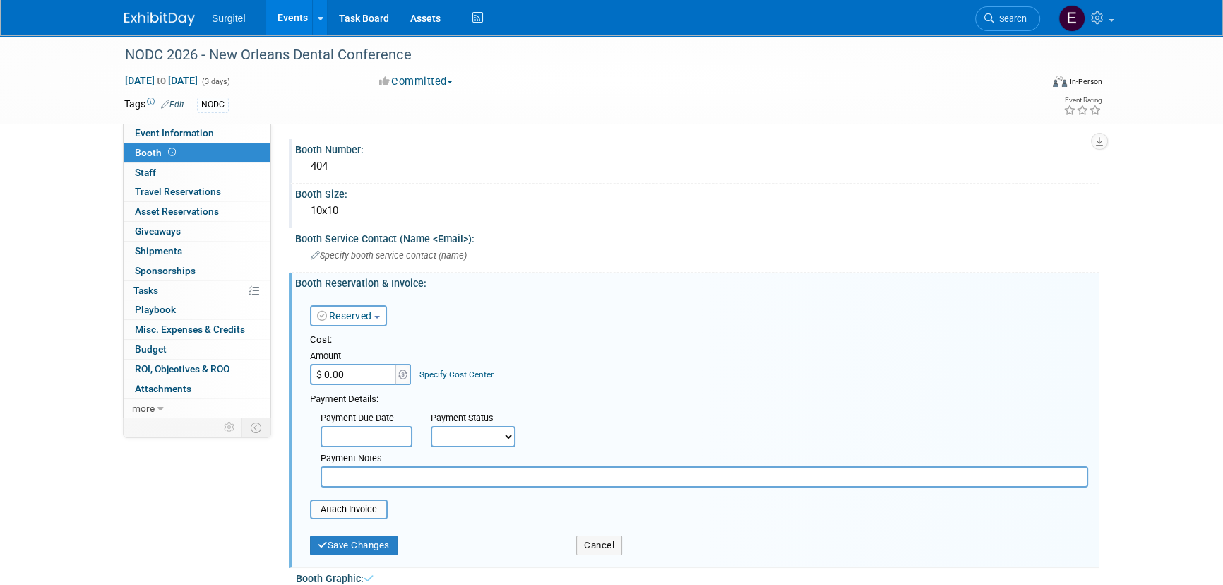
click at [366, 378] on input "$ 0.00" at bounding box center [354, 374] width 88 height 21
type input "$ 2,200.00"
click at [501, 431] on select "Not Paid Yet Partially Paid Paid in Full" at bounding box center [473, 436] width 85 height 21
select select "1"
click at [431, 426] on select "Not Paid Yet Partially Paid Paid in Full" at bounding box center [473, 436] width 85 height 21
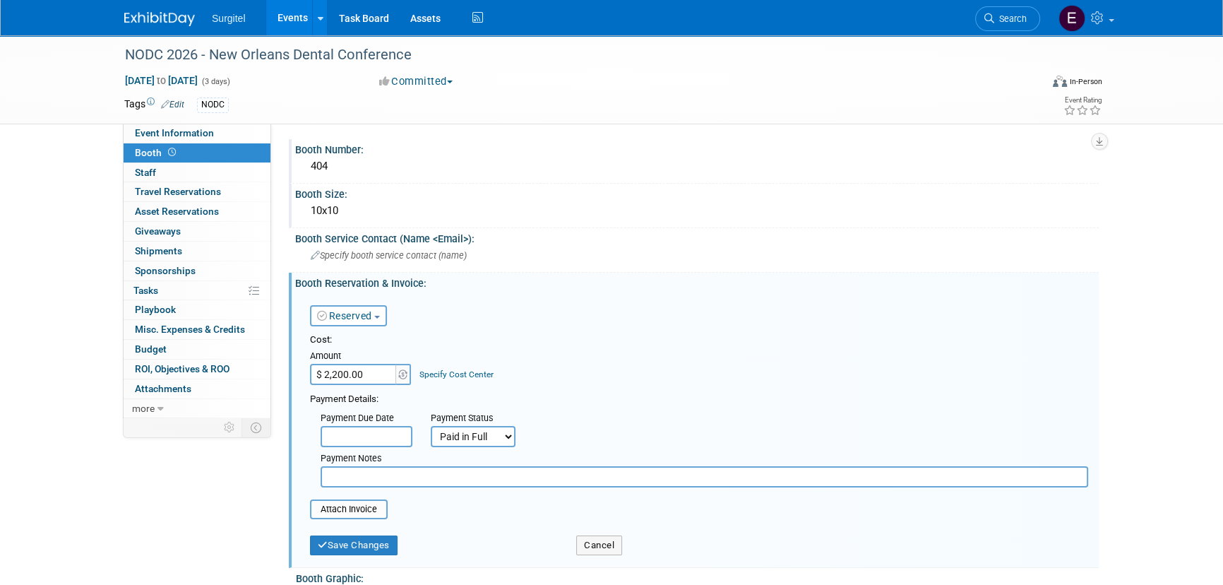
click at [363, 434] on input "text" at bounding box center [367, 436] width 92 height 21
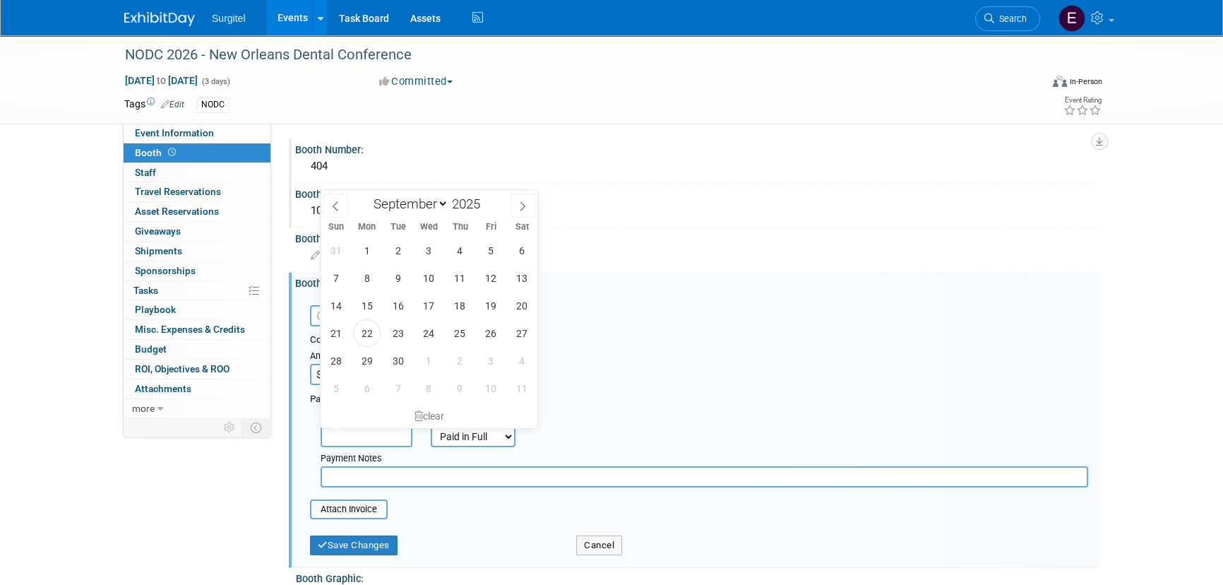
click at [367, 432] on input "text" at bounding box center [367, 436] width 92 height 21
click at [370, 547] on button "Save Changes" at bounding box center [354, 554] width 88 height 20
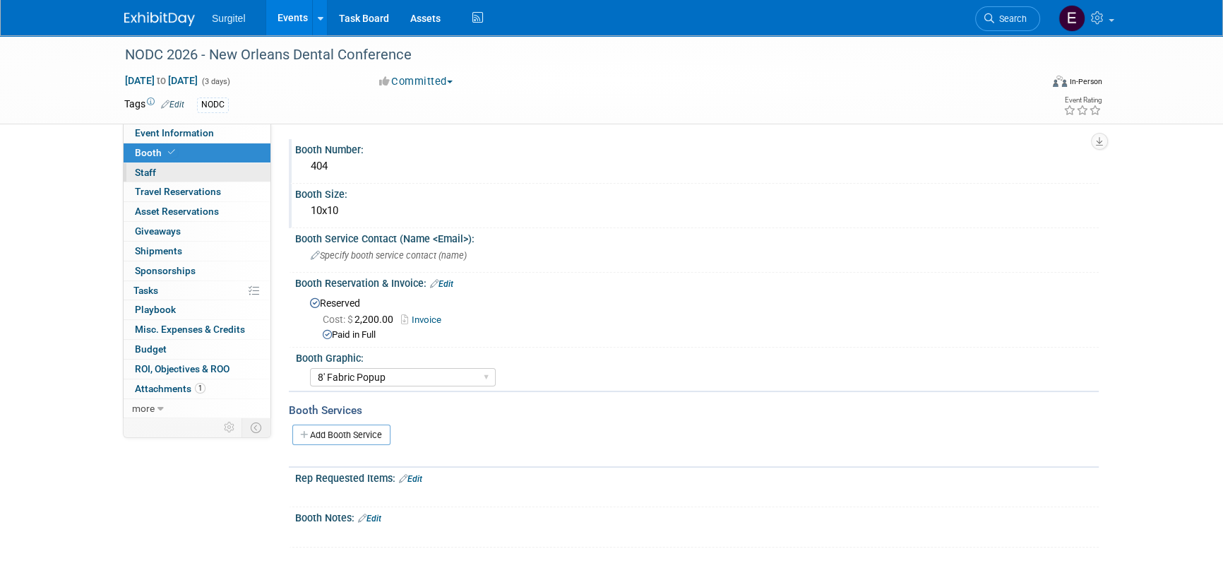
click at [163, 179] on link "0 Staff 0" at bounding box center [197, 172] width 147 height 19
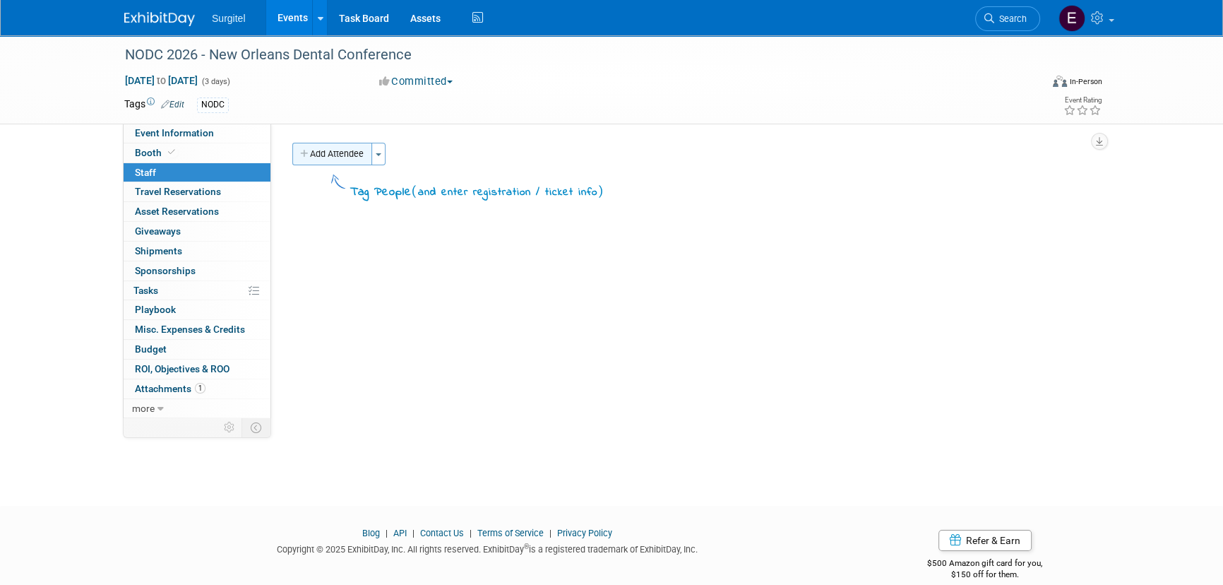
click at [335, 157] on button "Add Attendee" at bounding box center [332, 154] width 80 height 23
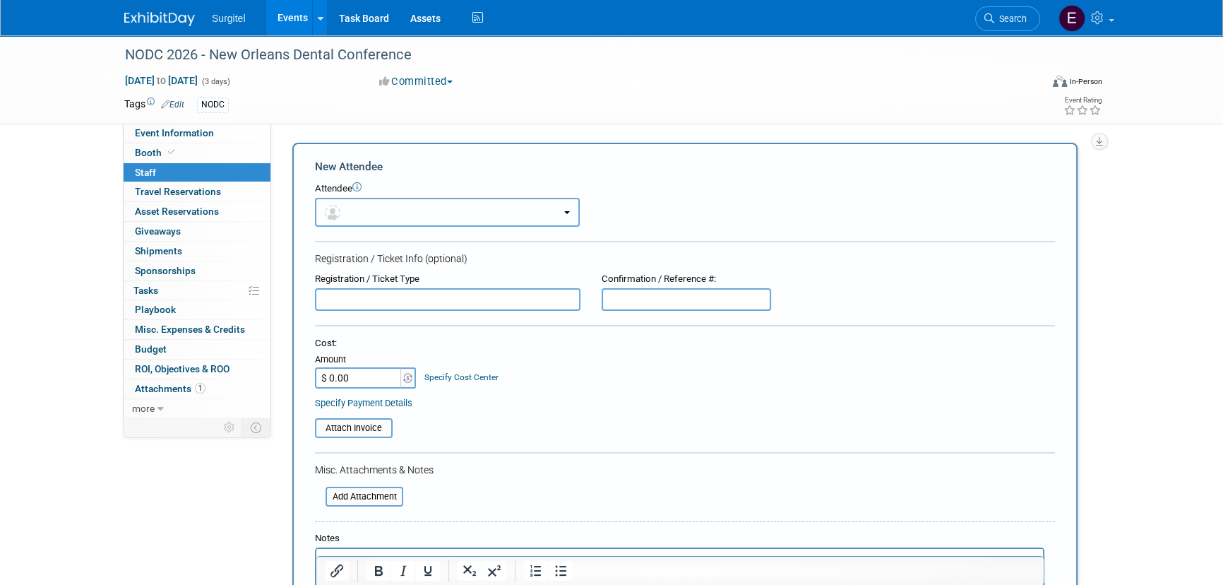
click at [445, 206] on button "button" at bounding box center [447, 212] width 265 height 29
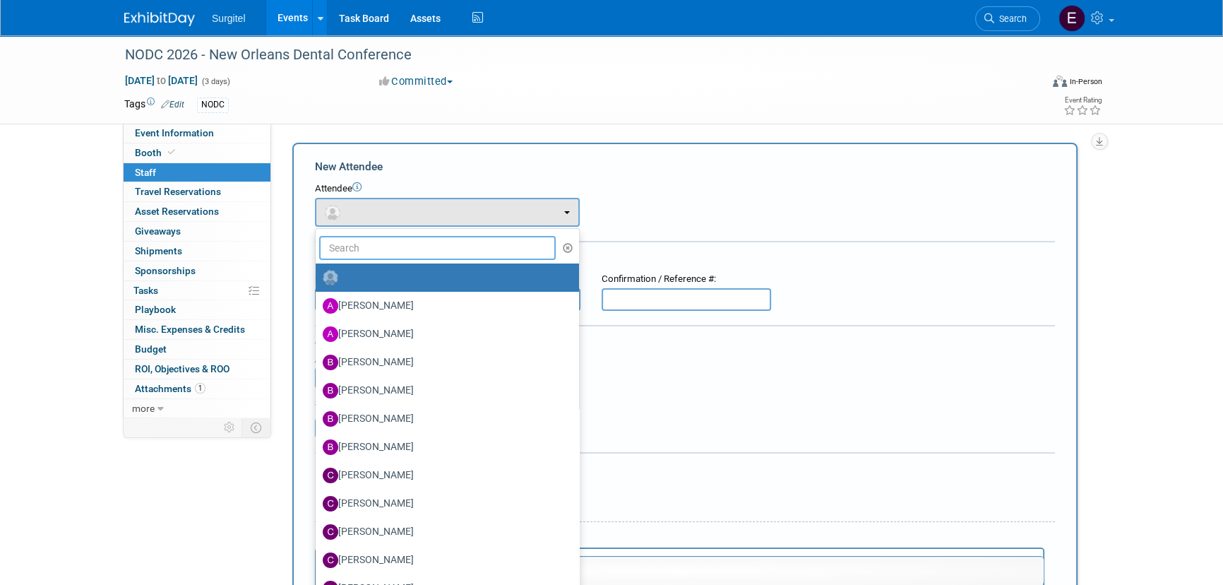
click at [438, 254] on input "text" at bounding box center [437, 248] width 237 height 24
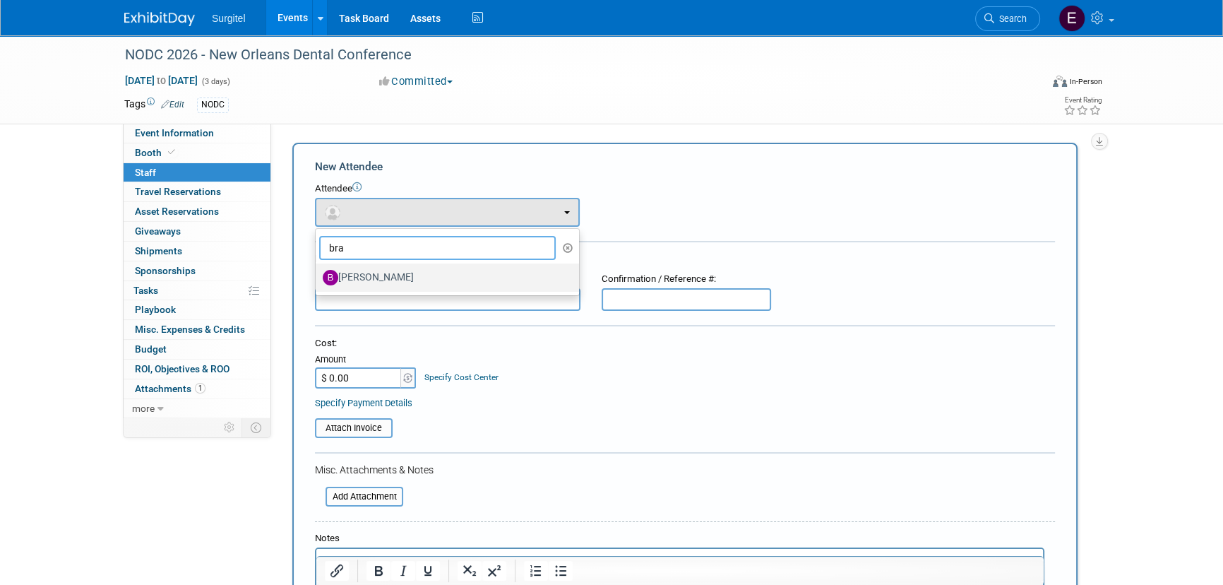
type input "bra"
click at [433, 274] on label "Brandon Medling" at bounding box center [444, 277] width 242 height 23
click at [318, 274] on input "Brandon Medling" at bounding box center [313, 275] width 9 height 9
select select "30992b6e-c58a-48bd-b19d-a0a6dc045451"
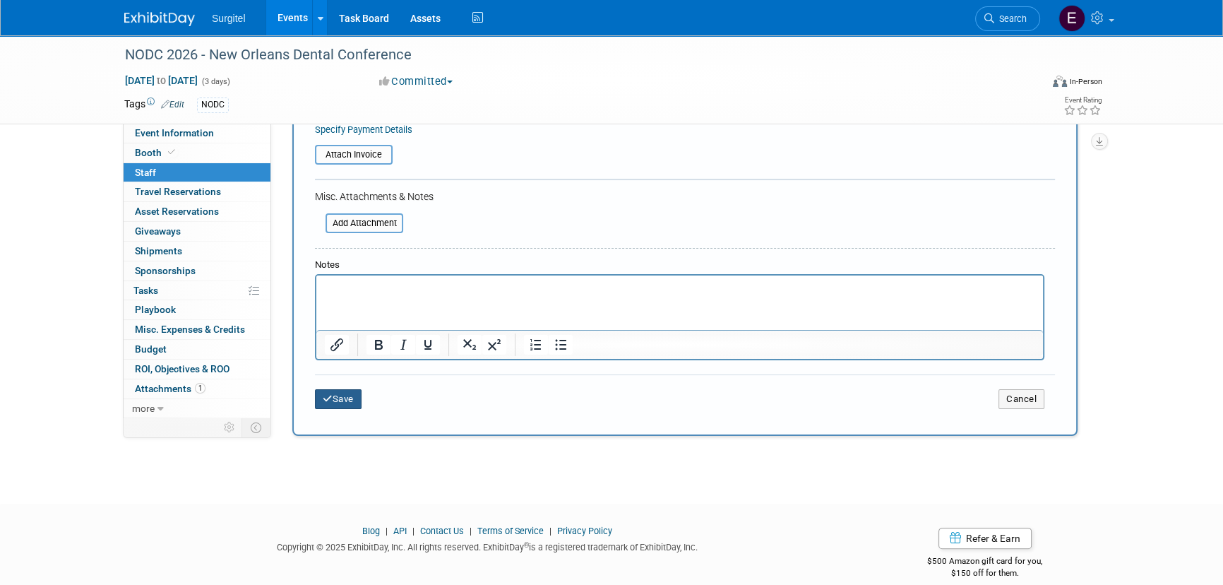
click at [353, 400] on button "Save" at bounding box center [338, 399] width 47 height 20
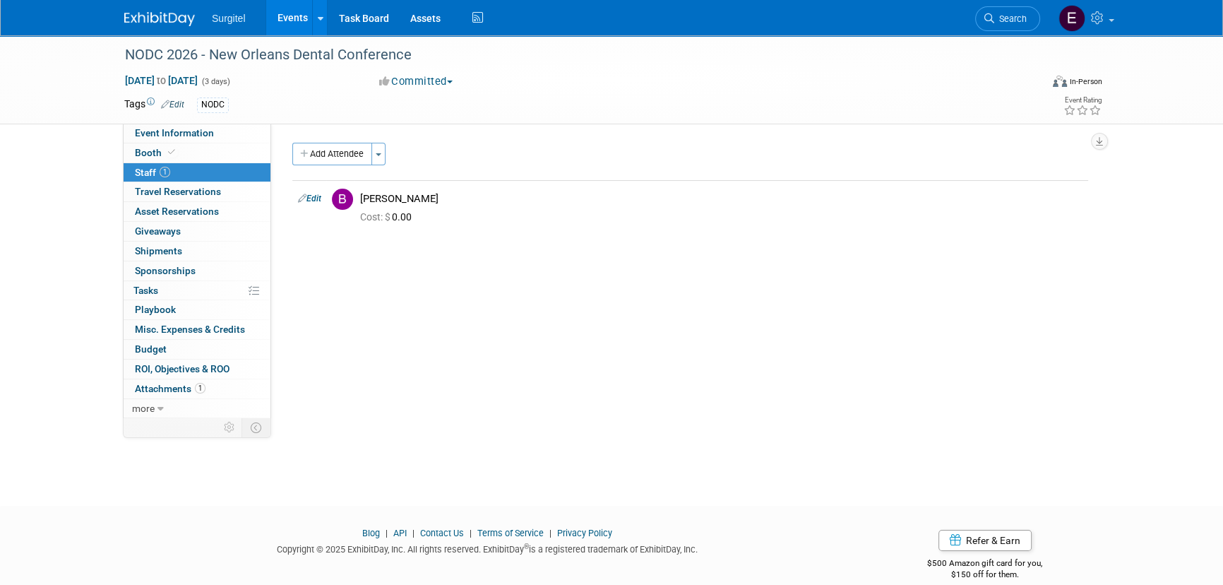
click at [278, 11] on link "Events" at bounding box center [292, 17] width 52 height 35
